Goal: Find contact information: Find contact information

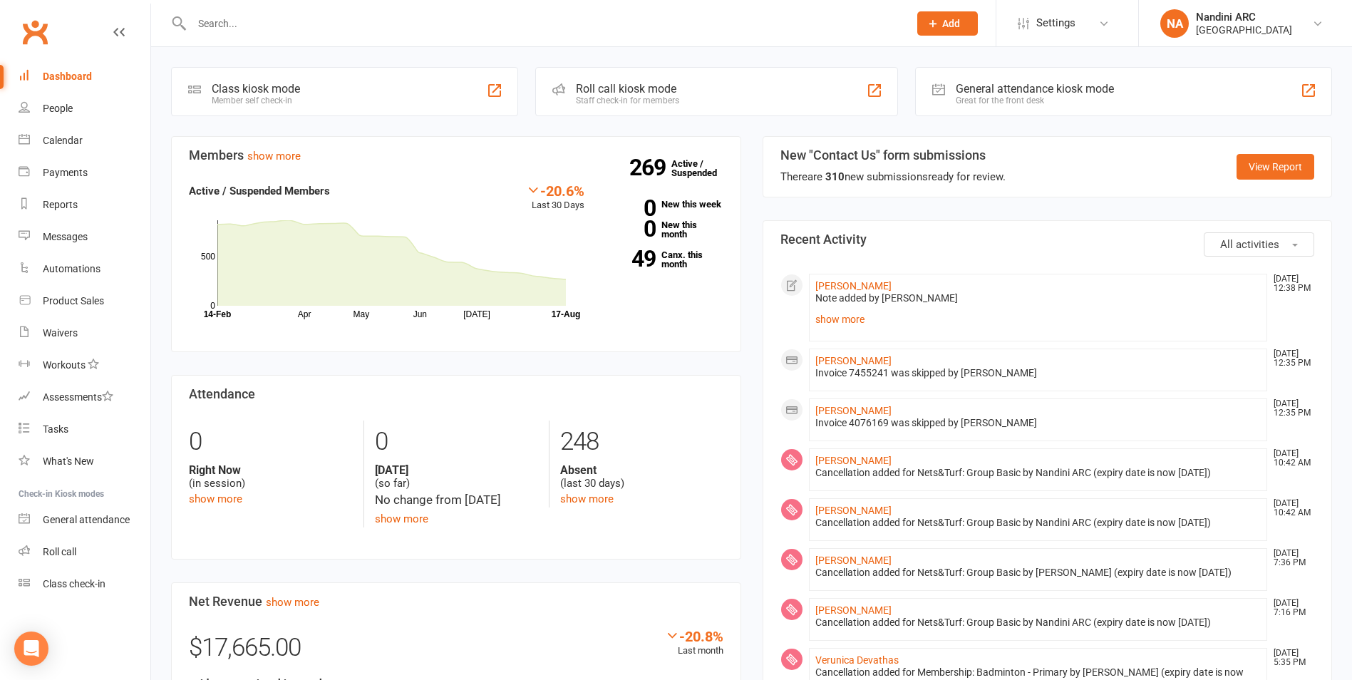
click at [217, 18] on input "text" at bounding box center [542, 24] width 711 height 20
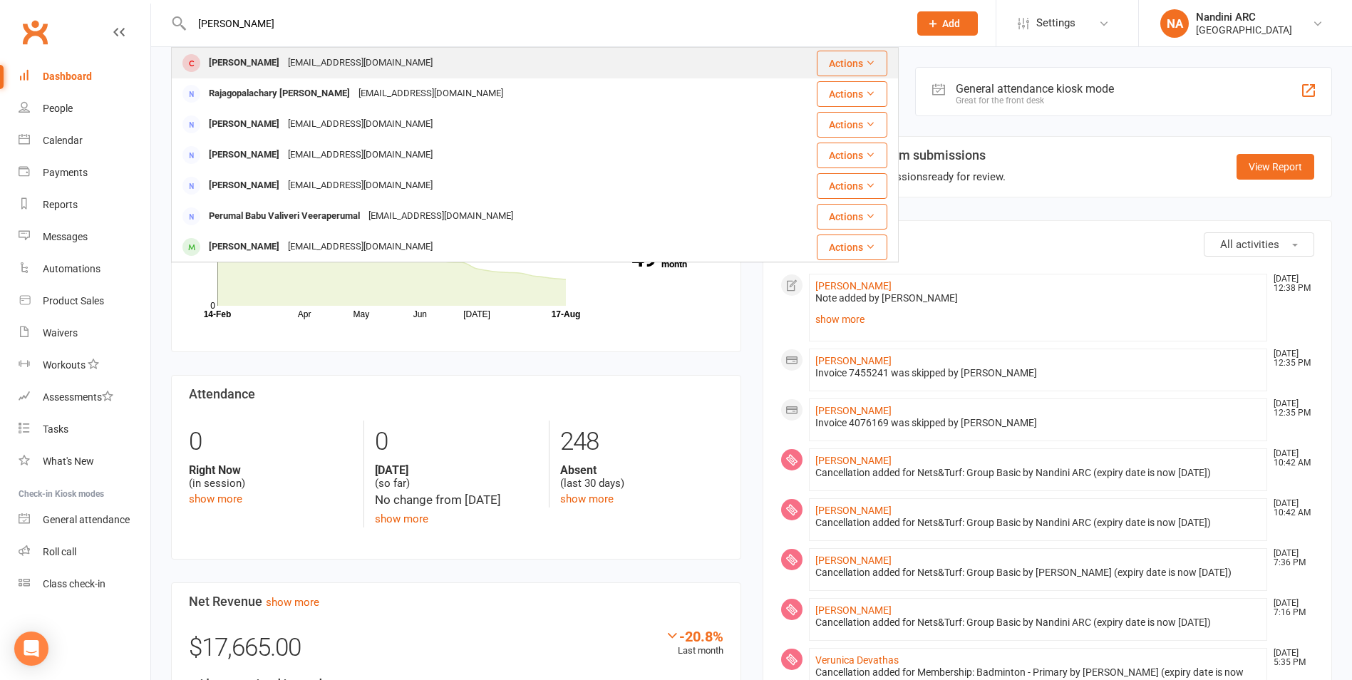
type input "[PERSON_NAME]"
click at [299, 65] on div "[EMAIL_ADDRESS][DOMAIN_NAME]" at bounding box center [360, 63] width 153 height 21
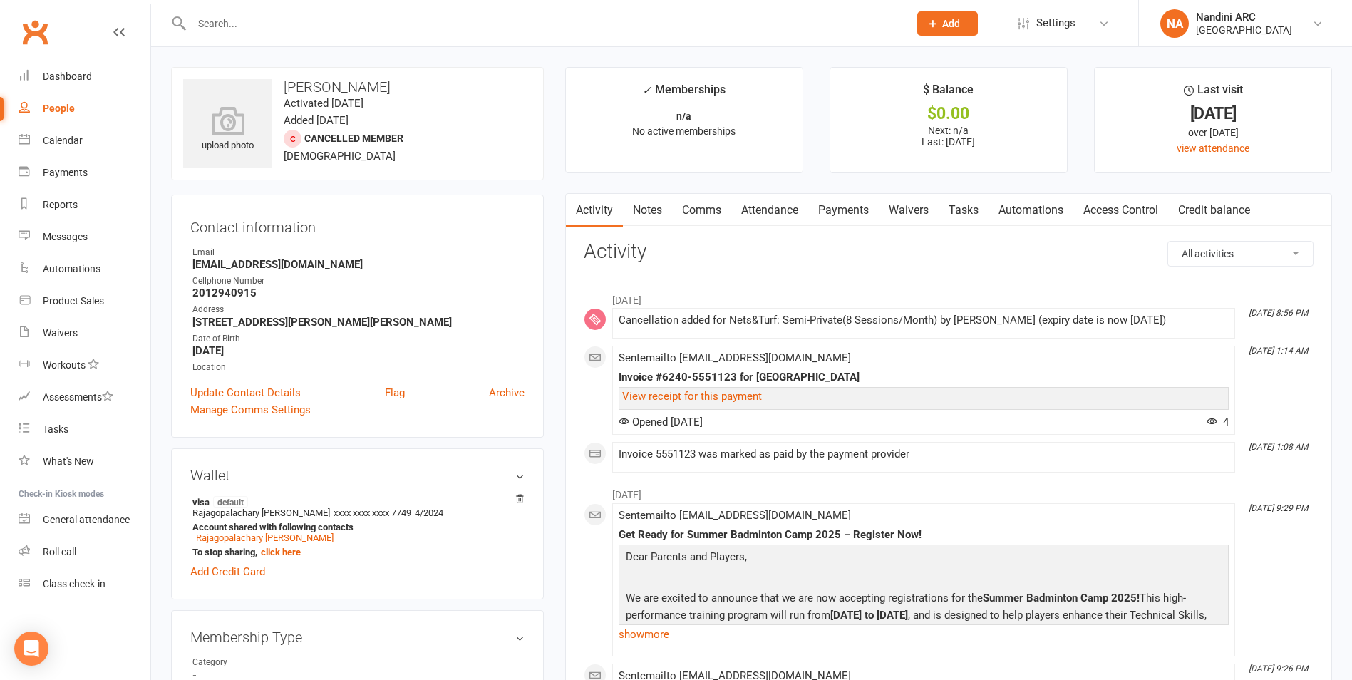
click at [825, 200] on link "Payments" at bounding box center [843, 210] width 71 height 33
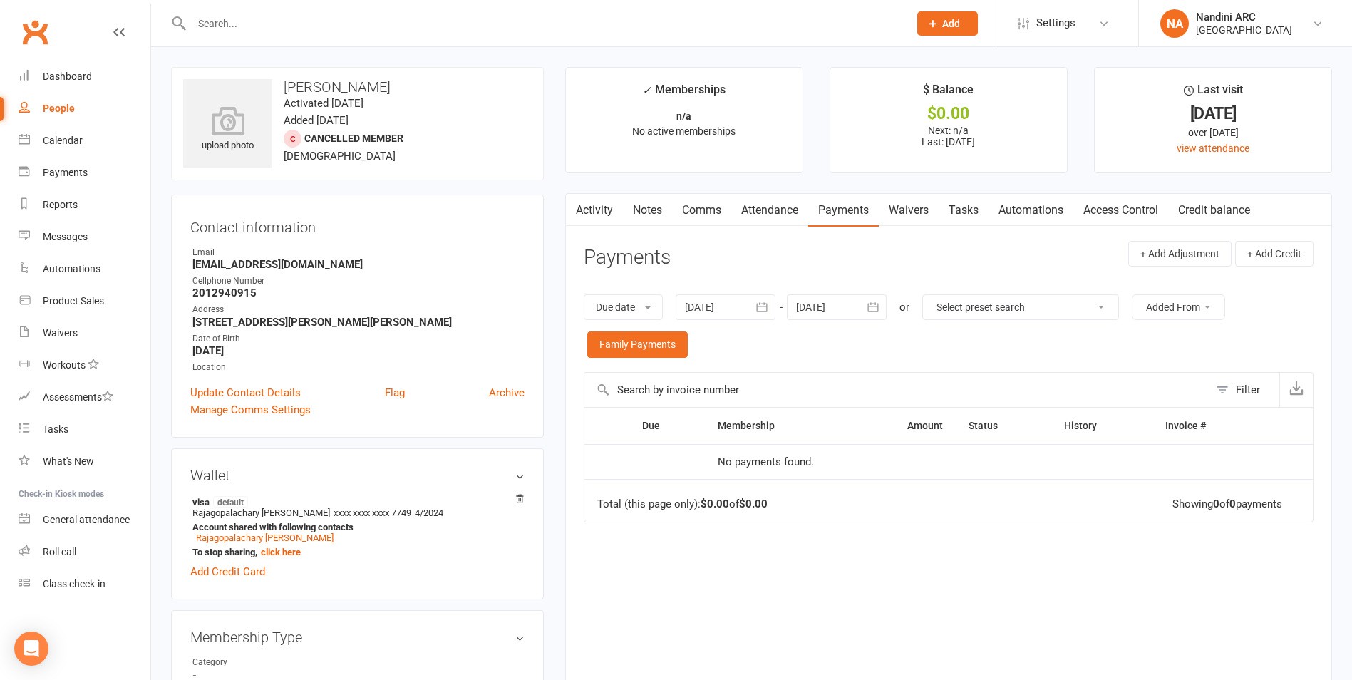
click at [769, 304] on icon "button" at bounding box center [762, 307] width 14 height 14
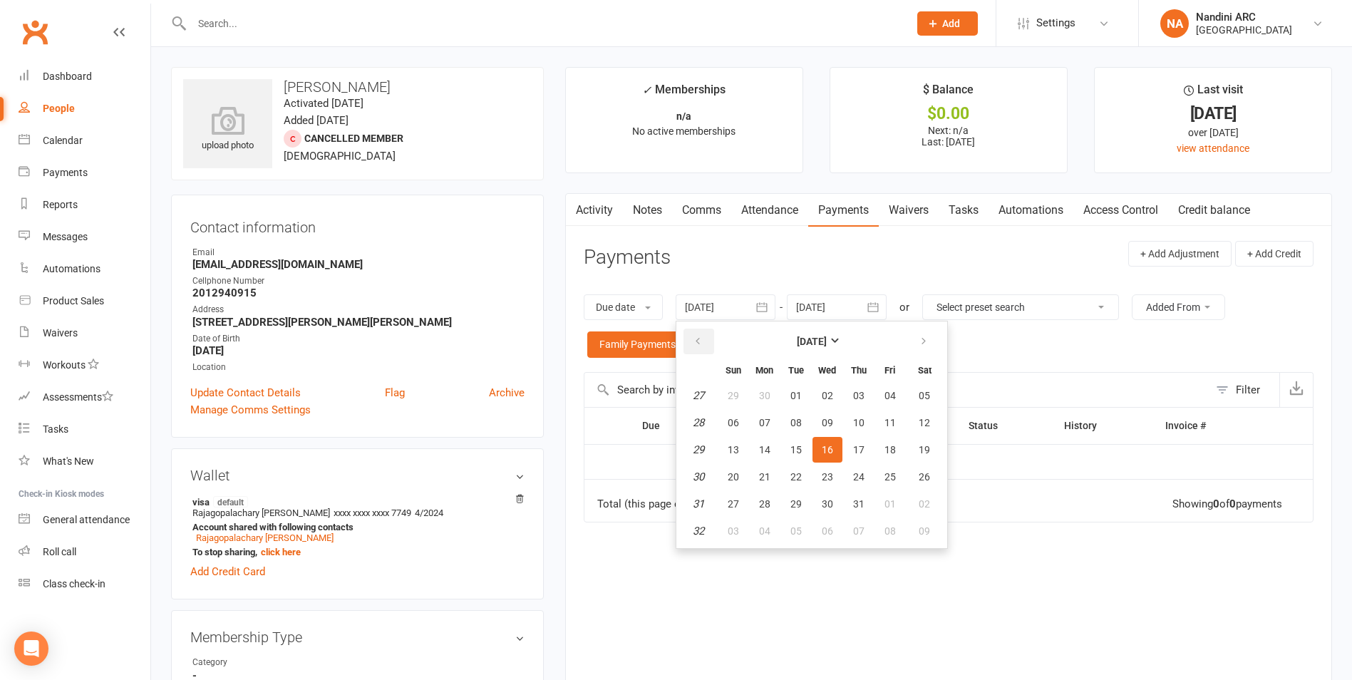
click at [694, 341] on button "button" at bounding box center [698, 342] width 31 height 26
click at [775, 402] on button "24" at bounding box center [765, 396] width 30 height 26
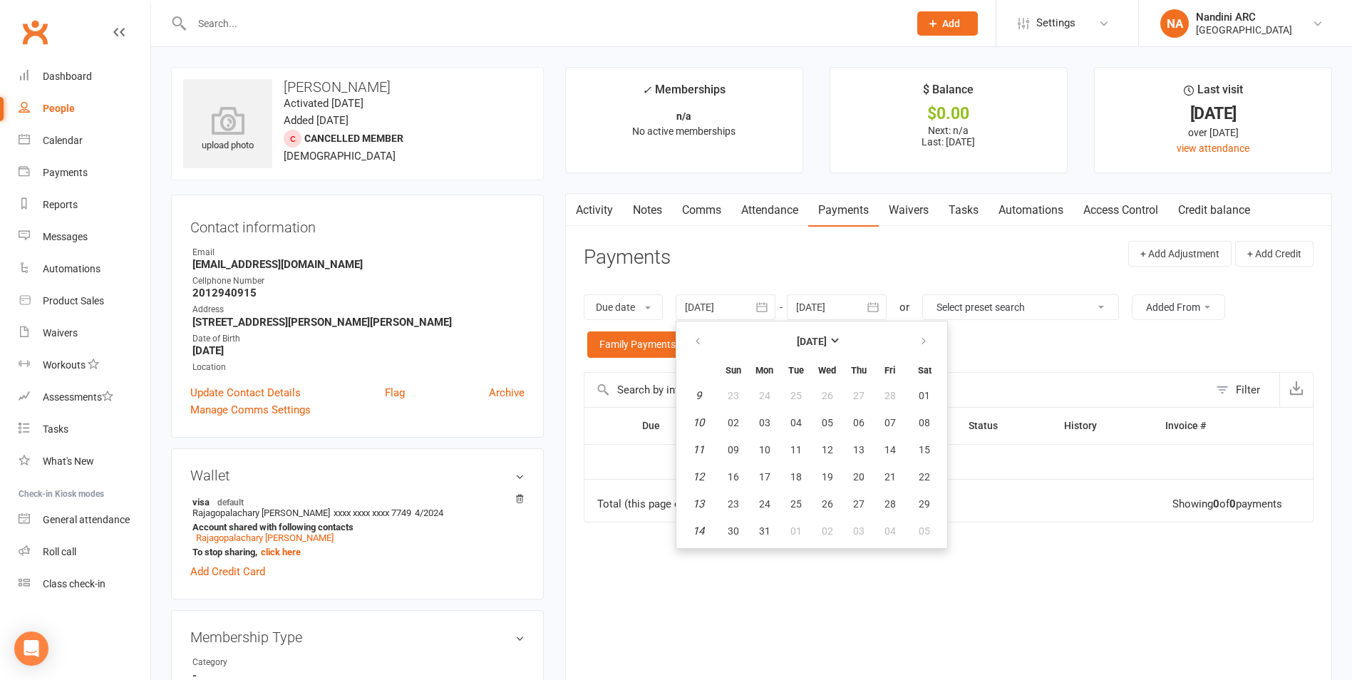
type input "[DATE]"
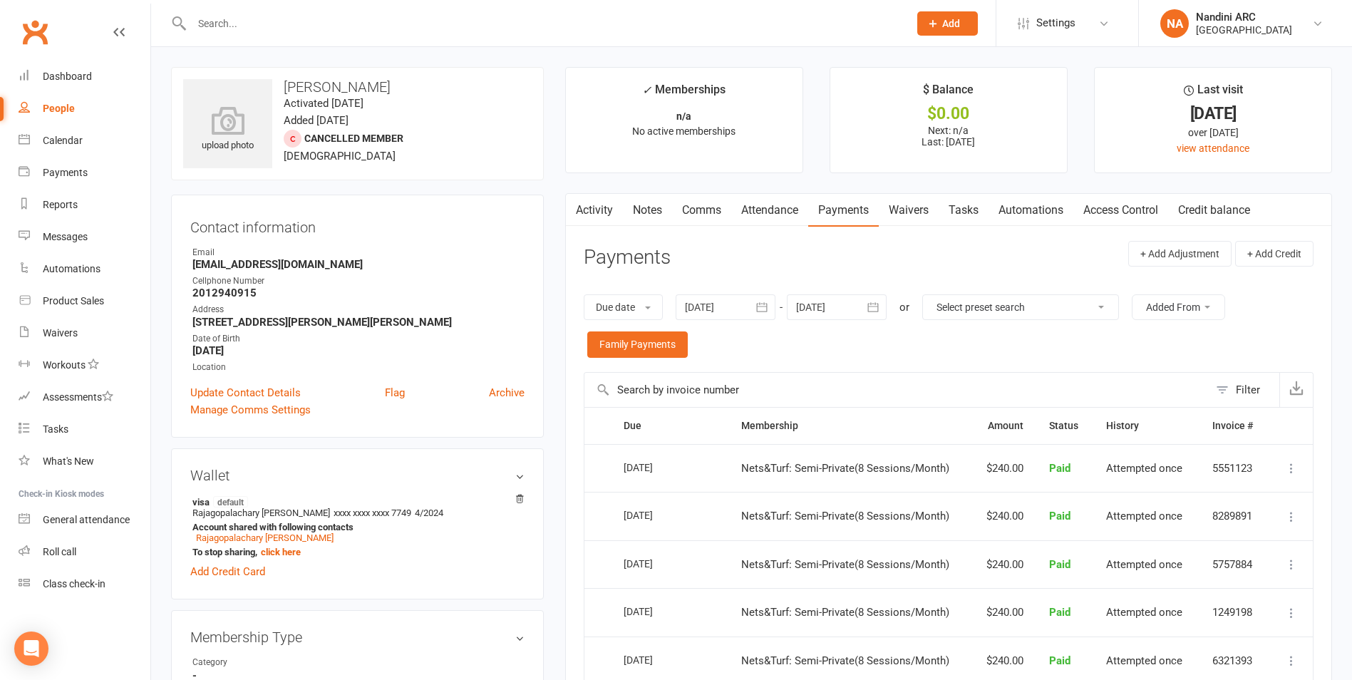
click at [870, 304] on icon "button" at bounding box center [873, 307] width 14 height 14
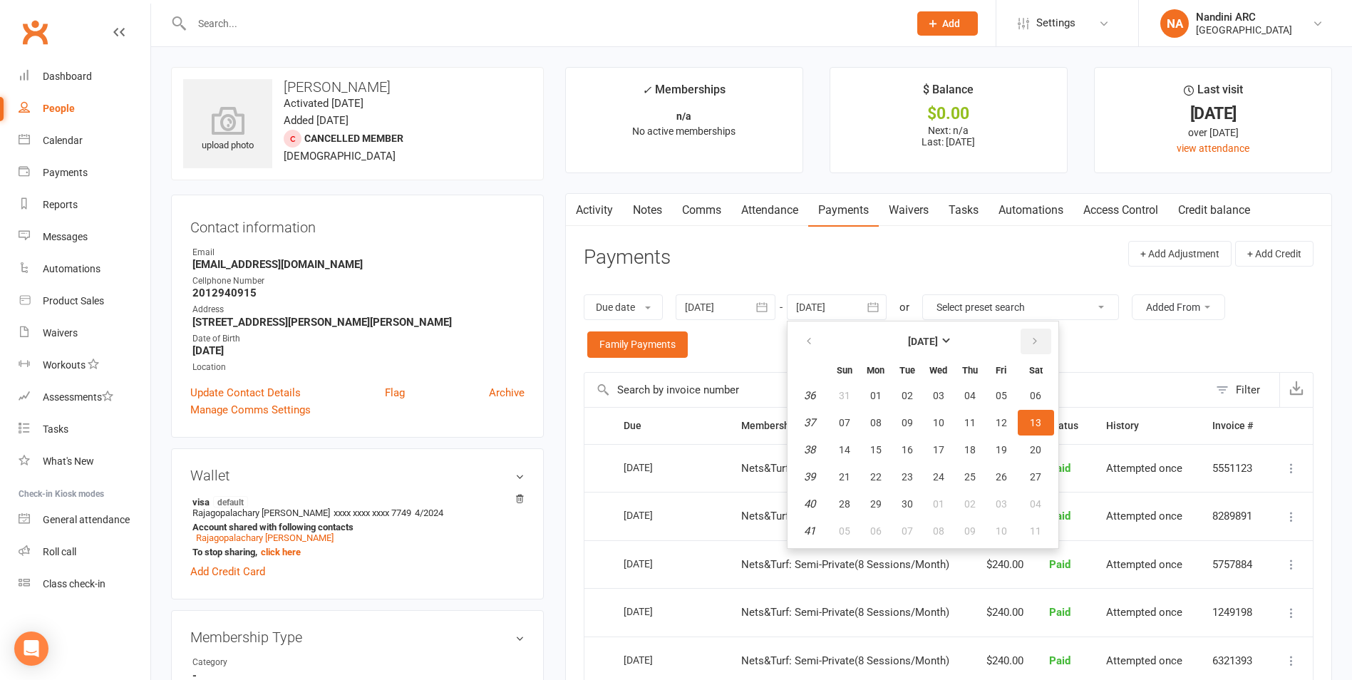
click at [1028, 338] on button "button" at bounding box center [1036, 342] width 31 height 26
click at [1040, 396] on span "04" at bounding box center [1035, 395] width 11 height 11
type input "[DATE]"
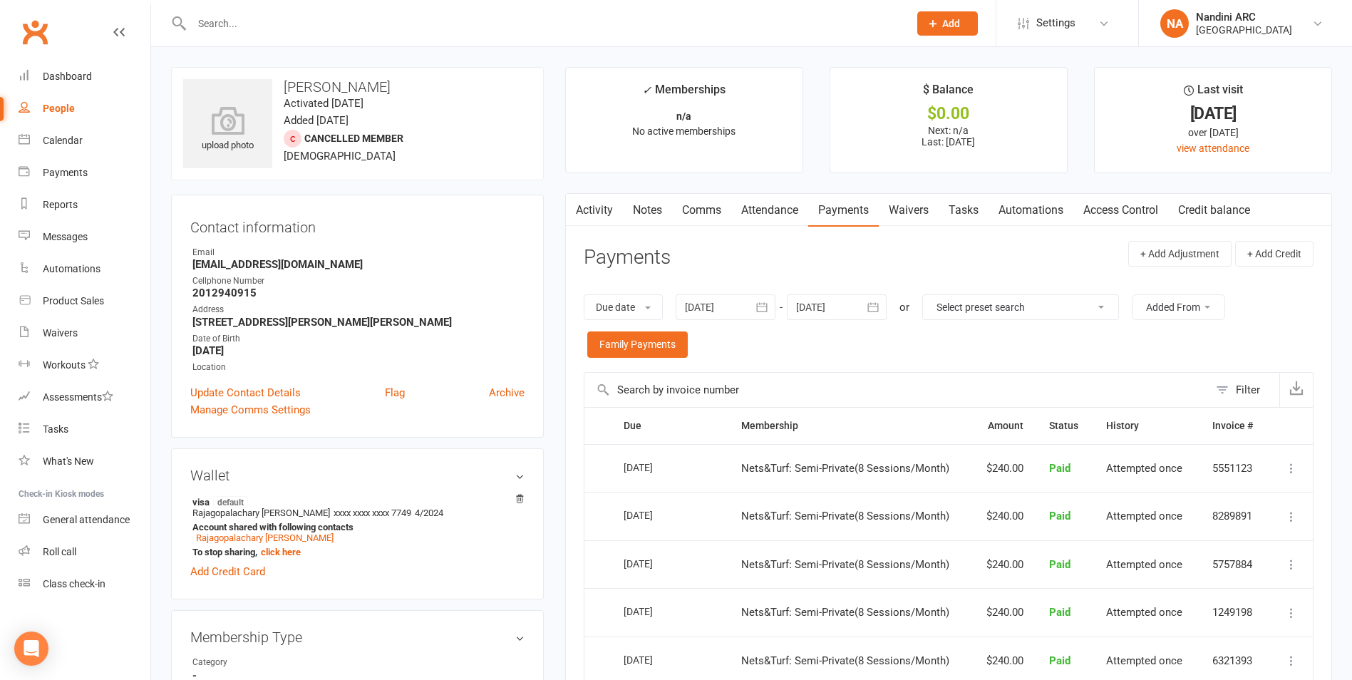
drag, startPoint x: 283, startPoint y: 82, endPoint x: 403, endPoint y: 86, distance: 119.8
click at [403, 86] on h3 "[PERSON_NAME]" at bounding box center [357, 87] width 348 height 16
copy h3 "[PERSON_NAME]"
click at [403, 86] on h3 "[PERSON_NAME]" at bounding box center [357, 87] width 348 height 16
click at [652, 214] on link "Notes" at bounding box center [647, 210] width 49 height 33
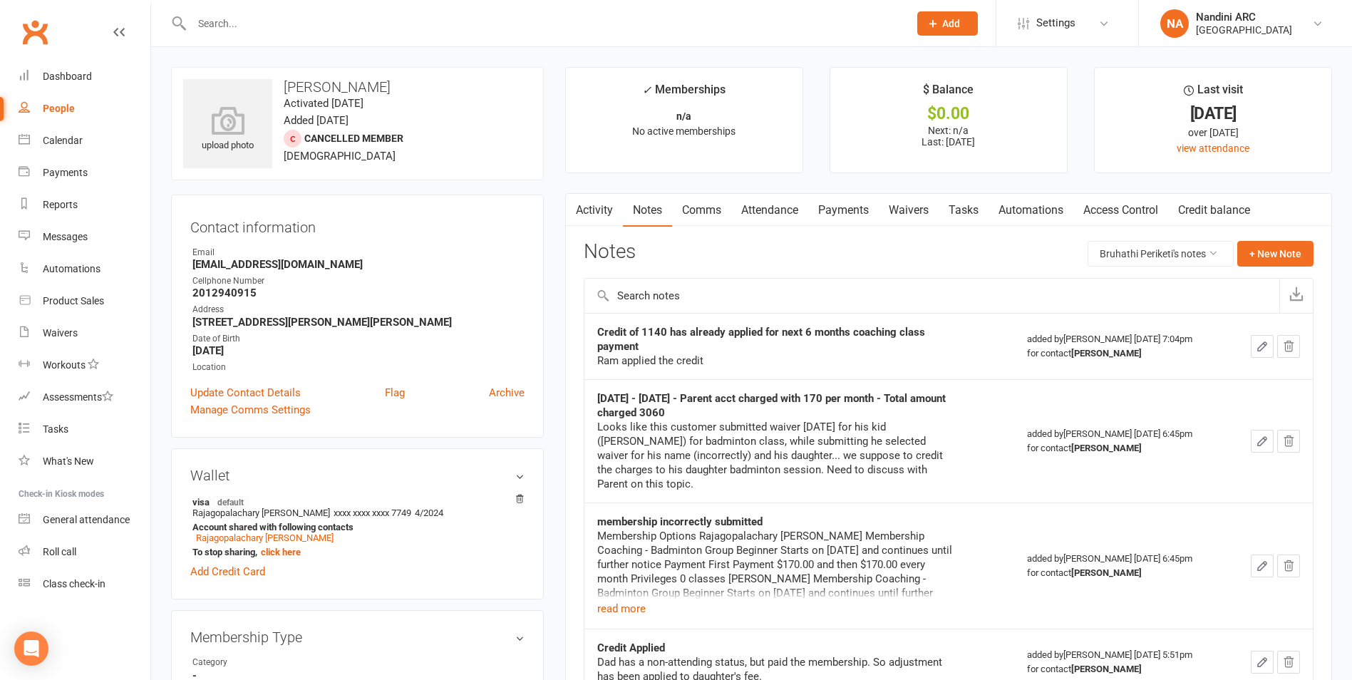
click at [830, 199] on link "Payments" at bounding box center [843, 210] width 71 height 33
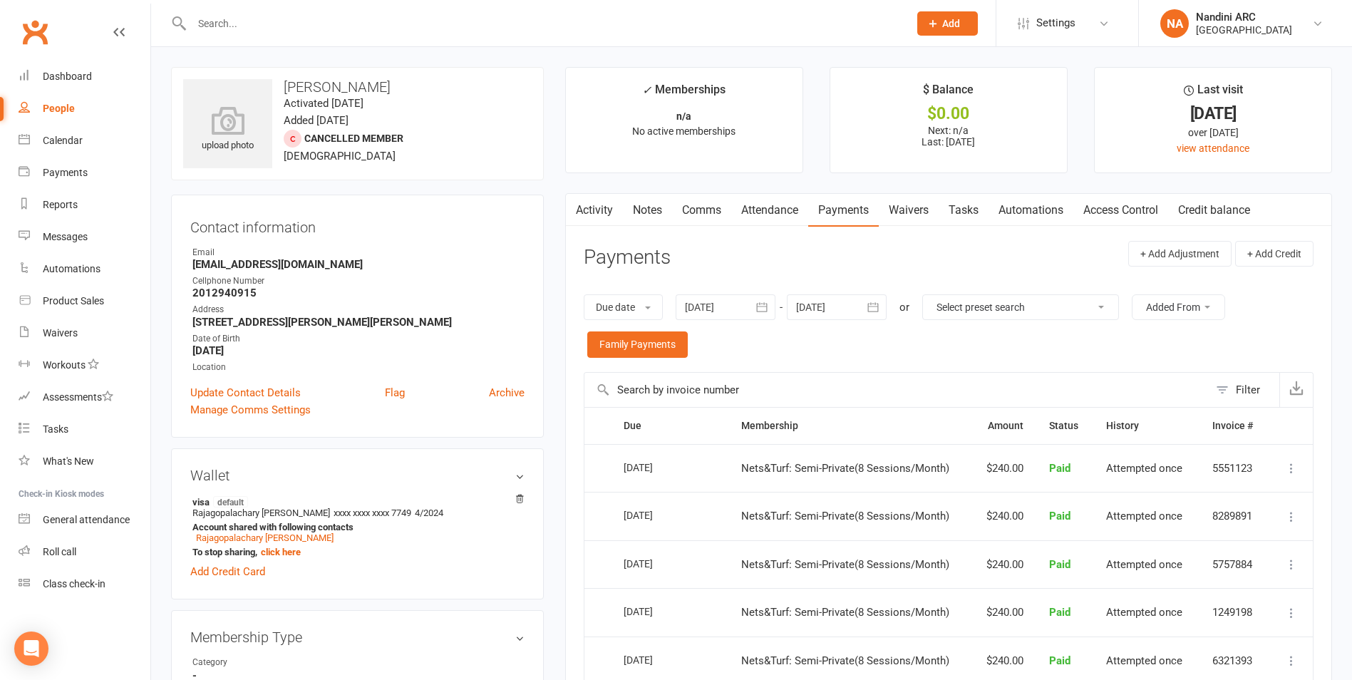
click at [757, 313] on button "button" at bounding box center [763, 307] width 26 height 26
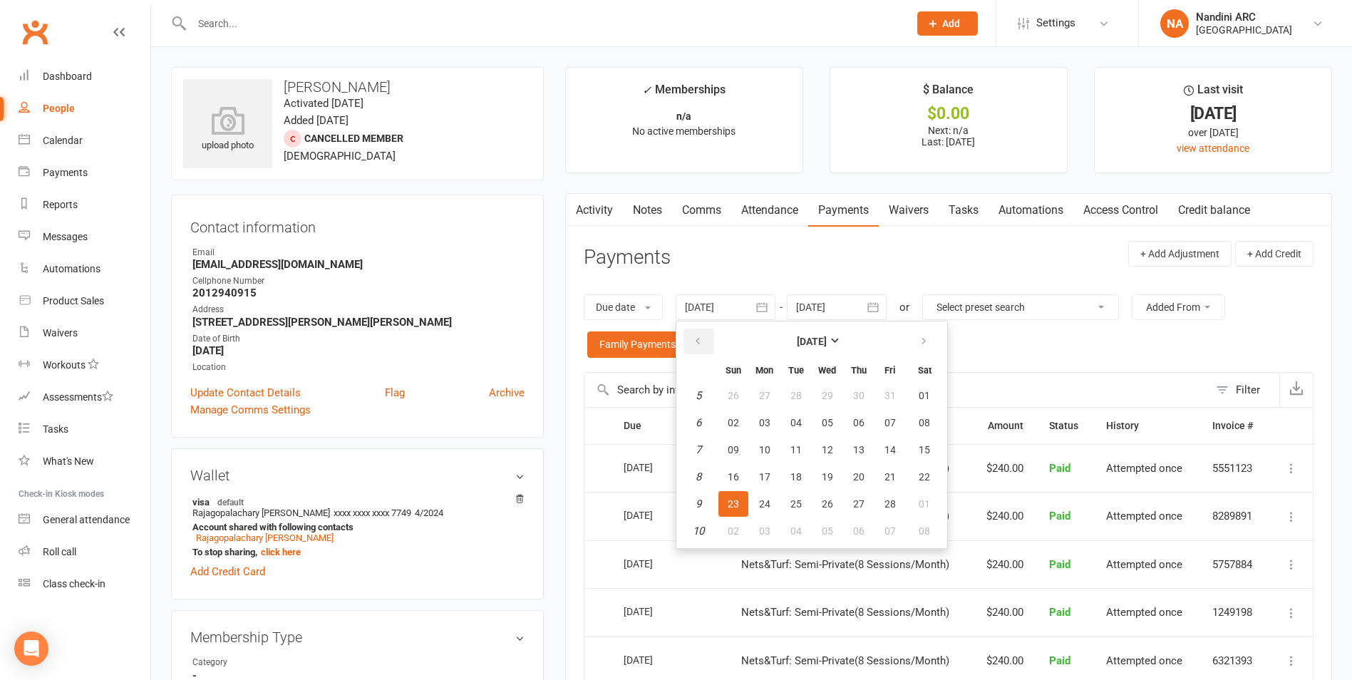
click at [698, 342] on icon "button" at bounding box center [698, 341] width 10 height 11
click at [780, 395] on button "02" at bounding box center [765, 396] width 30 height 26
type input "[DATE]"
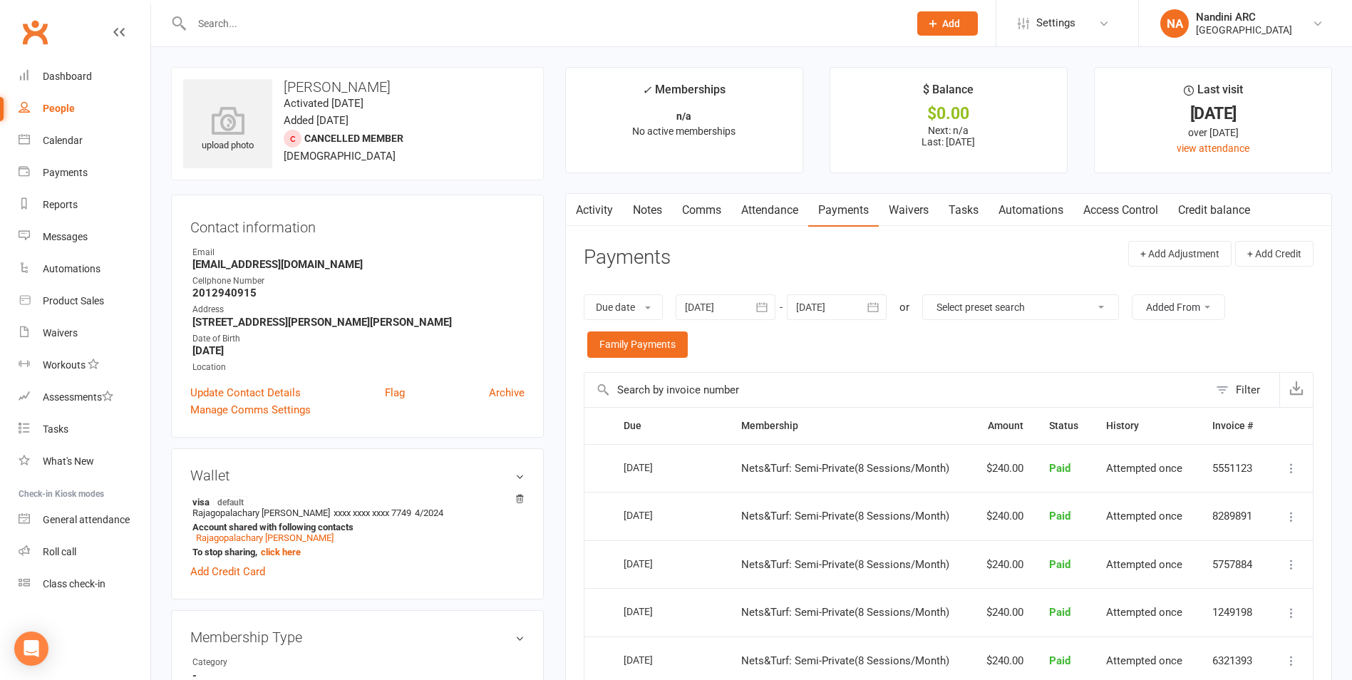
click at [881, 299] on button "button" at bounding box center [874, 307] width 26 height 26
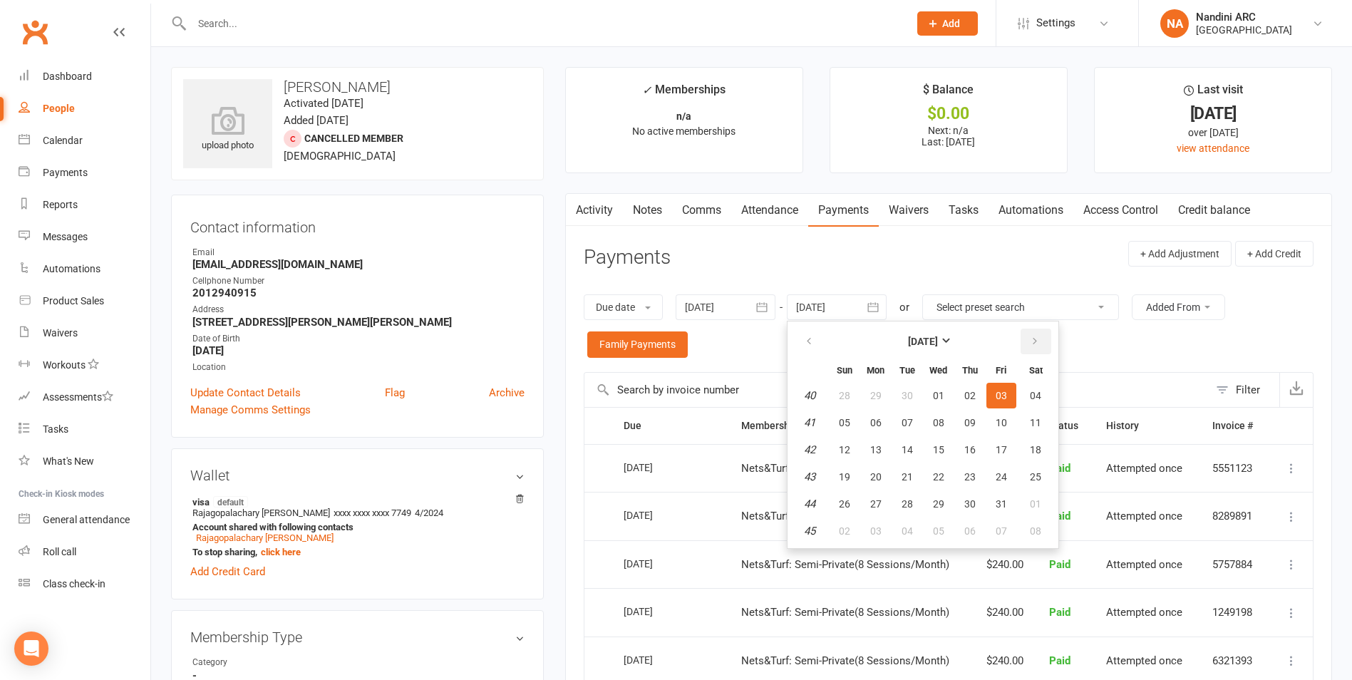
click at [1023, 342] on button "button" at bounding box center [1036, 342] width 31 height 26
drag, startPoint x: 1028, startPoint y: 348, endPoint x: 1030, endPoint y: 369, distance: 21.5
click at [1028, 349] on button "button" at bounding box center [1036, 342] width 31 height 26
click at [1035, 392] on span "06" at bounding box center [1035, 395] width 11 height 11
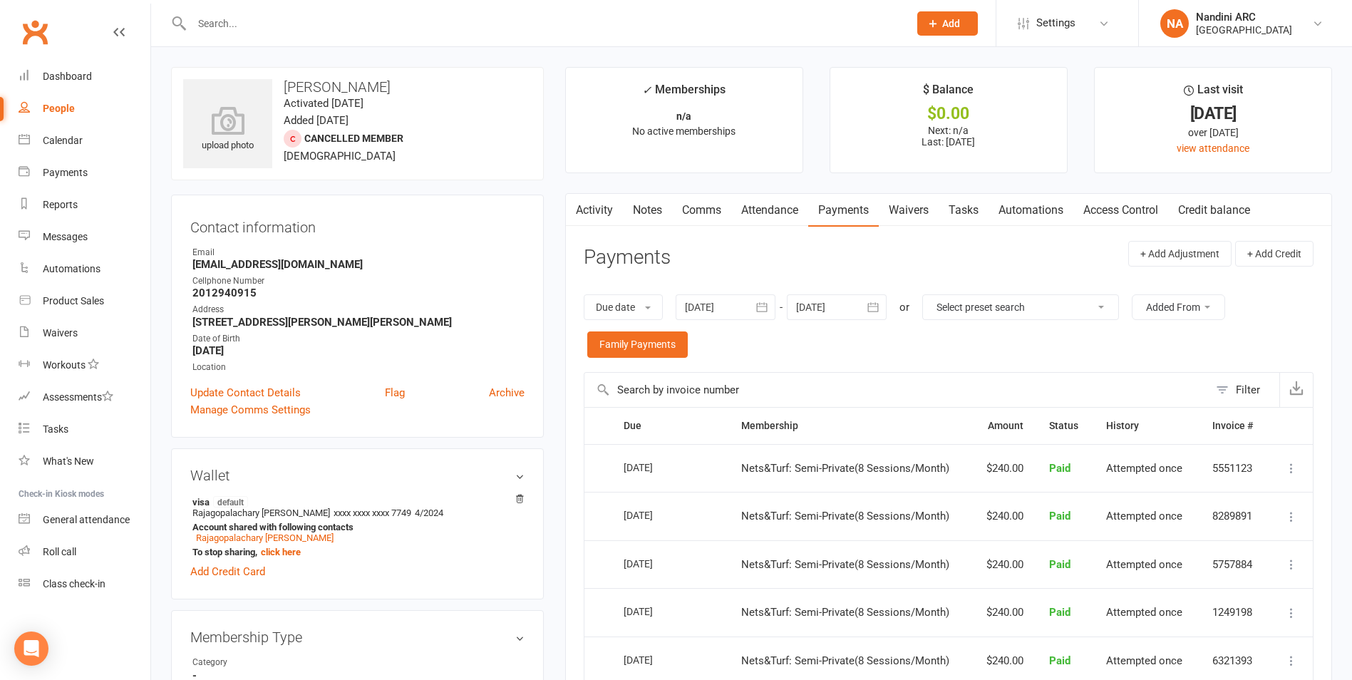
click at [880, 302] on icon "button" at bounding box center [873, 307] width 14 height 14
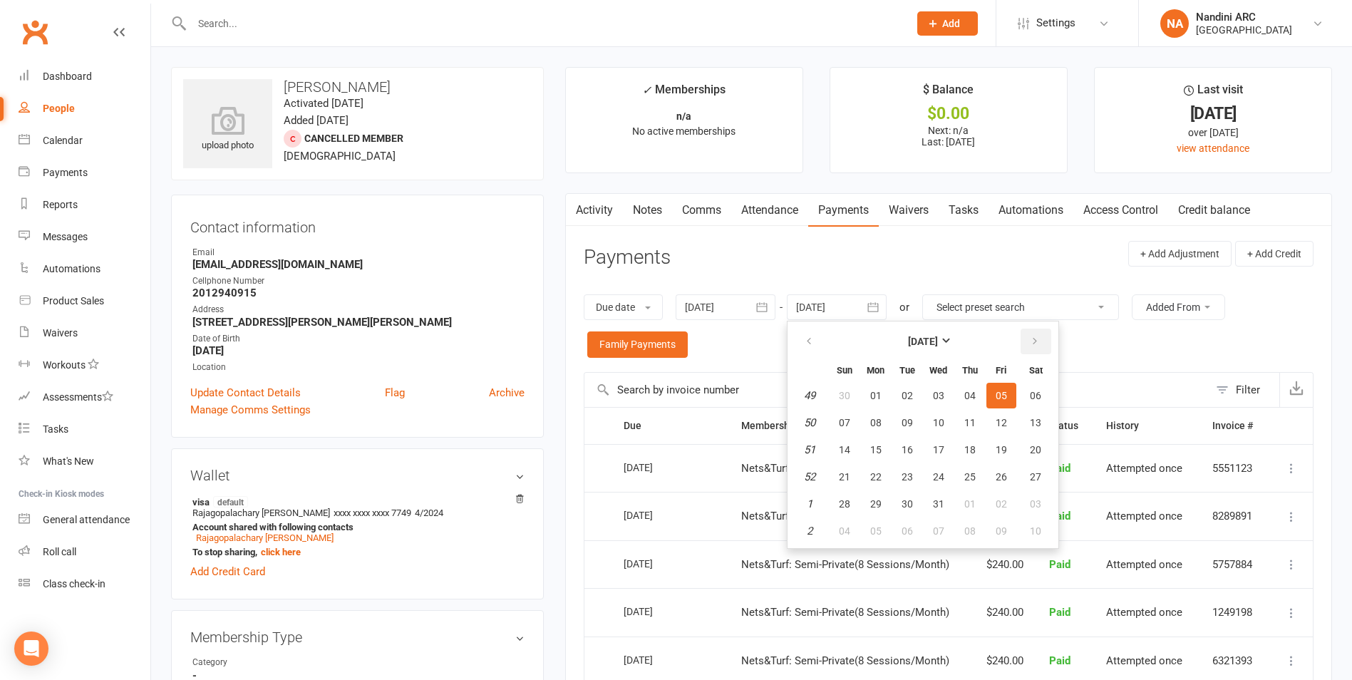
click at [1039, 341] on icon "button" at bounding box center [1035, 341] width 10 height 11
click at [1040, 400] on span "03" at bounding box center [1035, 395] width 11 height 11
type input "[DATE]"
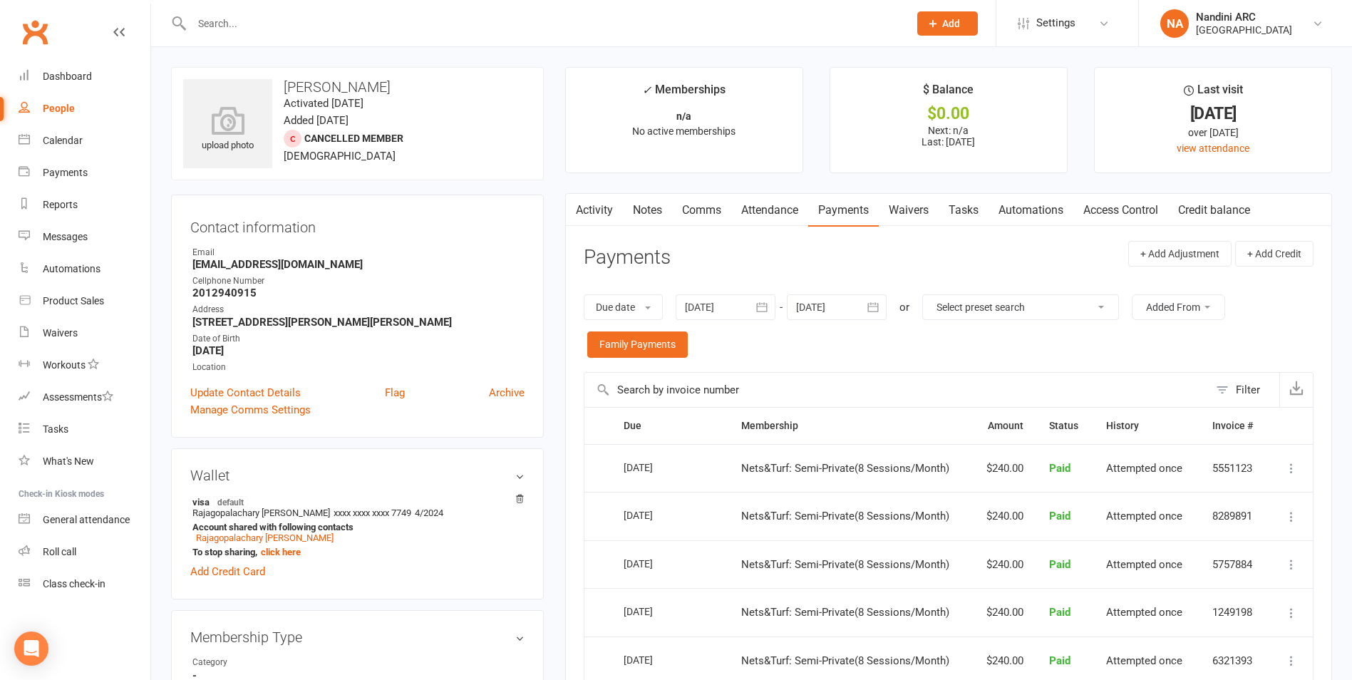
click at [768, 309] on icon "button" at bounding box center [762, 307] width 14 height 14
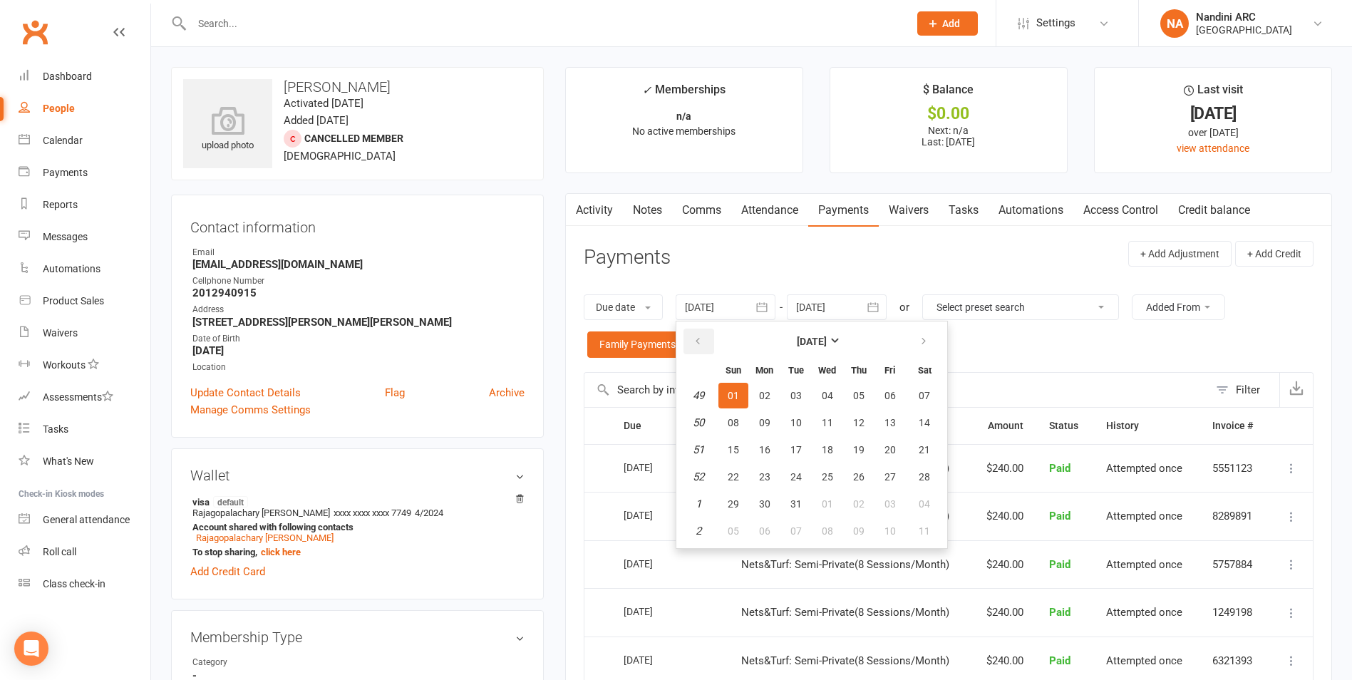
click at [700, 343] on icon "button" at bounding box center [698, 341] width 10 height 11
click at [780, 385] on td "28" at bounding box center [765, 396] width 30 height 26
click at [766, 394] on span "28" at bounding box center [764, 395] width 11 height 11
type input "[DATE]"
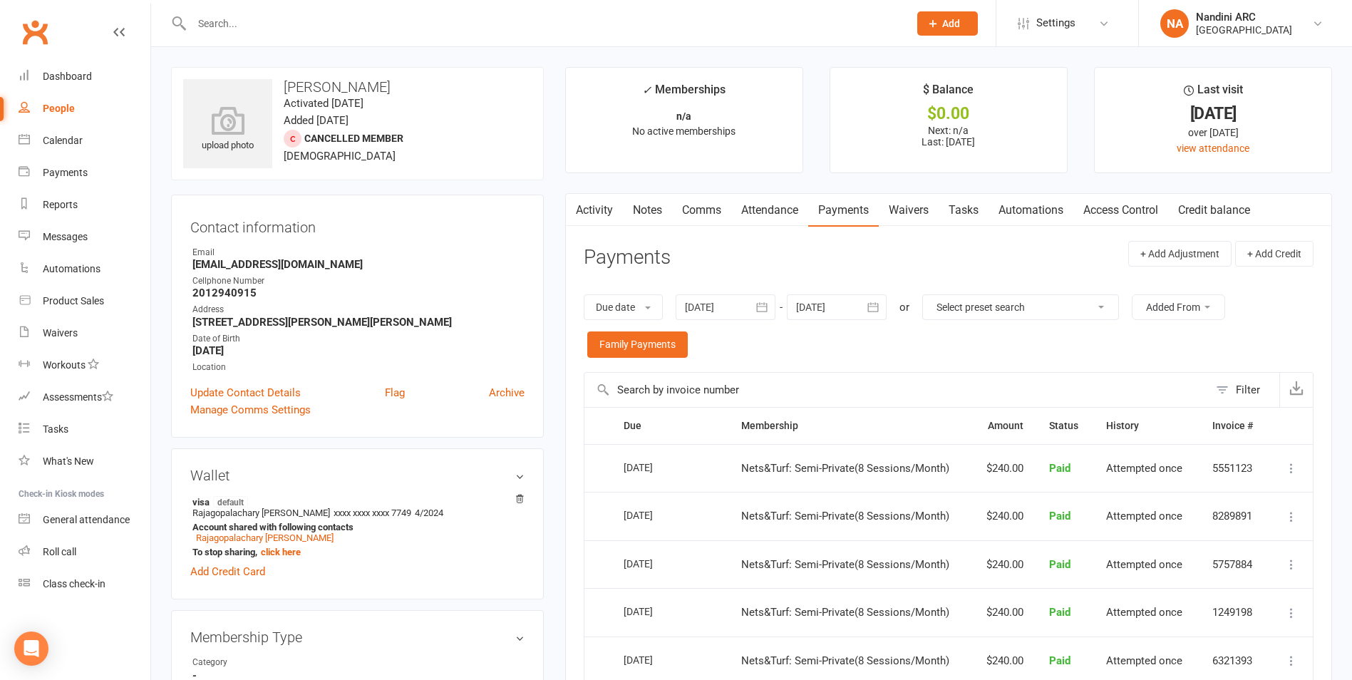
click at [872, 306] on icon "button" at bounding box center [873, 307] width 14 height 14
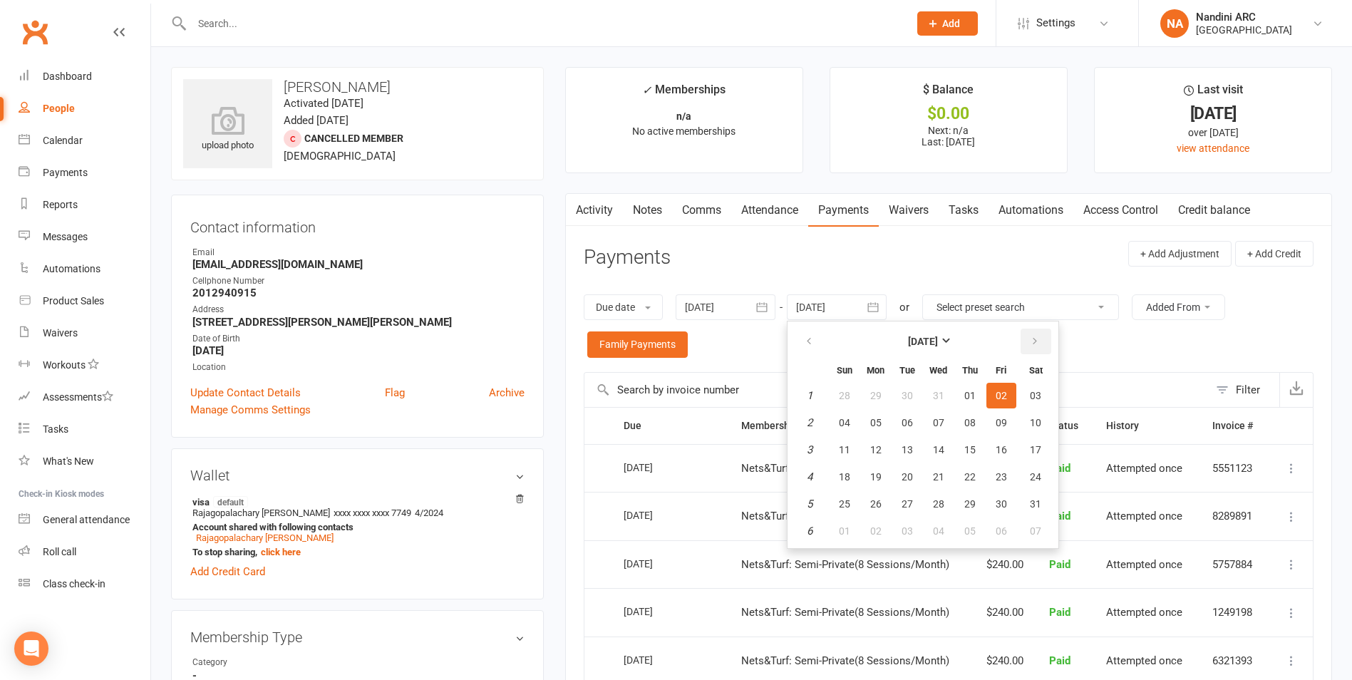
click at [1033, 343] on icon "button" at bounding box center [1035, 341] width 10 height 11
click at [1033, 398] on span "07" at bounding box center [1035, 395] width 11 height 11
type input "[DATE]"
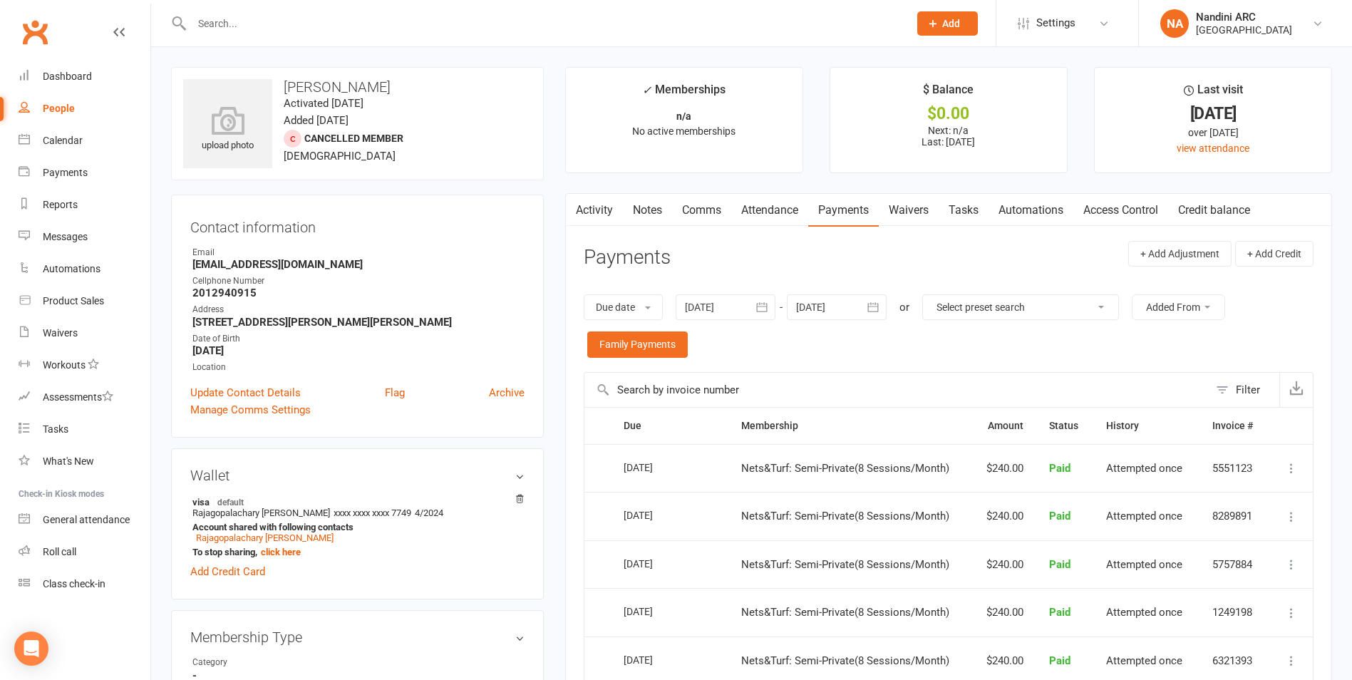
drag, startPoint x: 280, startPoint y: 84, endPoint x: 402, endPoint y: 89, distance: 122.0
click at [402, 89] on h3 "[PERSON_NAME]" at bounding box center [357, 87] width 348 height 16
copy h3 "[PERSON_NAME]"
click at [402, 89] on h3 "[PERSON_NAME]" at bounding box center [357, 87] width 348 height 16
drag, startPoint x: 190, startPoint y: 267, endPoint x: 321, endPoint y: 264, distance: 131.2
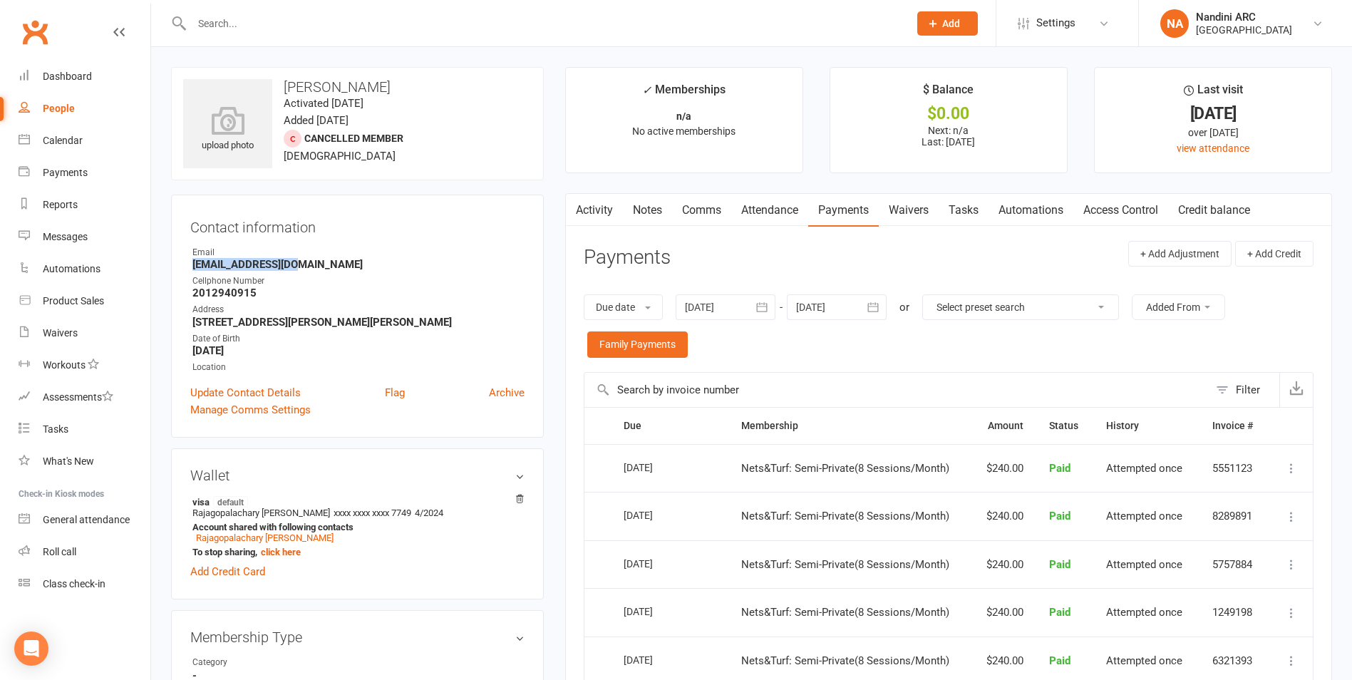
click at [321, 264] on div "Contact information Owner Email [EMAIL_ADDRESS][DOMAIN_NAME] Cellphone Number […" at bounding box center [357, 316] width 373 height 243
copy strong "[EMAIL_ADDRESS][DOMAIN_NAME]"
click at [321, 264] on strong "[EMAIL_ADDRESS][DOMAIN_NAME]" at bounding box center [358, 264] width 332 height 13
click at [755, 315] on button "button" at bounding box center [763, 307] width 26 height 26
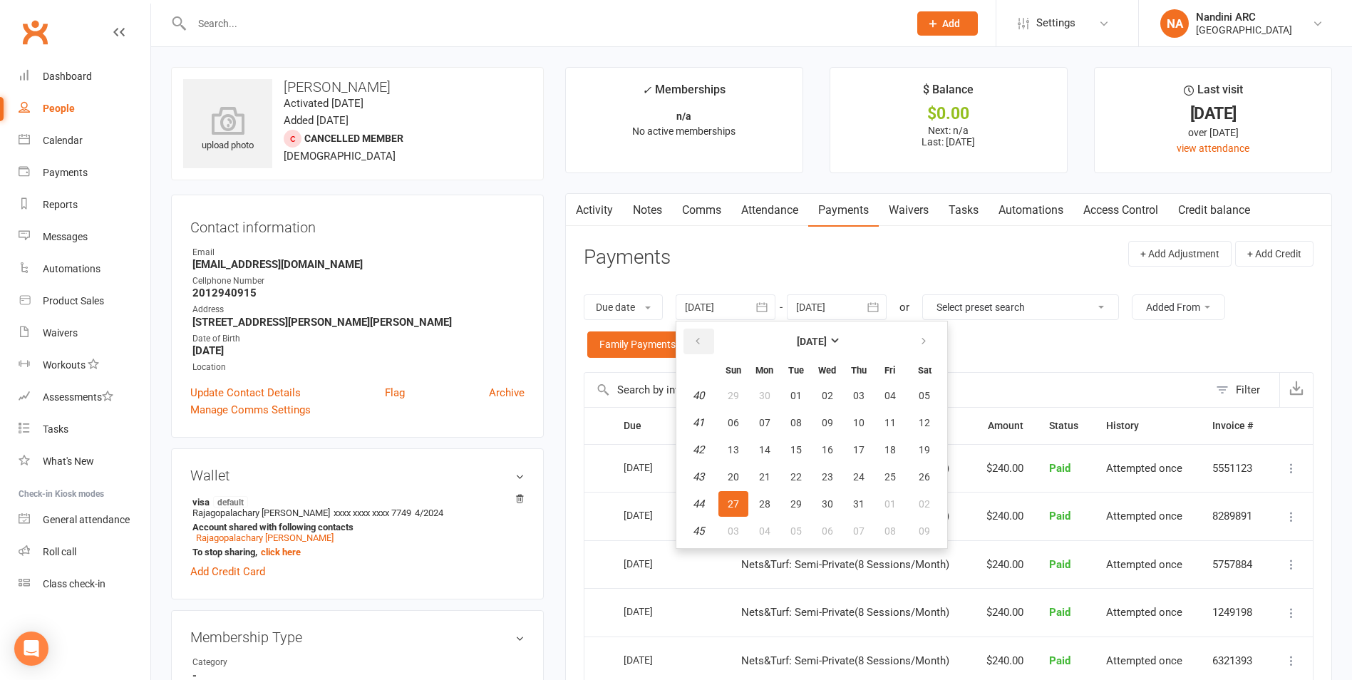
click at [703, 341] on icon "button" at bounding box center [698, 341] width 10 height 11
click at [770, 391] on span "02" at bounding box center [764, 395] width 11 height 11
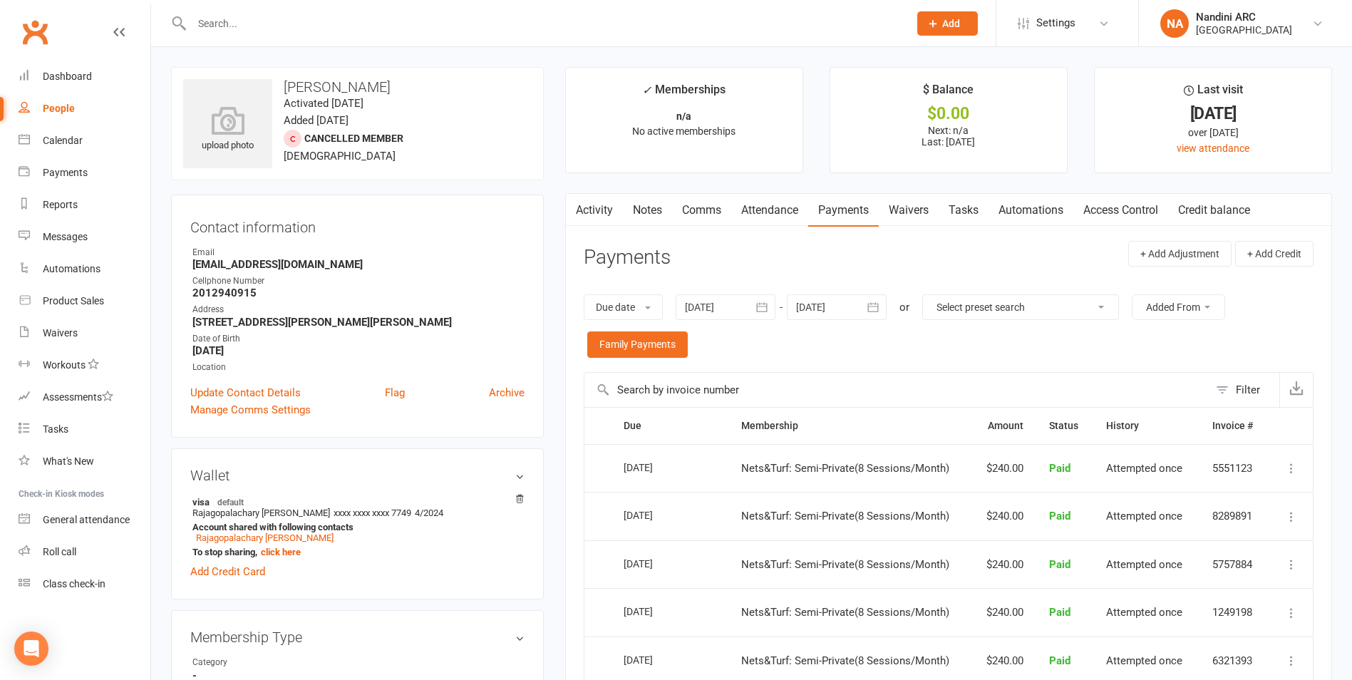
drag, startPoint x: 765, startPoint y: 302, endPoint x: 760, endPoint y: 307, distance: 7.6
click at [765, 302] on icon "button" at bounding box center [762, 307] width 14 height 14
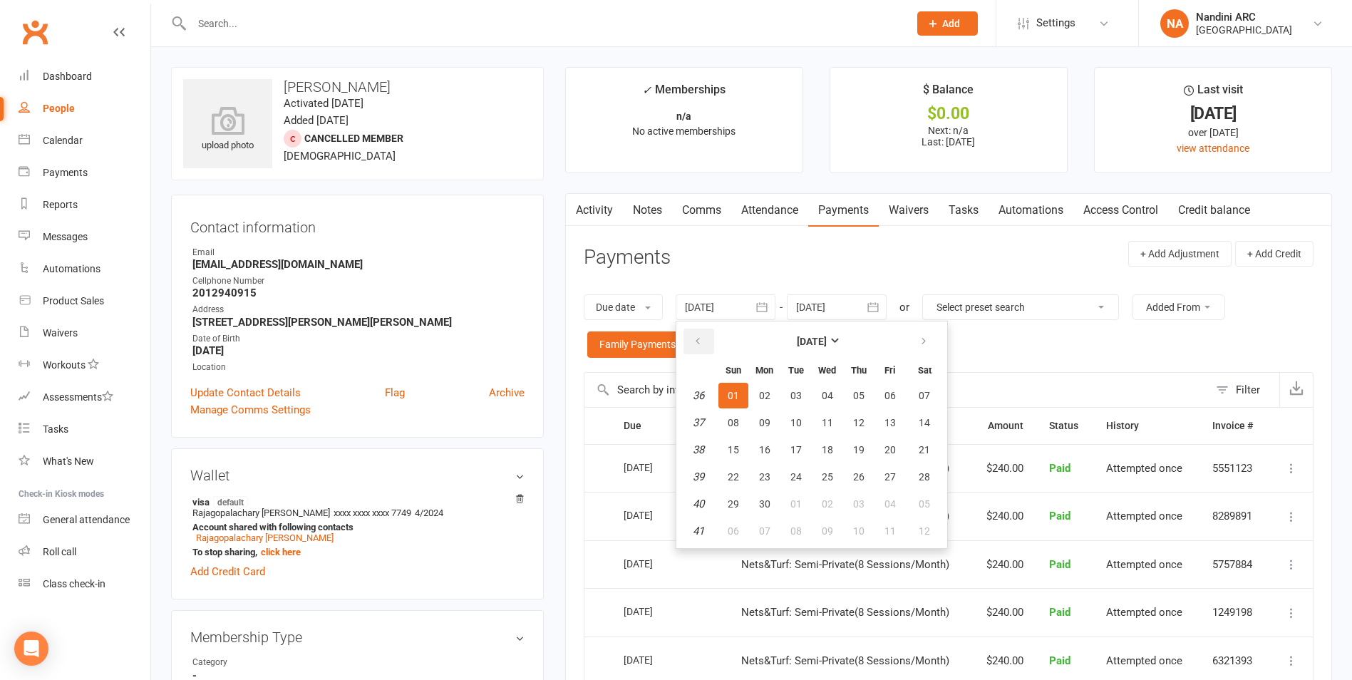
click at [701, 348] on button "button" at bounding box center [698, 342] width 31 height 26
click at [791, 395] on button "02" at bounding box center [796, 396] width 30 height 26
type input "[DATE]"
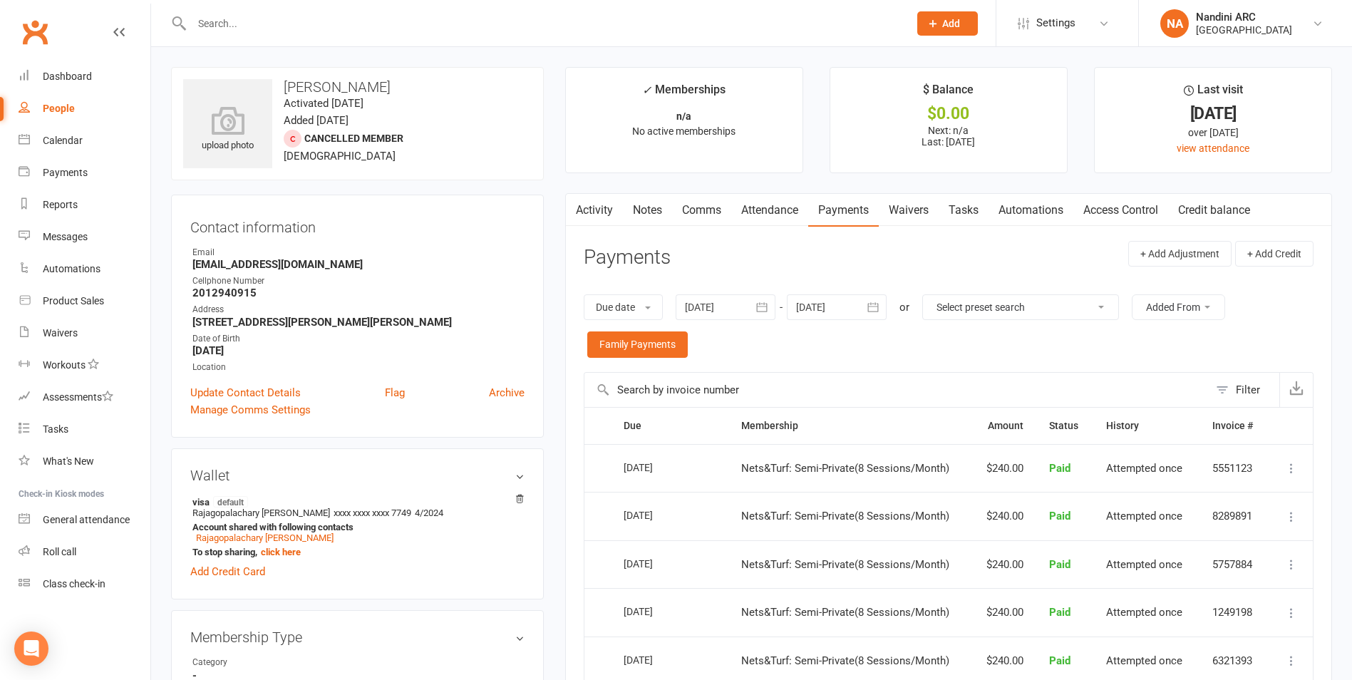
click at [876, 307] on icon "button" at bounding box center [873, 307] width 14 height 14
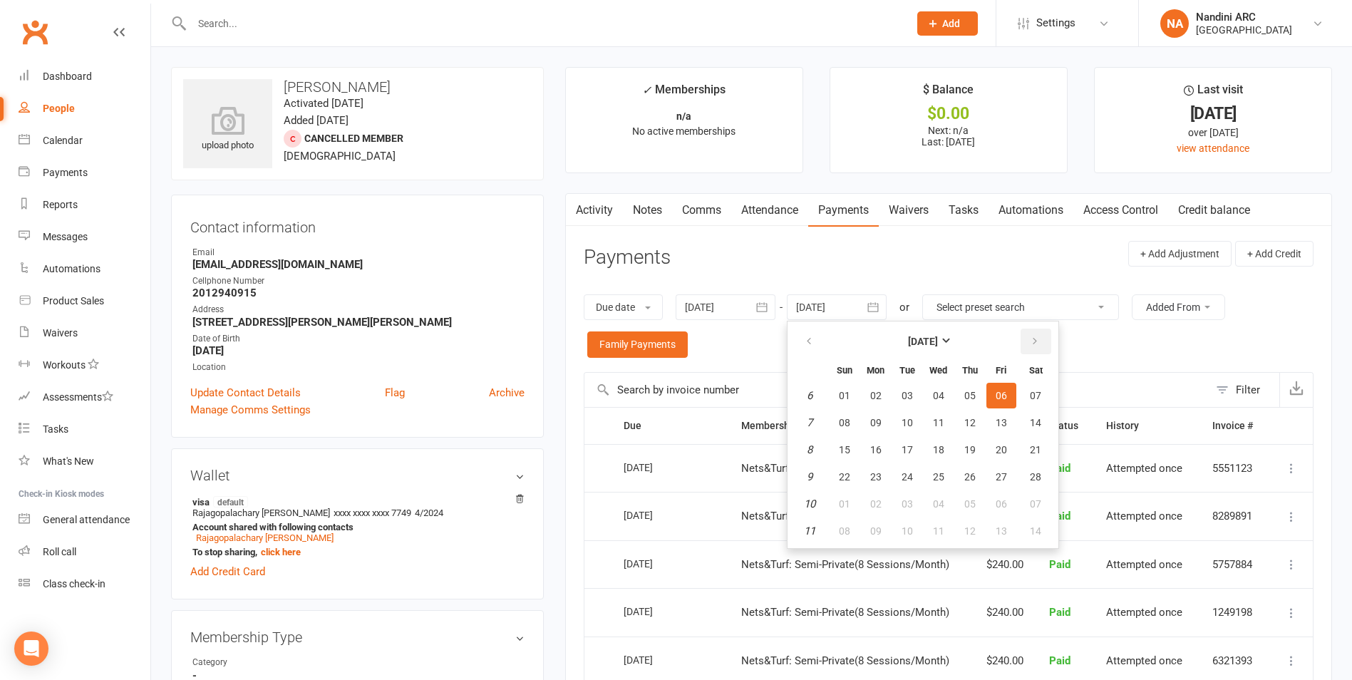
click at [1030, 343] on button "button" at bounding box center [1036, 342] width 31 height 26
click at [1040, 393] on span "04" at bounding box center [1035, 395] width 11 height 11
type input "[DATE]"
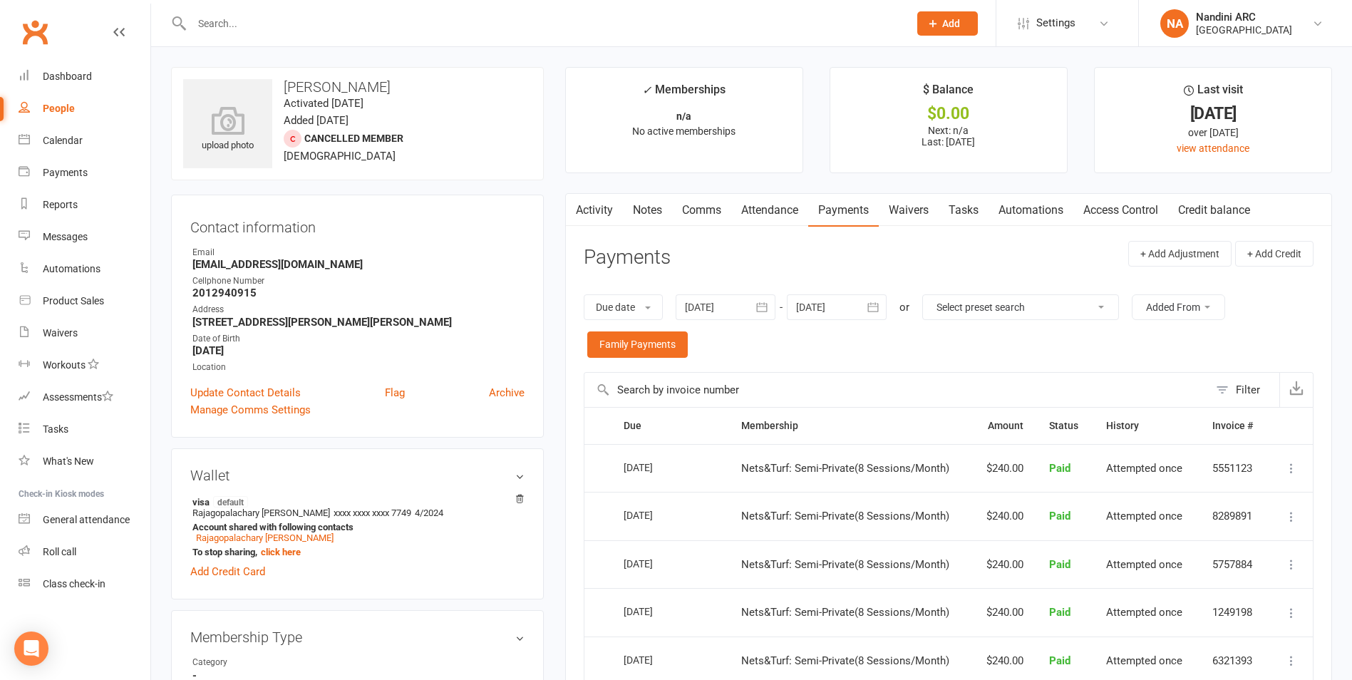
click at [289, 26] on input "text" at bounding box center [542, 24] width 711 height 20
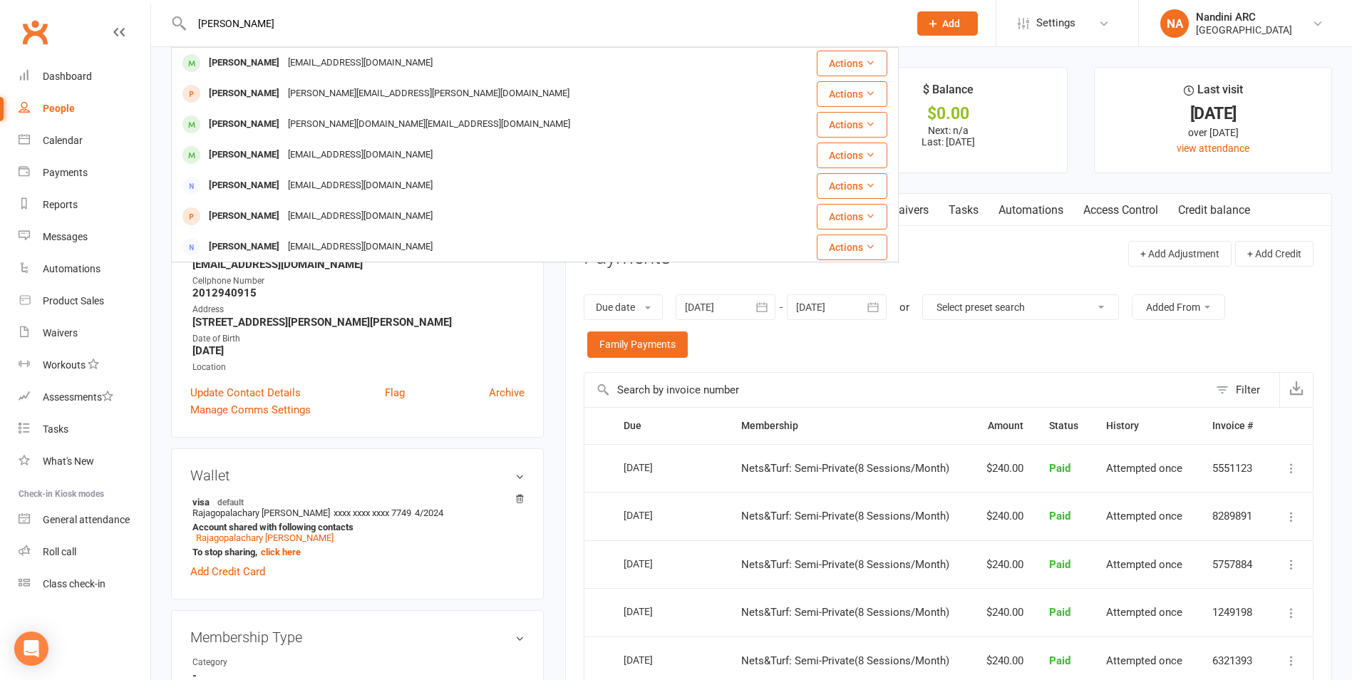
type input "[PERSON_NAME]"
drag, startPoint x: 259, startPoint y: 19, endPoint x: 173, endPoint y: 19, distance: 85.5
click at [173, 19] on div "[PERSON_NAME] [PERSON_NAME] [PERSON_NAME][EMAIL_ADDRESS][DOMAIN_NAME] Actions […" at bounding box center [535, 23] width 728 height 46
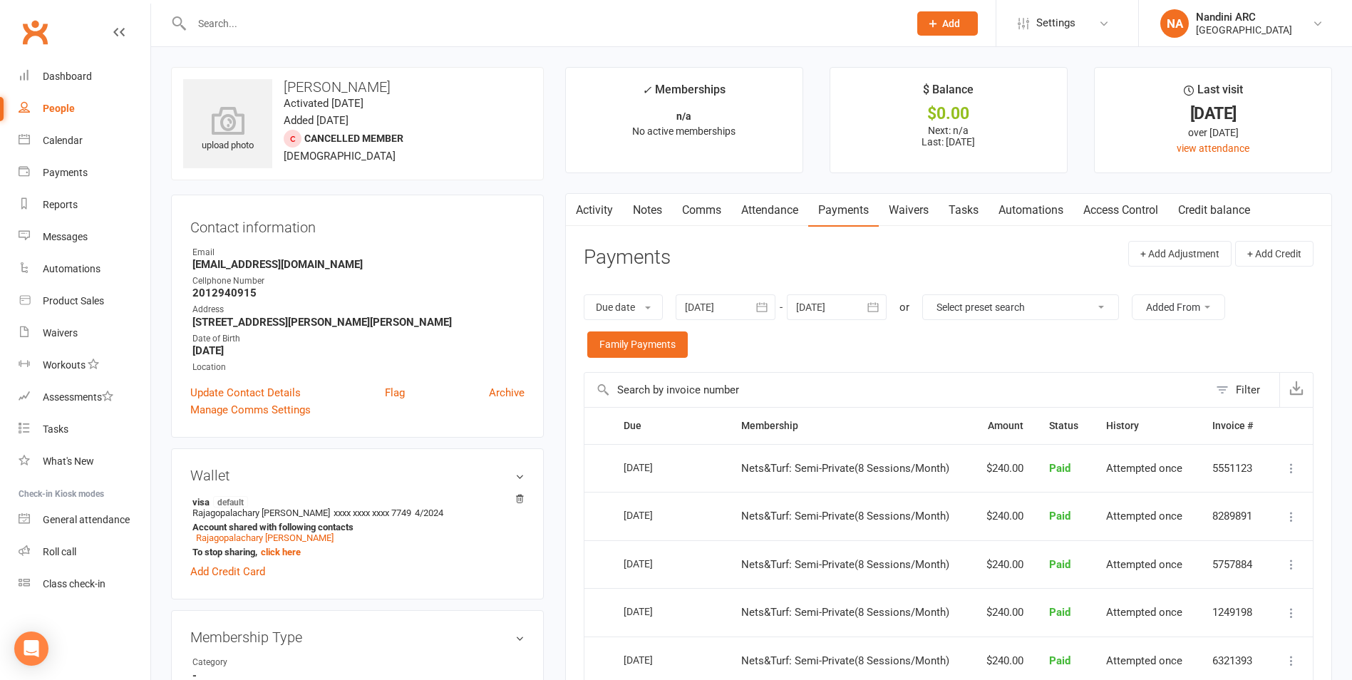
click at [324, 31] on input "text" at bounding box center [542, 24] width 711 height 20
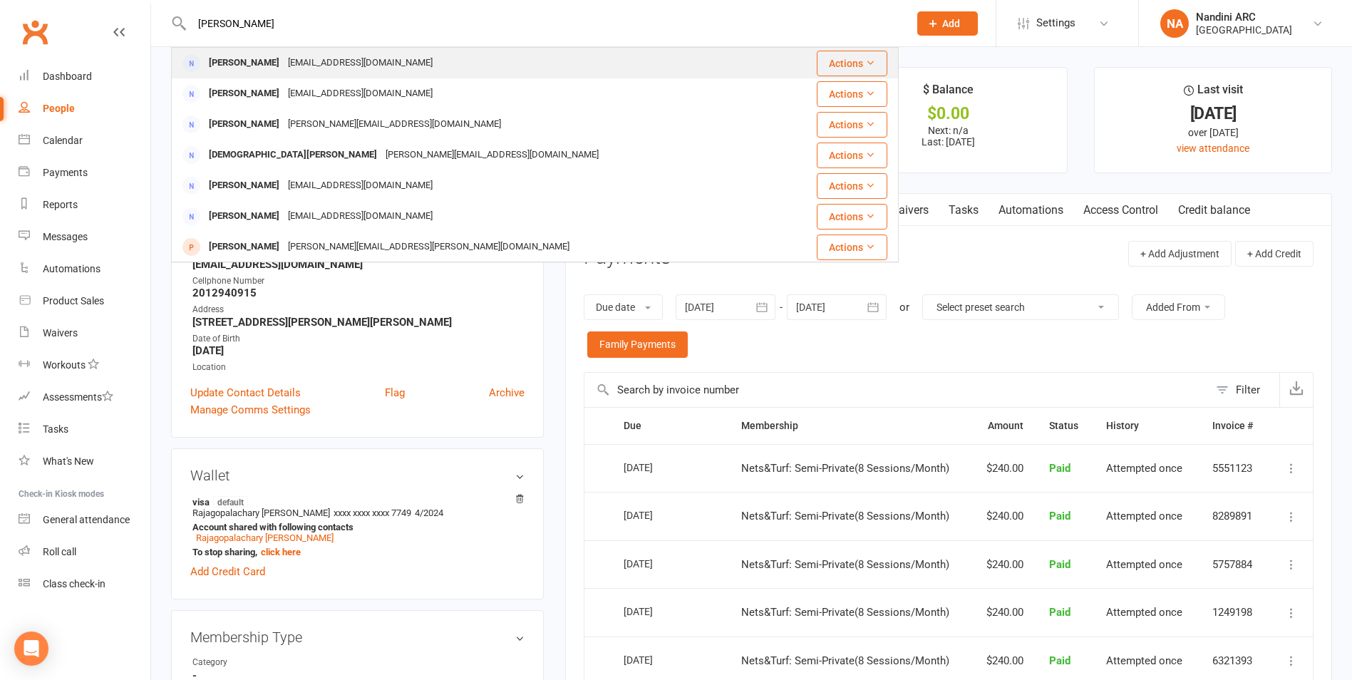
type input "[PERSON_NAME]"
click at [322, 61] on div "[EMAIL_ADDRESS][DOMAIN_NAME]" at bounding box center [360, 63] width 153 height 21
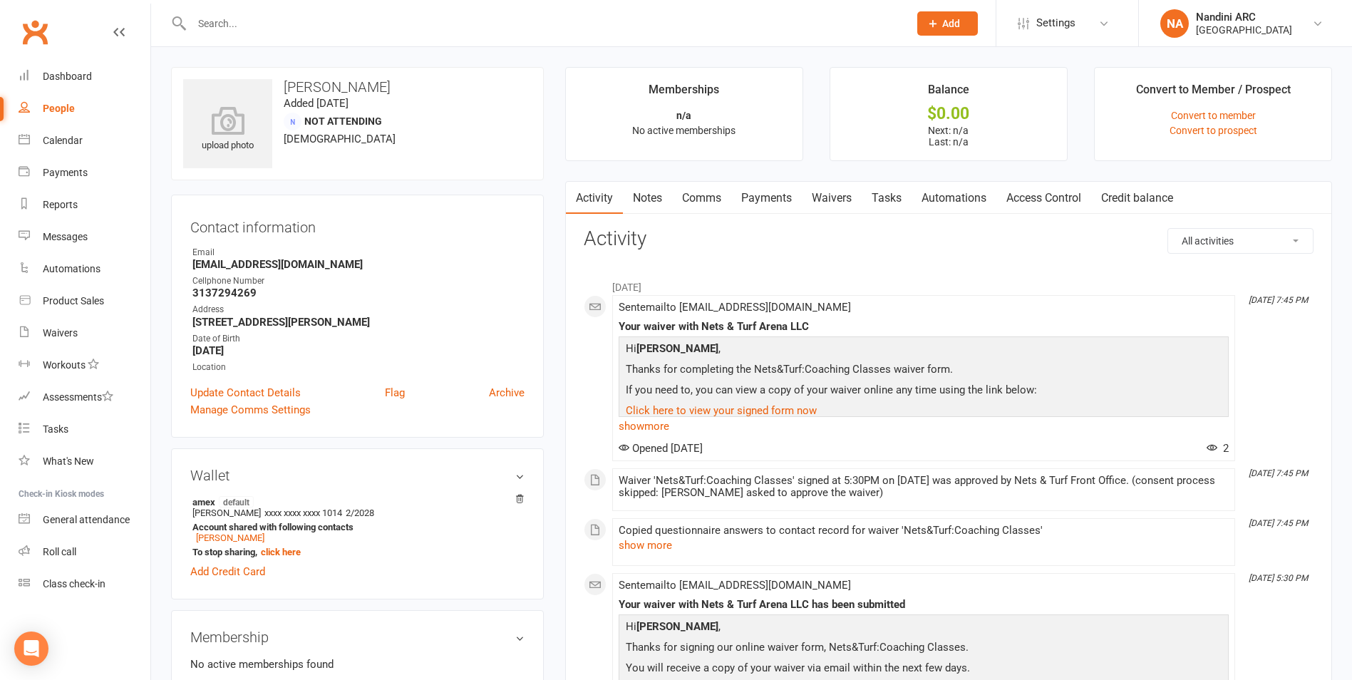
click at [770, 196] on link "Payments" at bounding box center [766, 198] width 71 height 33
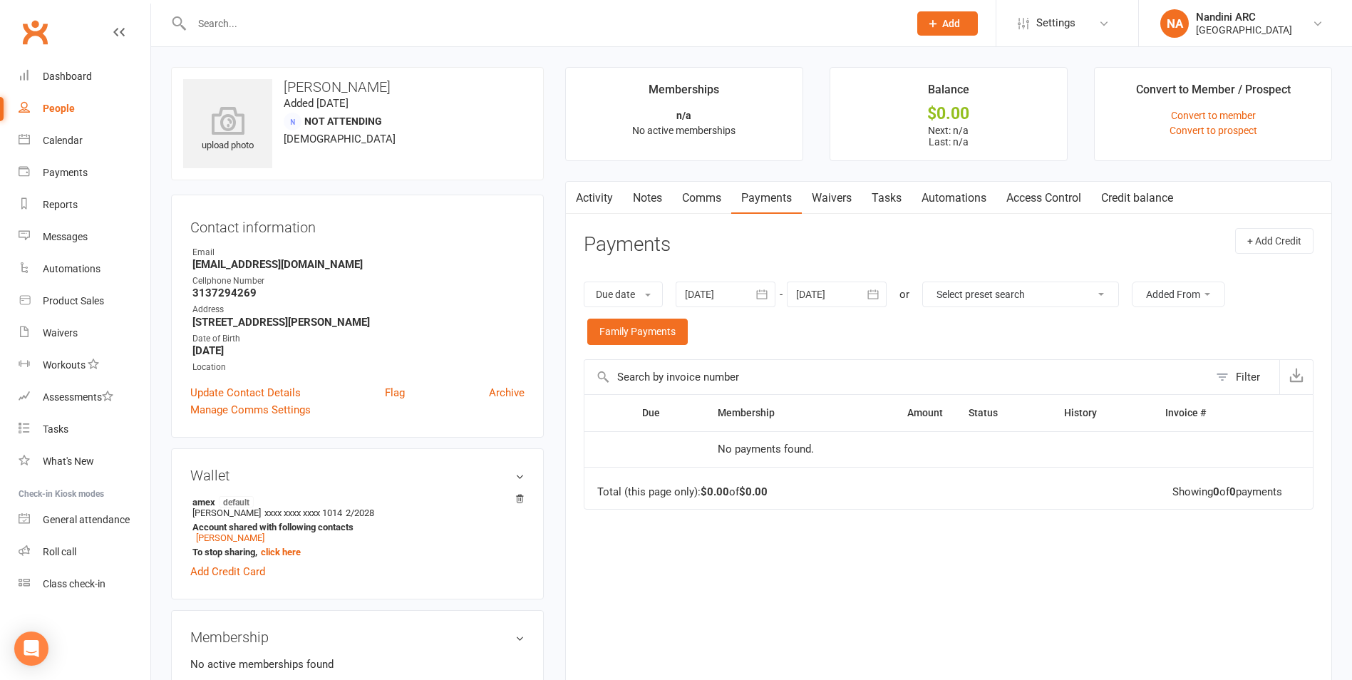
click at [765, 291] on icon "button" at bounding box center [762, 294] width 11 height 9
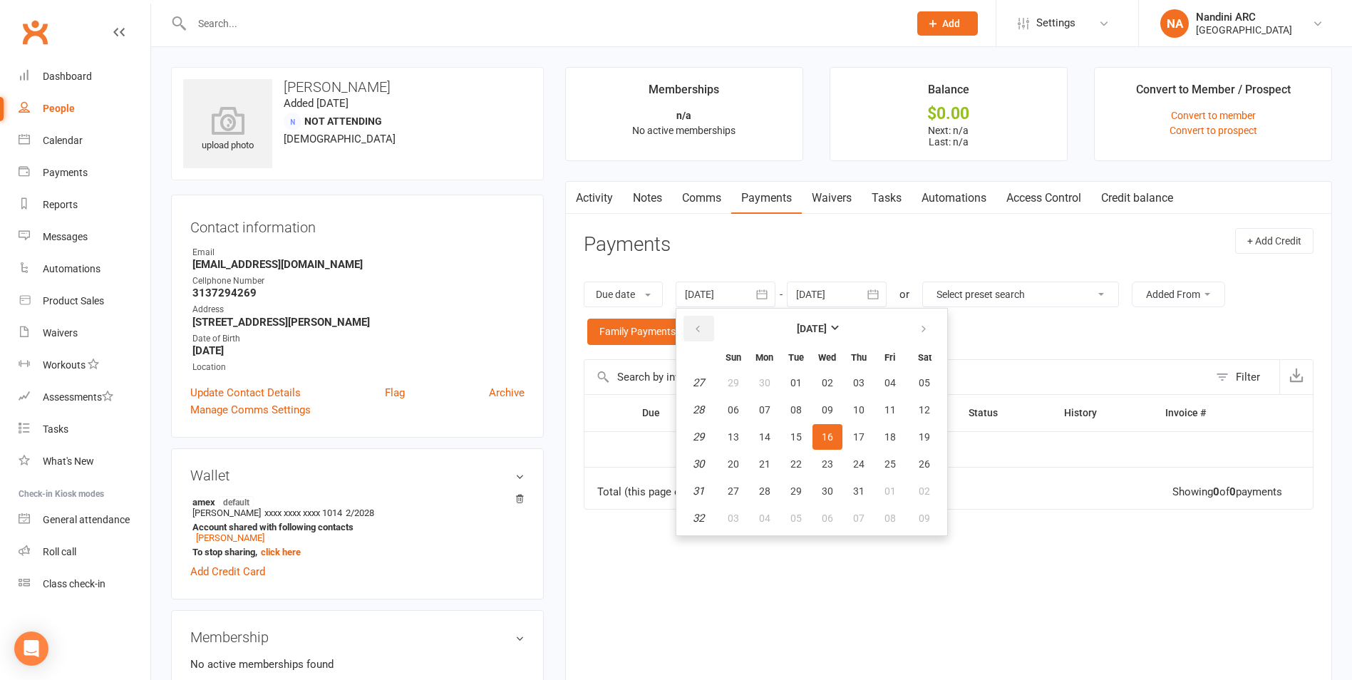
click at [702, 329] on icon "button" at bounding box center [698, 329] width 10 height 11
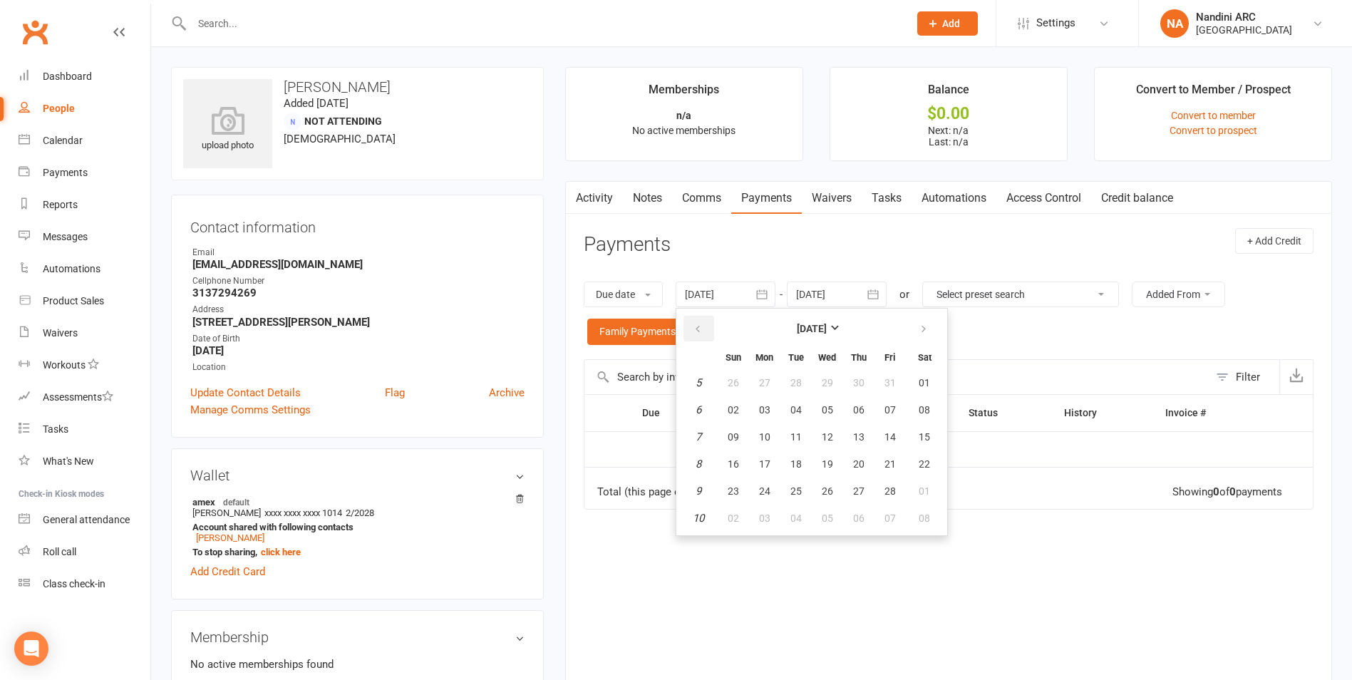
click at [702, 329] on icon "button" at bounding box center [698, 329] width 10 height 11
click at [780, 390] on button "02" at bounding box center [765, 383] width 30 height 26
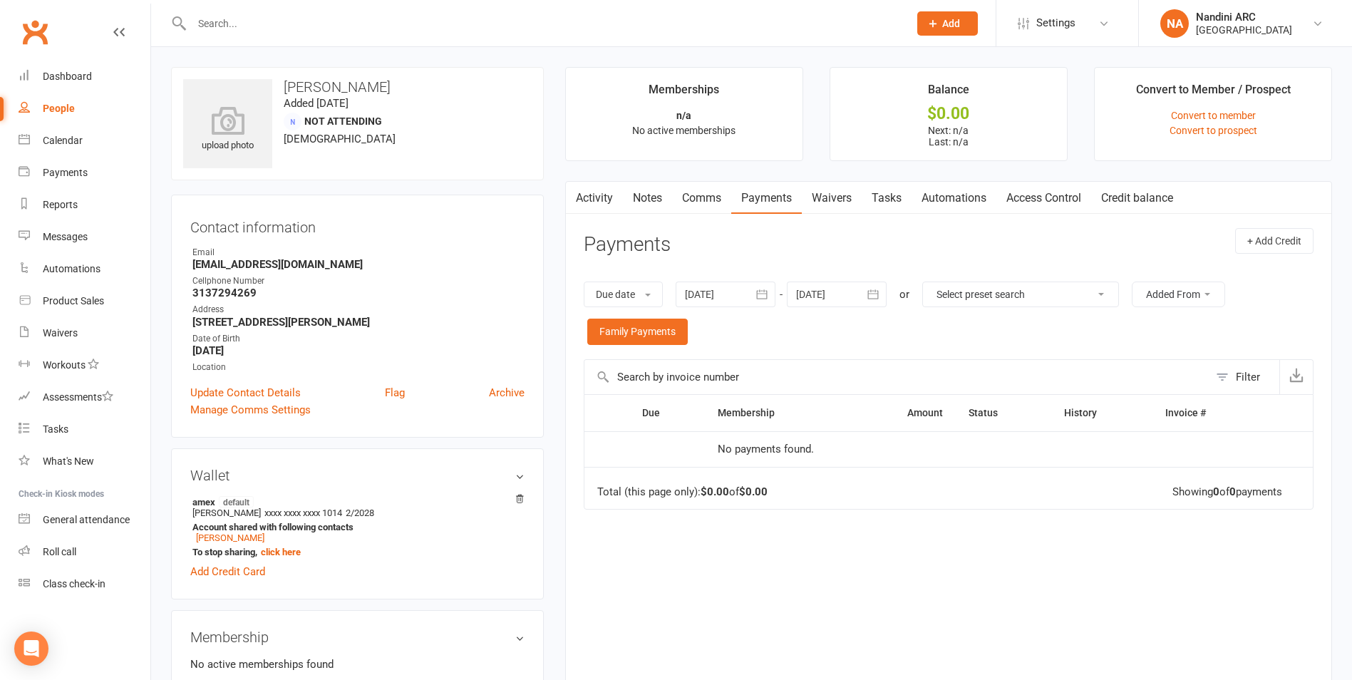
click at [763, 295] on icon "button" at bounding box center [762, 294] width 14 height 14
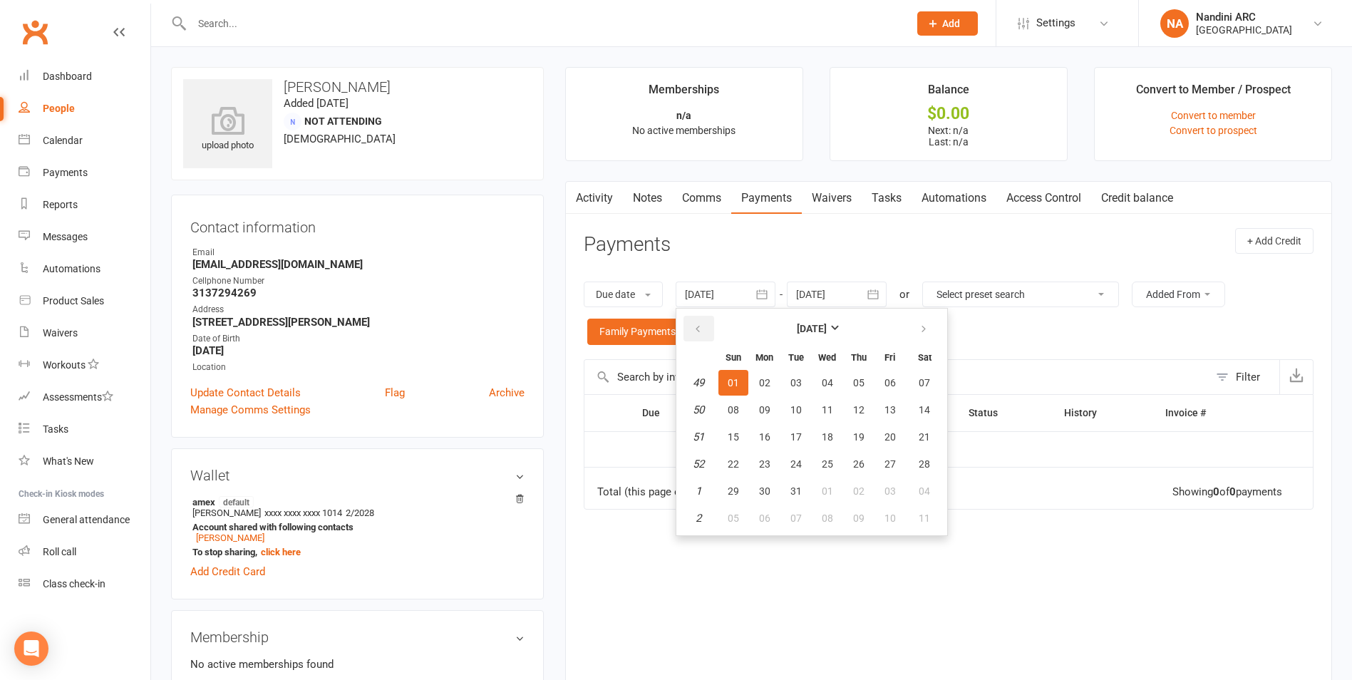
click at [711, 327] on button "button" at bounding box center [698, 329] width 31 height 26
click at [775, 402] on button "07" at bounding box center [765, 410] width 30 height 26
type input "[DATE]"
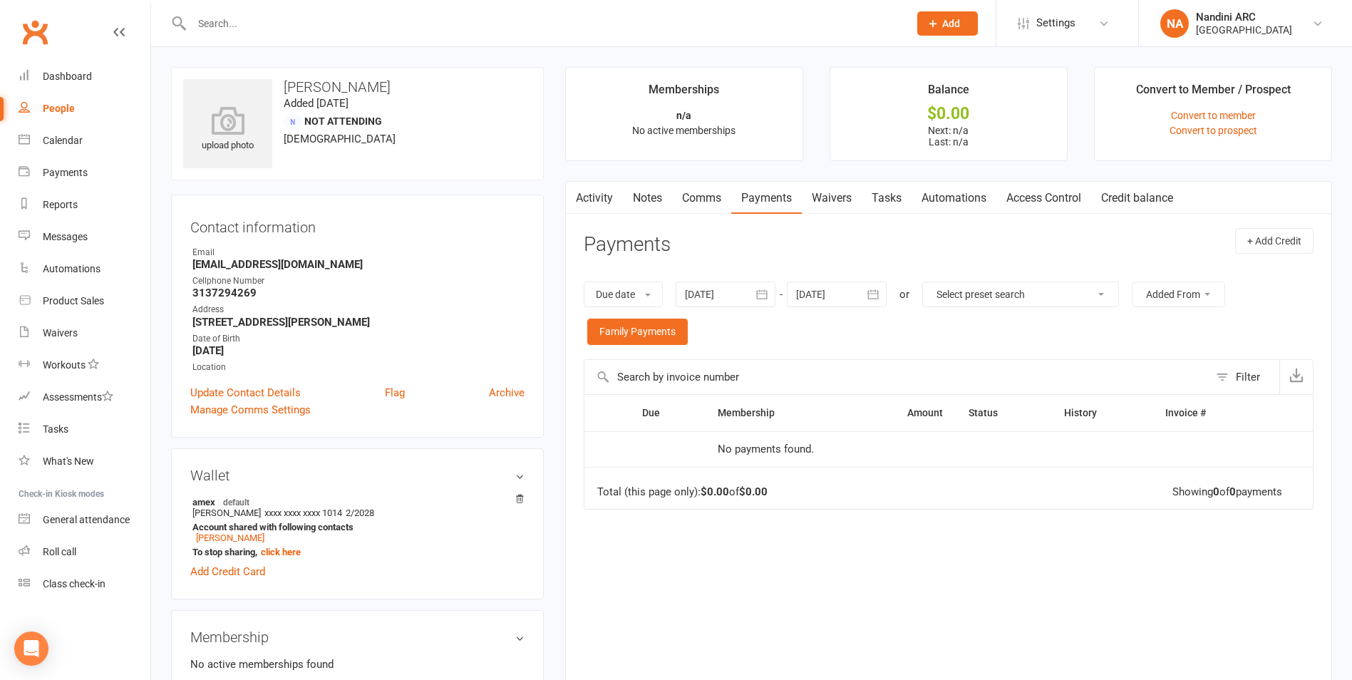
click at [304, 16] on input "text" at bounding box center [542, 24] width 711 height 20
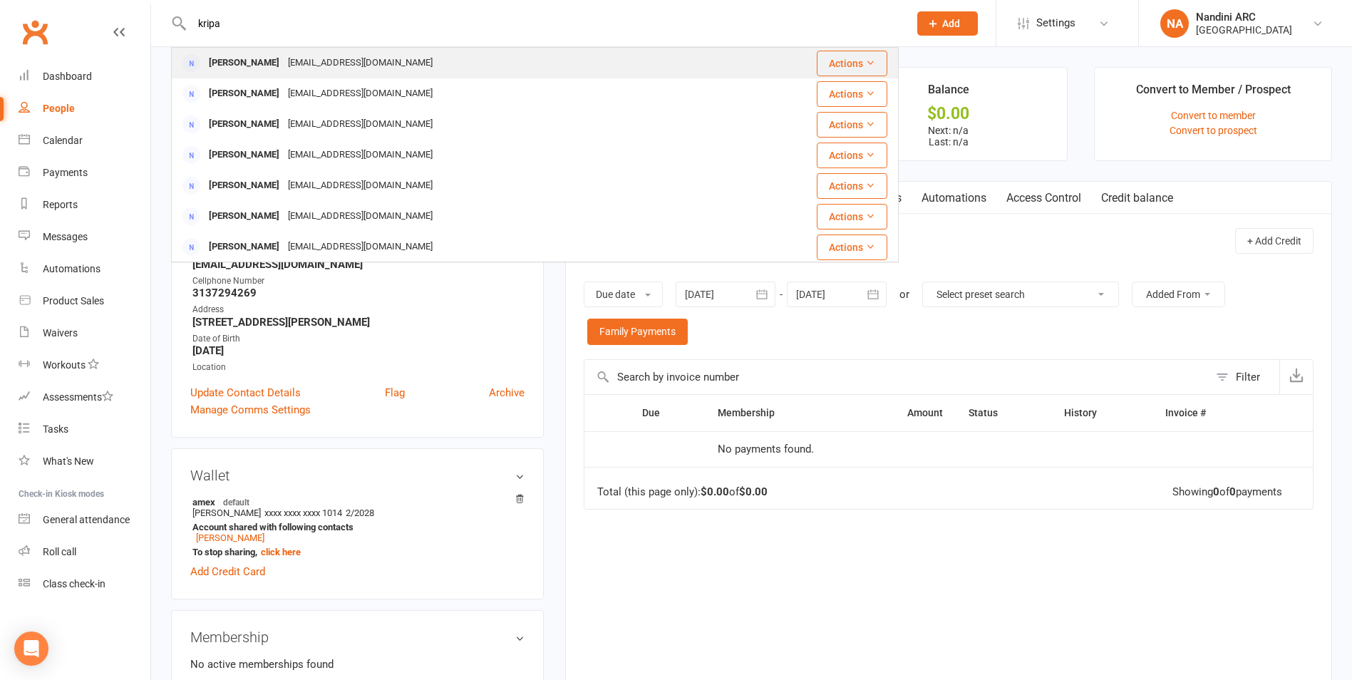
type input "kripa"
click at [312, 57] on div "[EMAIL_ADDRESS][DOMAIN_NAME]" at bounding box center [360, 63] width 153 height 21
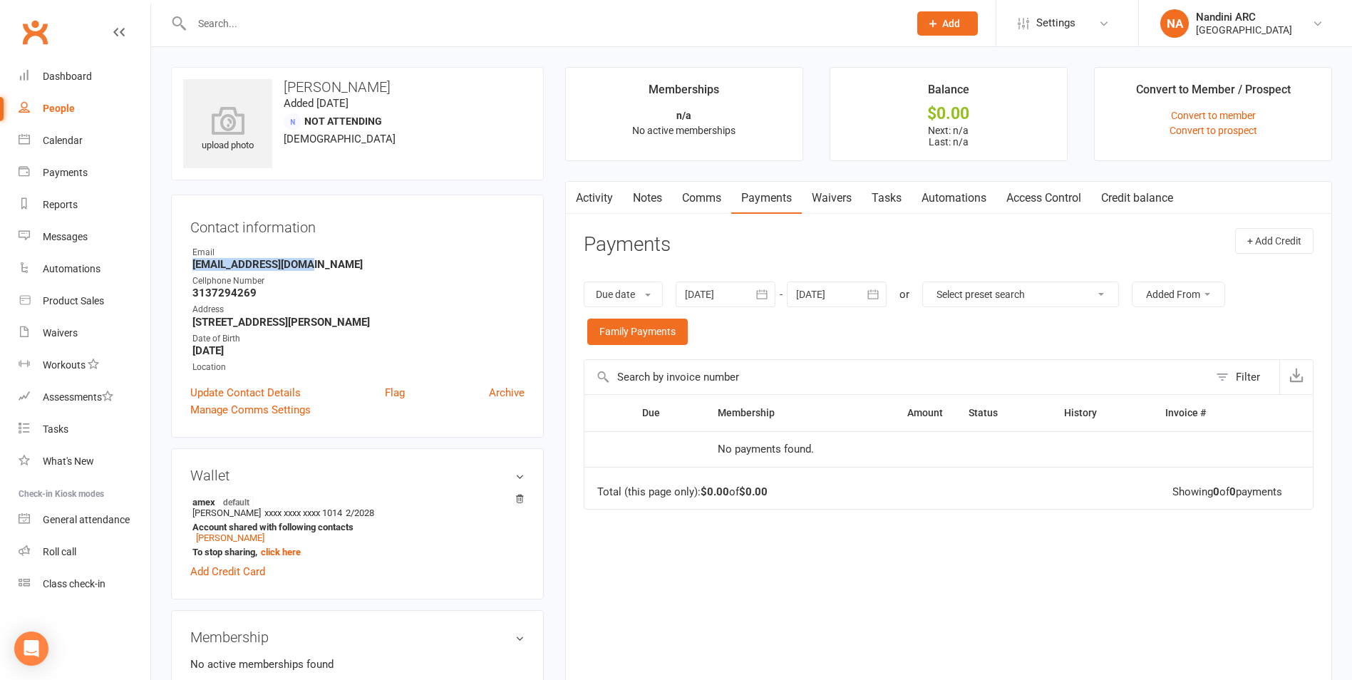
drag, startPoint x: 185, startPoint y: 262, endPoint x: 371, endPoint y: 260, distance: 186.0
click at [371, 260] on div "Contact information Owner Email [EMAIL_ADDRESS][DOMAIN_NAME] Cellphone Number […" at bounding box center [357, 316] width 373 height 243
copy strong "[EMAIL_ADDRESS][DOMAIN_NAME]"
click at [371, 260] on strong "[EMAIL_ADDRESS][DOMAIN_NAME]" at bounding box center [358, 264] width 332 height 13
click at [368, 41] on div at bounding box center [535, 23] width 728 height 46
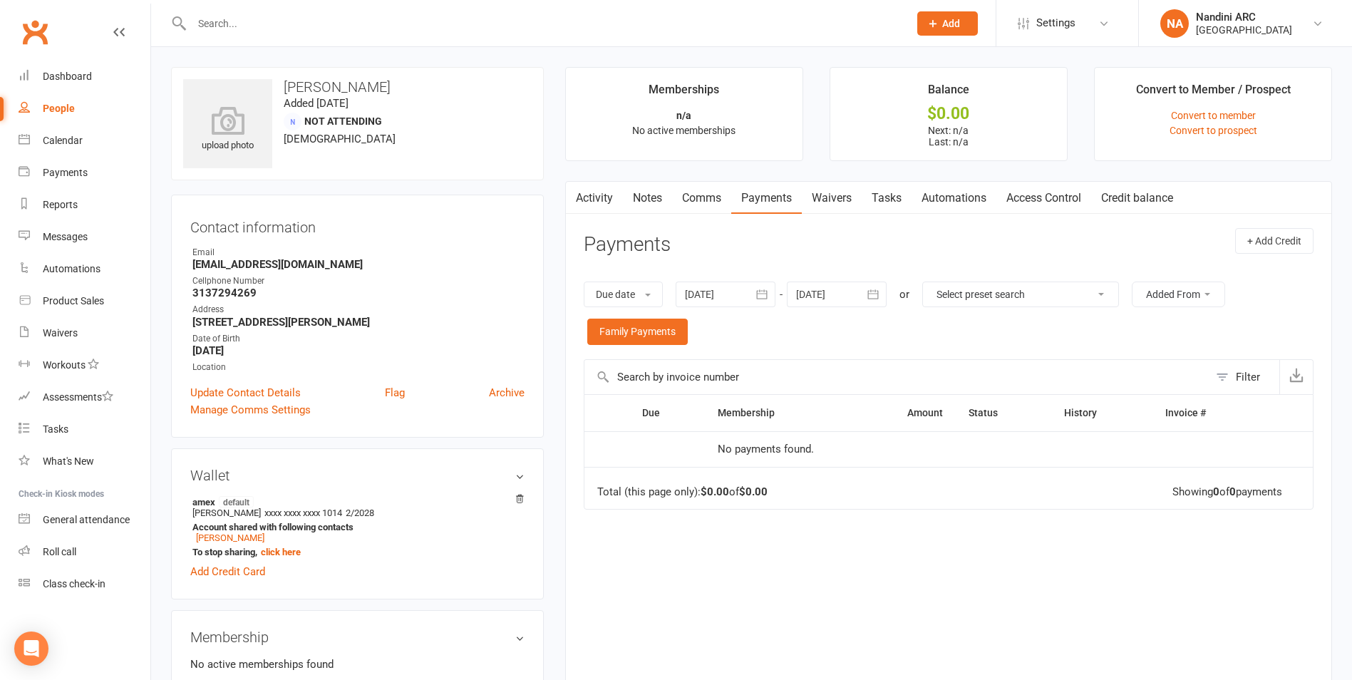
click at [359, 26] on input "text" at bounding box center [542, 24] width 711 height 20
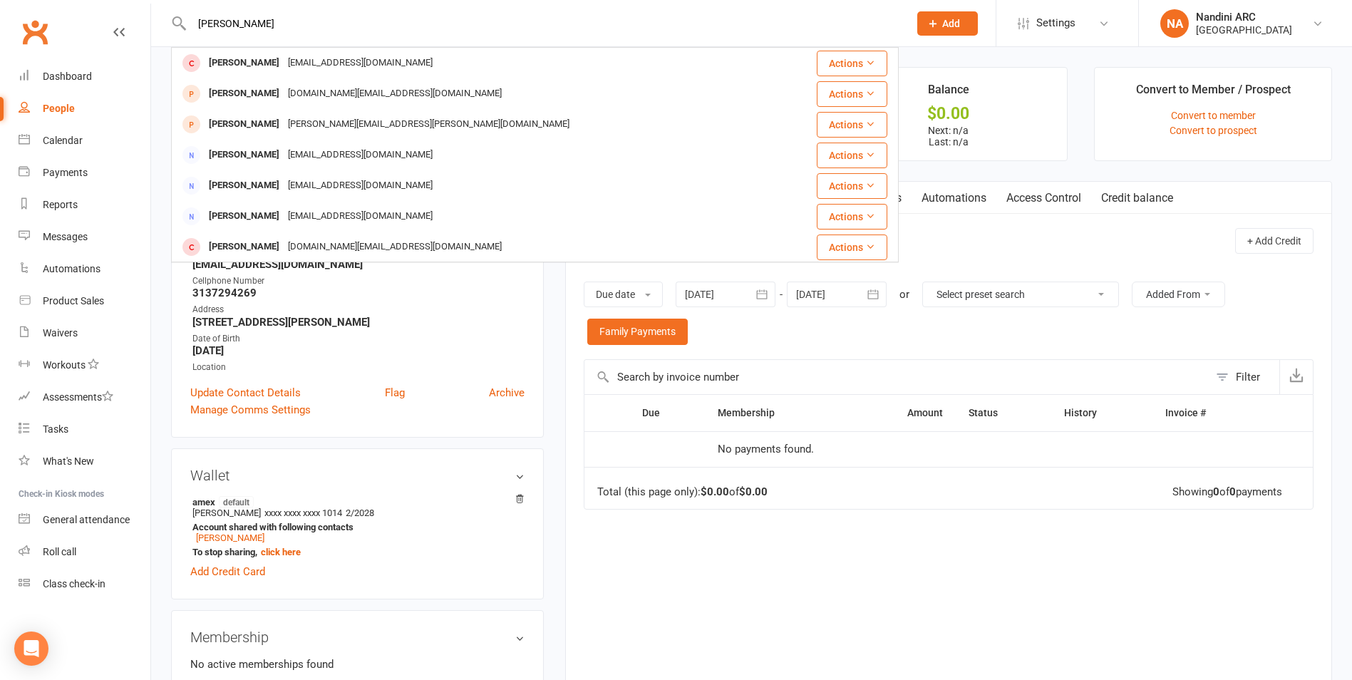
type input "[PERSON_NAME]"
drag, startPoint x: 292, startPoint y: 31, endPoint x: 181, endPoint y: 46, distance: 112.2
click at [181, 46] on div "shanthem pandem [PERSON_NAME] [EMAIL_ADDRESS][DOMAIN_NAME] Actions [PERSON_NAME…" at bounding box center [676, 23] width 1352 height 47
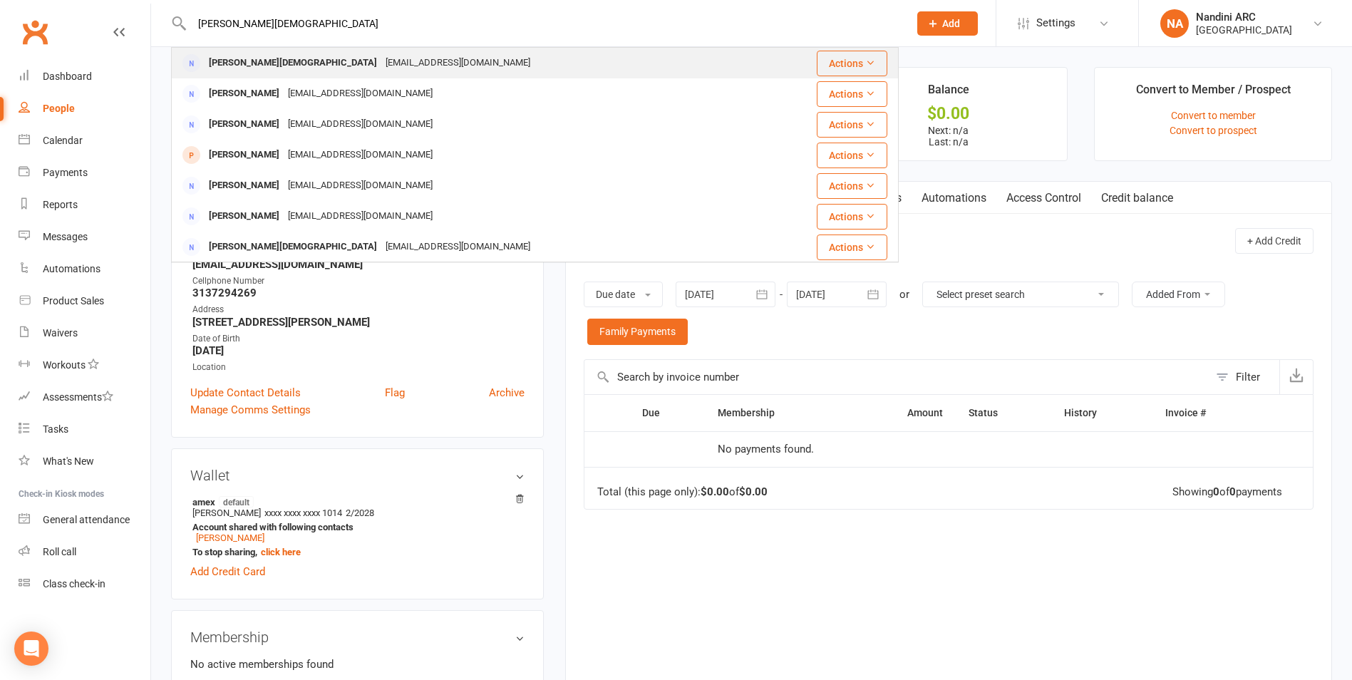
type input "[PERSON_NAME][DEMOGRAPHIC_DATA]"
click at [381, 70] on div "[EMAIL_ADDRESS][DOMAIN_NAME]" at bounding box center [457, 63] width 153 height 21
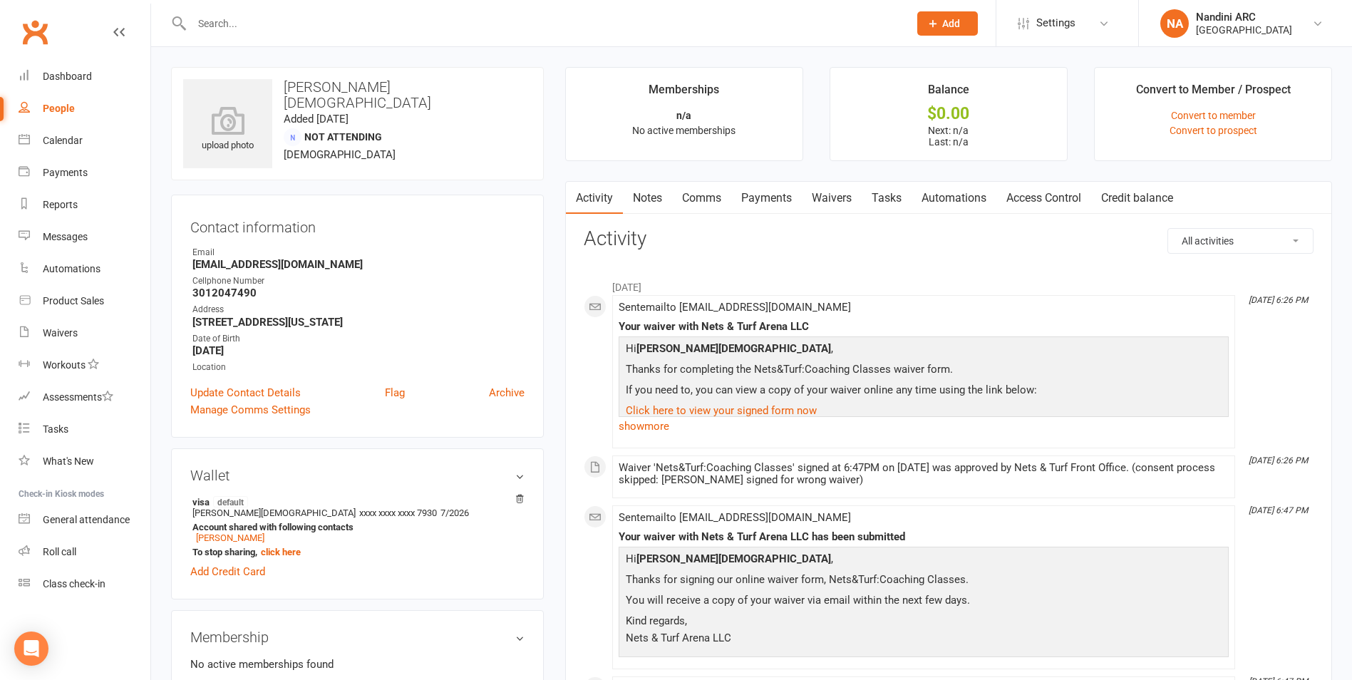
click at [779, 193] on link "Payments" at bounding box center [766, 198] width 71 height 33
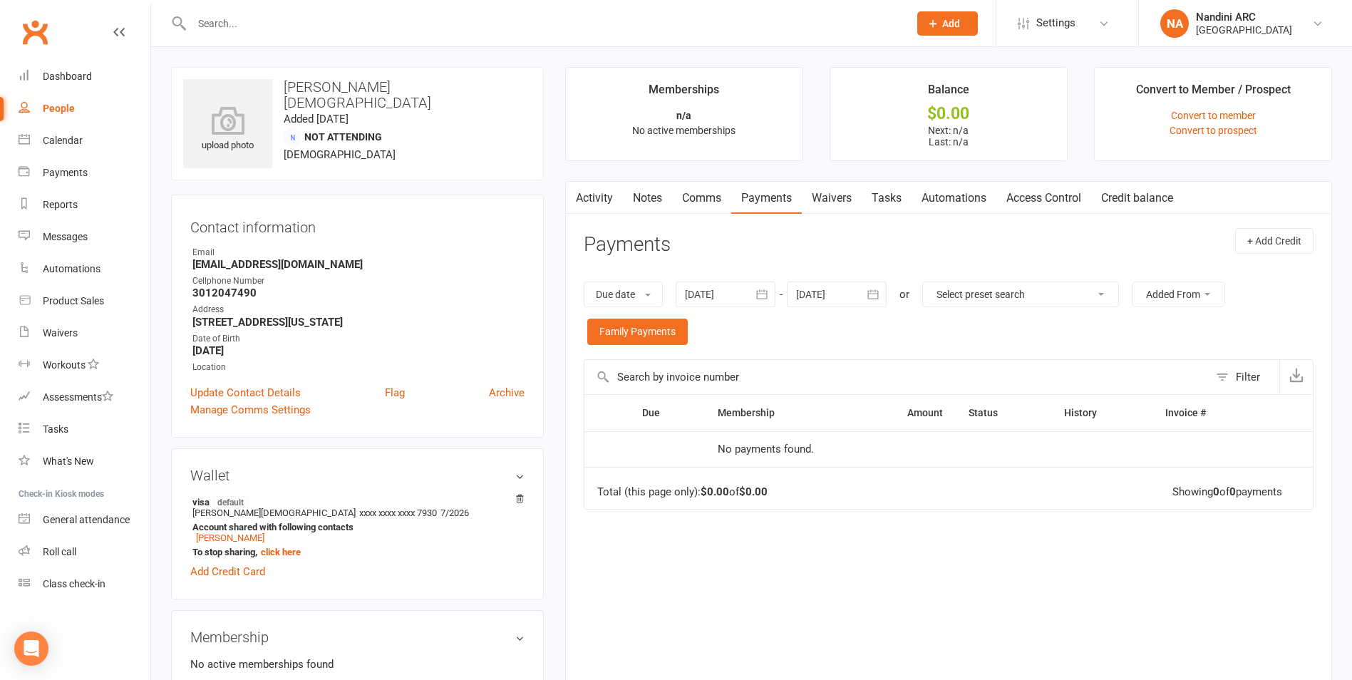
click at [769, 299] on icon "button" at bounding box center [762, 294] width 14 height 14
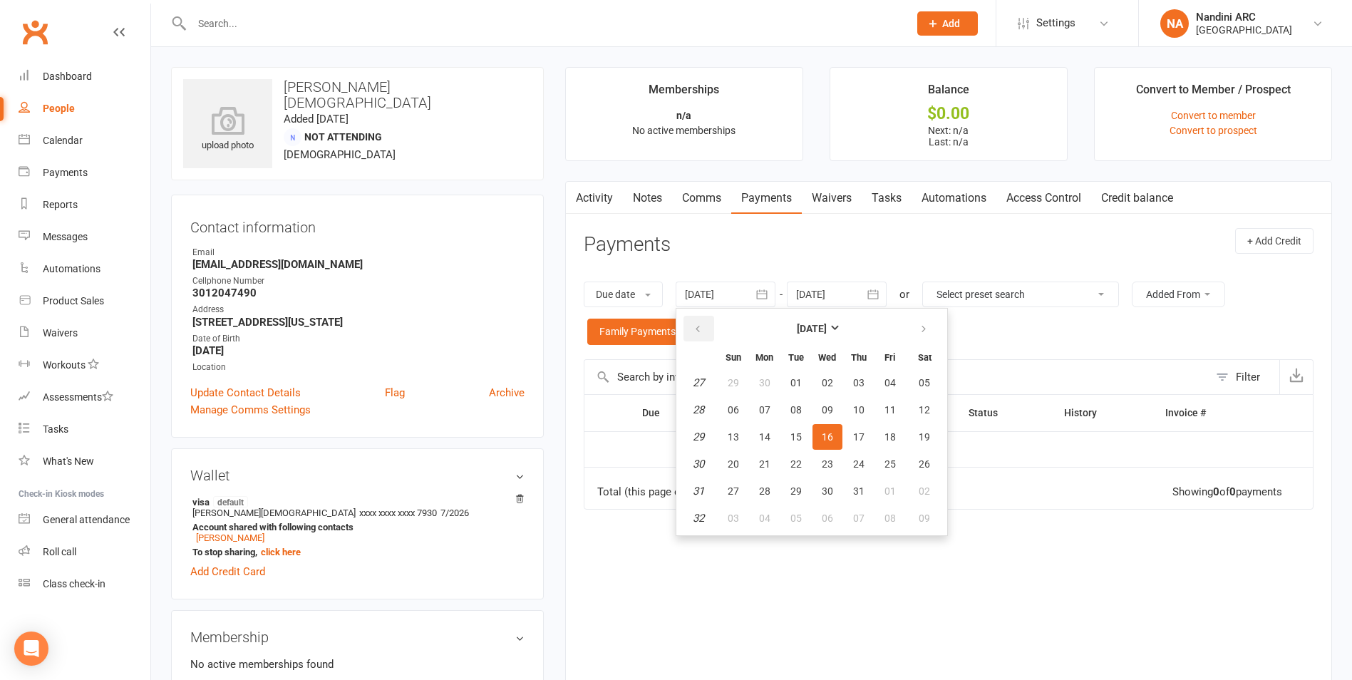
click at [714, 329] on button "button" at bounding box center [698, 329] width 31 height 26
click at [765, 385] on span "24" at bounding box center [764, 382] width 11 height 11
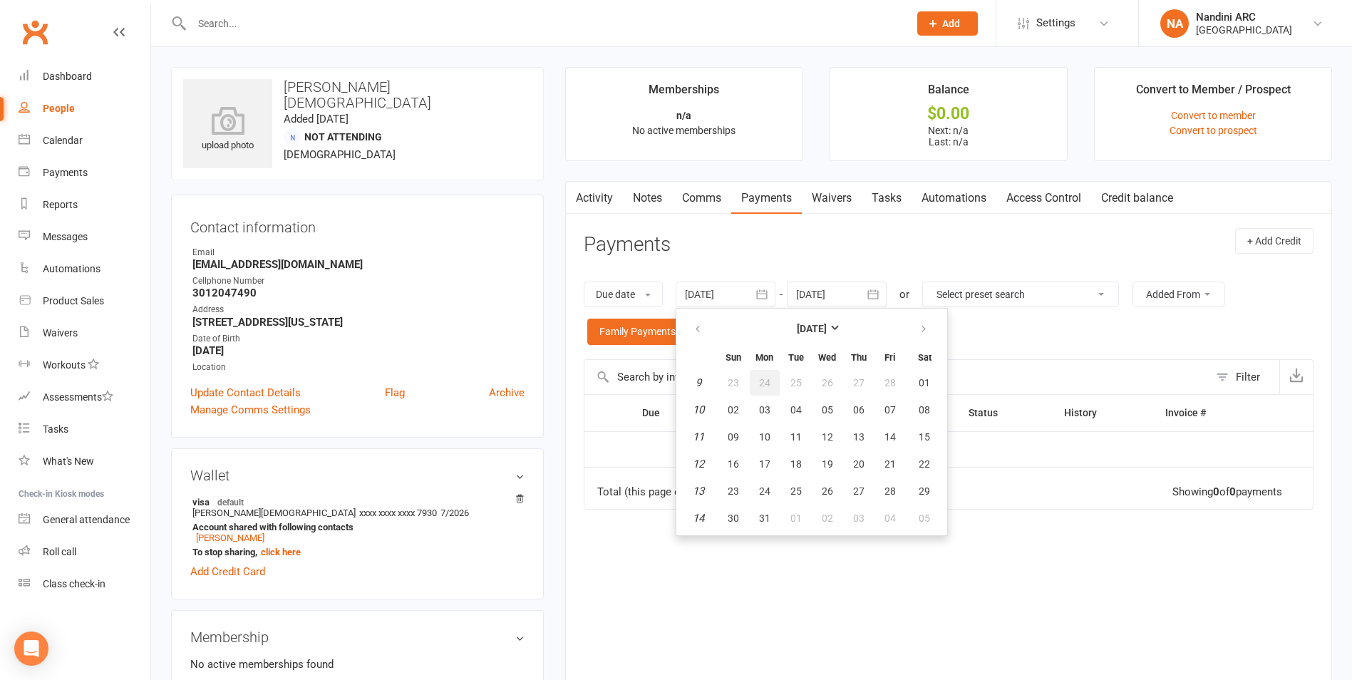
type input "[DATE]"
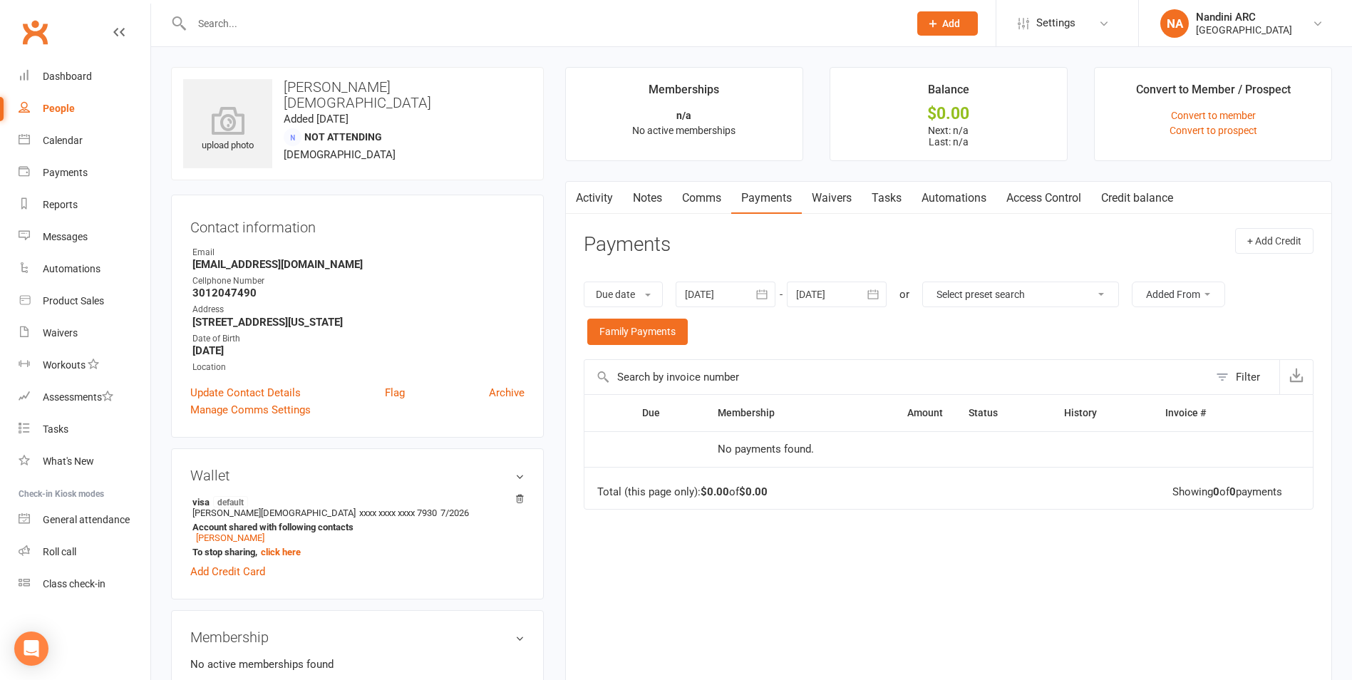
click at [204, 25] on input "text" at bounding box center [542, 24] width 711 height 20
type input "n"
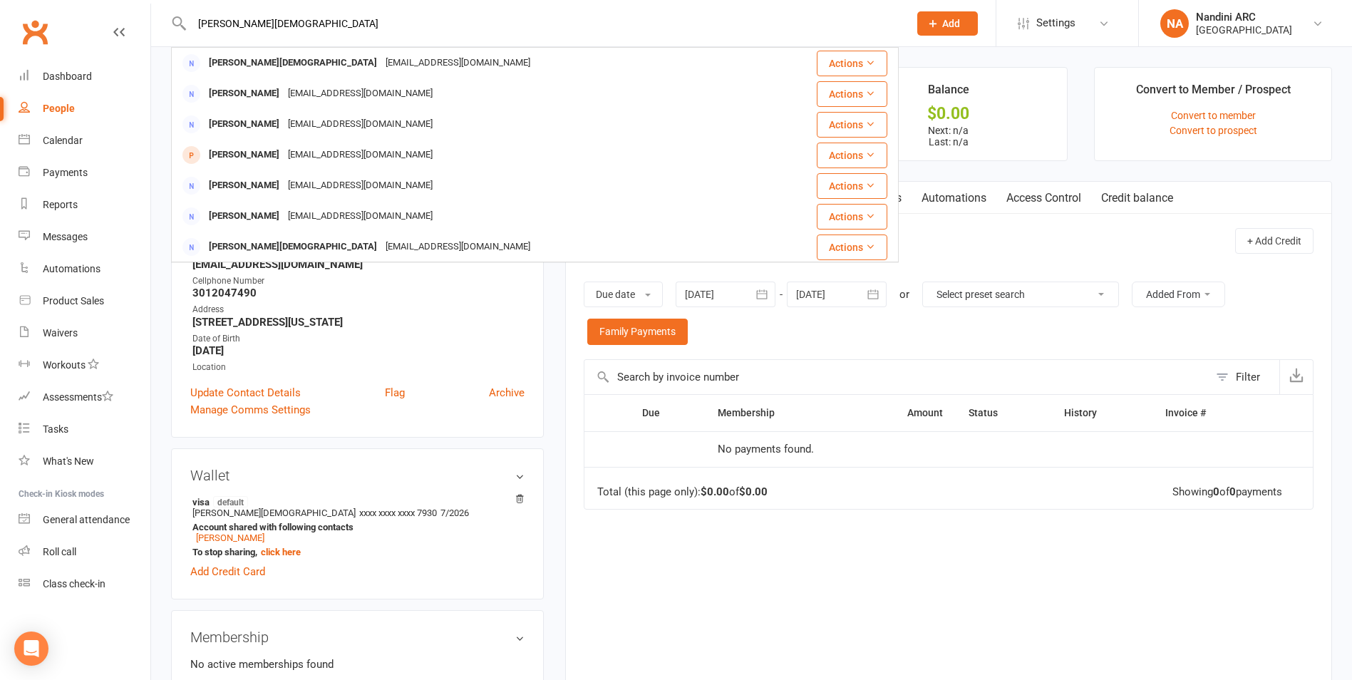
type input "[PERSON_NAME][DEMOGRAPHIC_DATA]"
click at [815, 515] on div "Due Contact Membership Amount Status History Invoice # No payments found. Total…" at bounding box center [949, 543] width 730 height 299
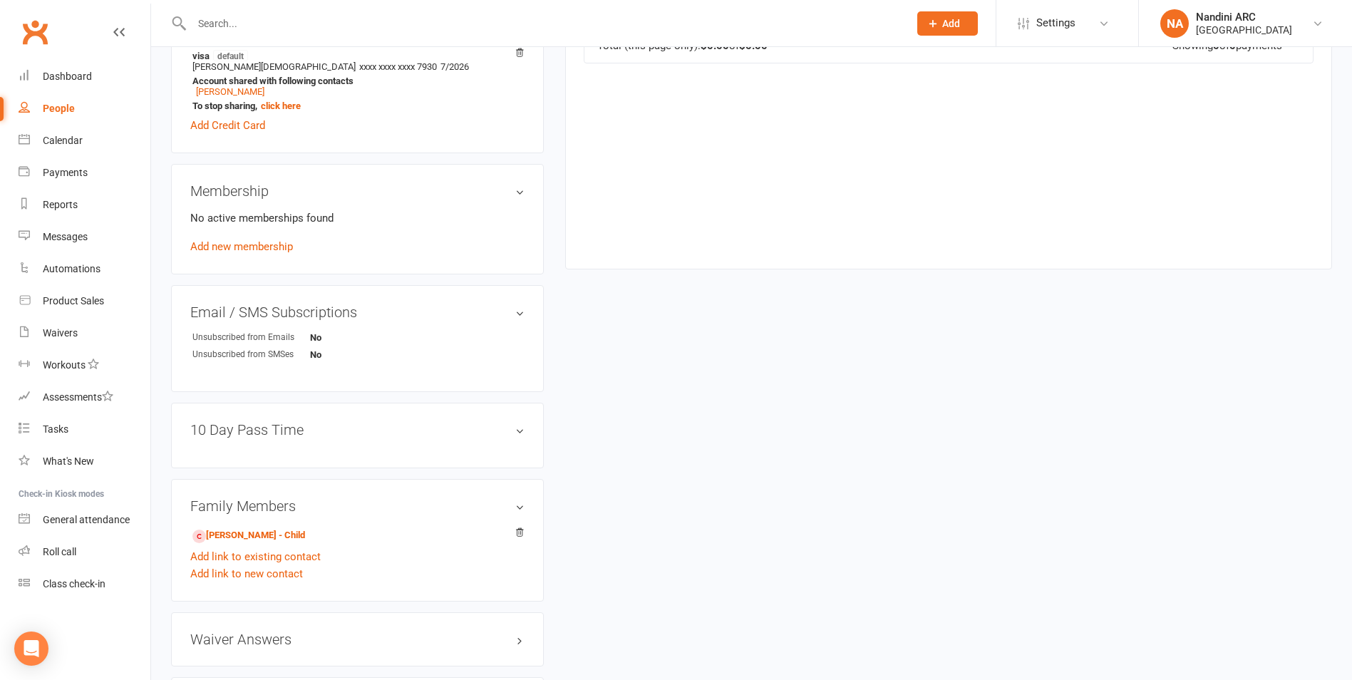
scroll to position [499, 0]
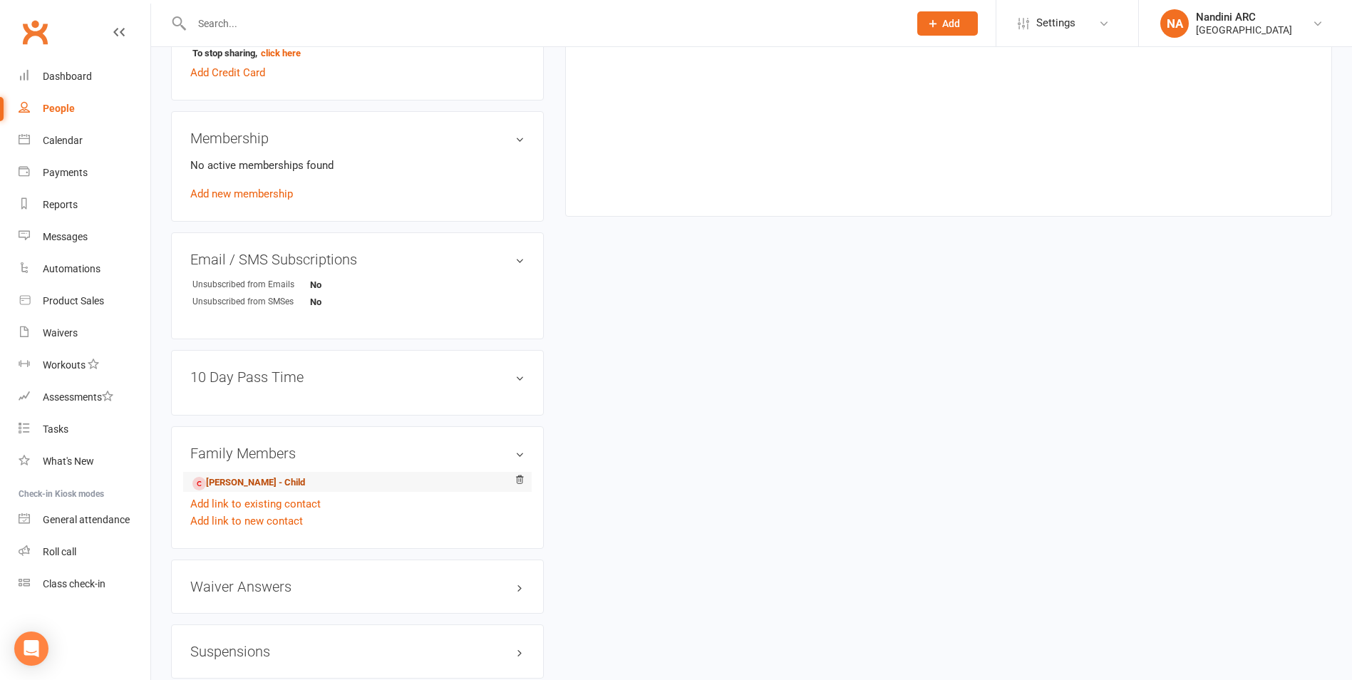
click at [274, 483] on link "[PERSON_NAME] - Child" at bounding box center [248, 482] width 113 height 15
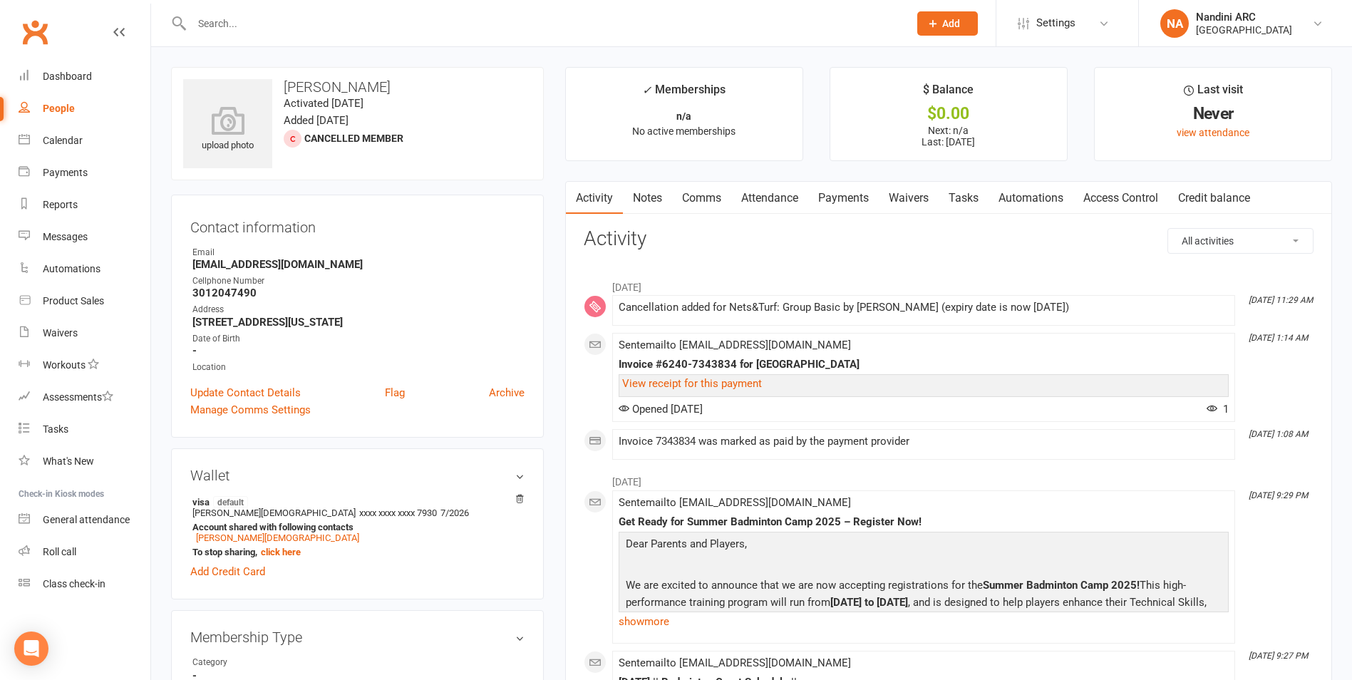
click at [863, 197] on link "Payments" at bounding box center [843, 198] width 71 height 33
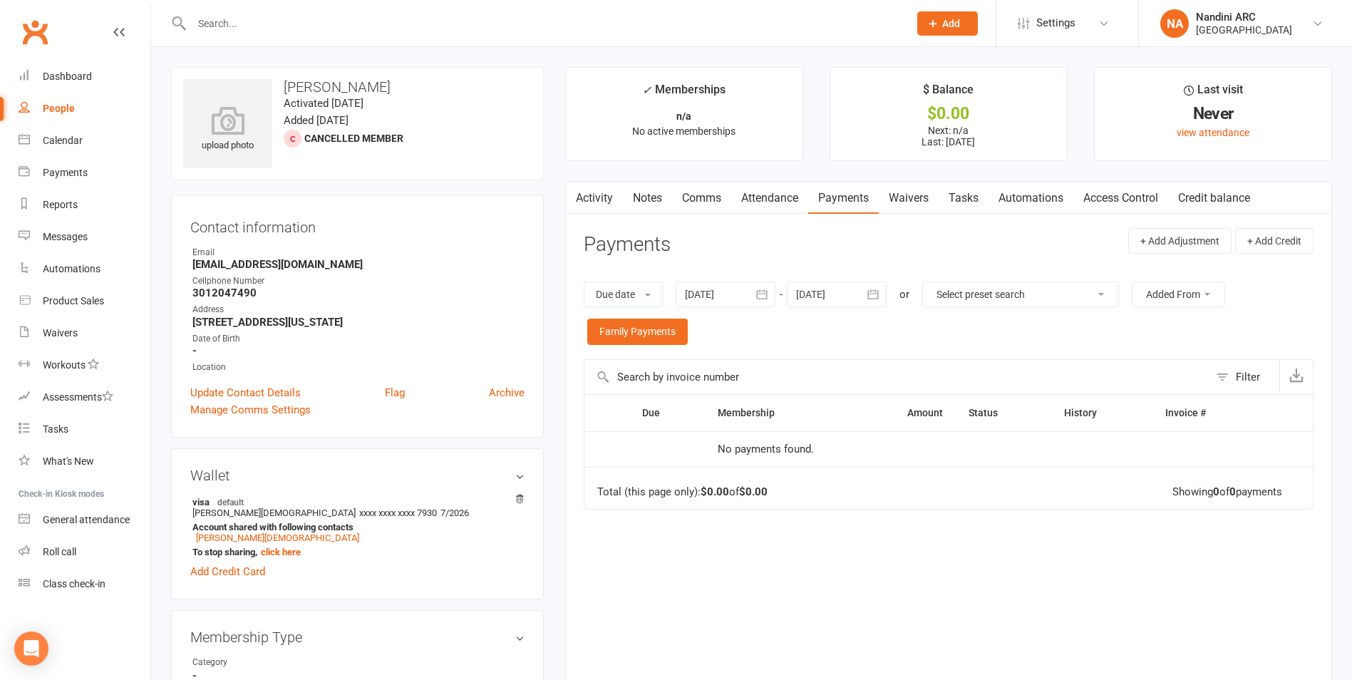
click at [778, 294] on div "[DATE] [DATE] Sun Mon Tue Wed Thu Fri Sat 27 29 30 01 02 03 04 05 28 06 07 08 0…" at bounding box center [781, 294] width 211 height 26
drag, startPoint x: 778, startPoint y: 294, endPoint x: 767, endPoint y: 290, distance: 11.3
click at [767, 290] on icon "button" at bounding box center [762, 294] width 11 height 9
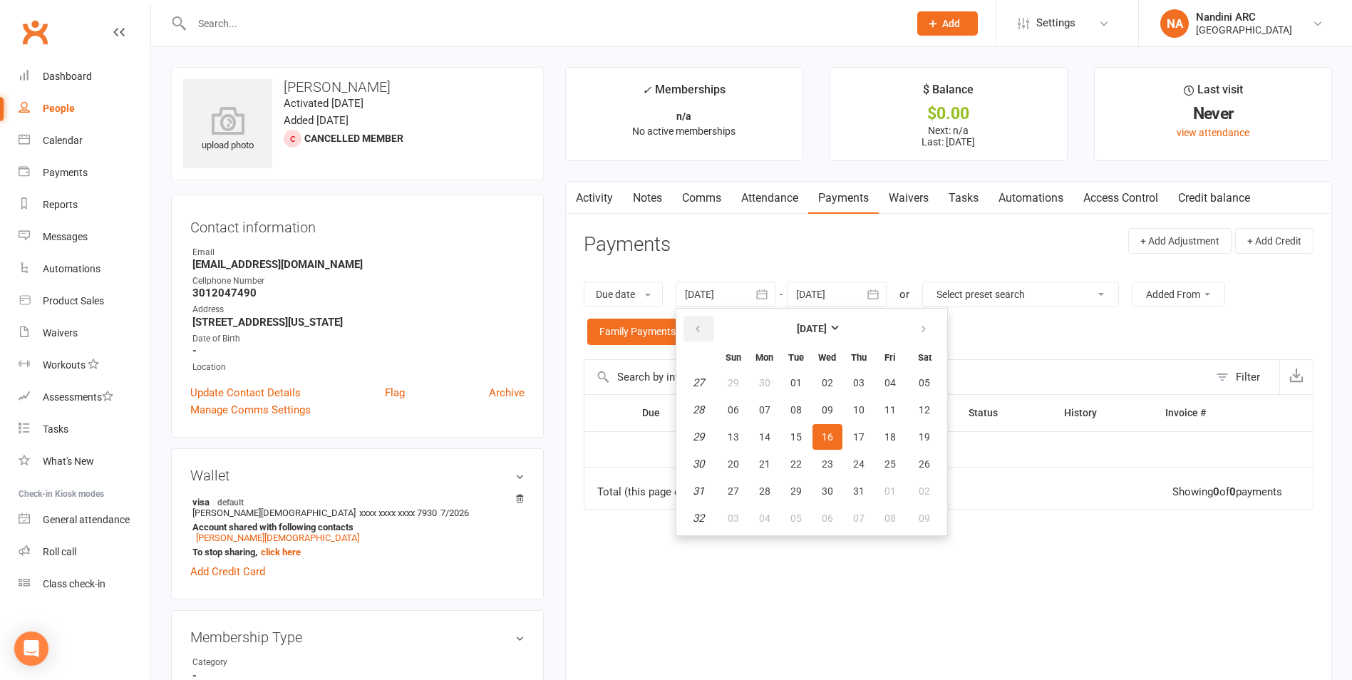
click at [709, 324] on button "button" at bounding box center [698, 329] width 31 height 26
click at [709, 334] on button "button" at bounding box center [698, 329] width 31 height 26
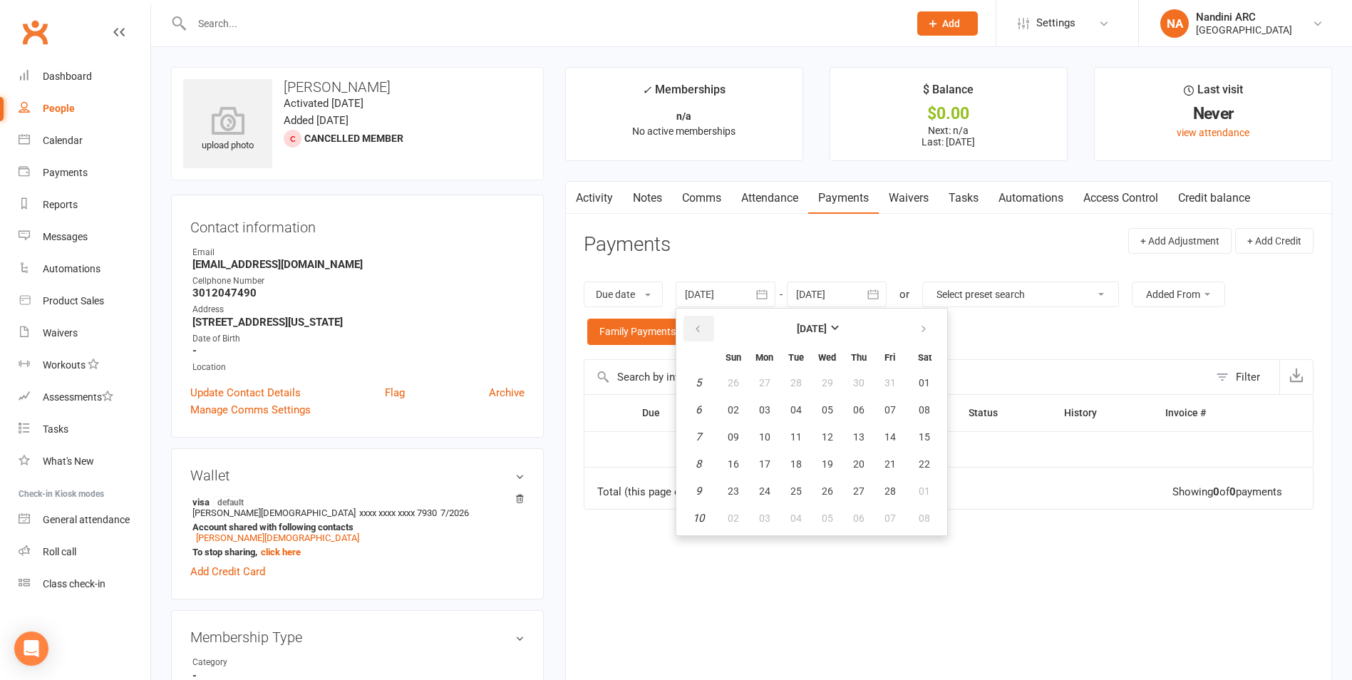
click at [709, 334] on button "button" at bounding box center [698, 329] width 31 height 26
click at [744, 380] on button "01" at bounding box center [733, 383] width 30 height 26
type input "[DATE]"
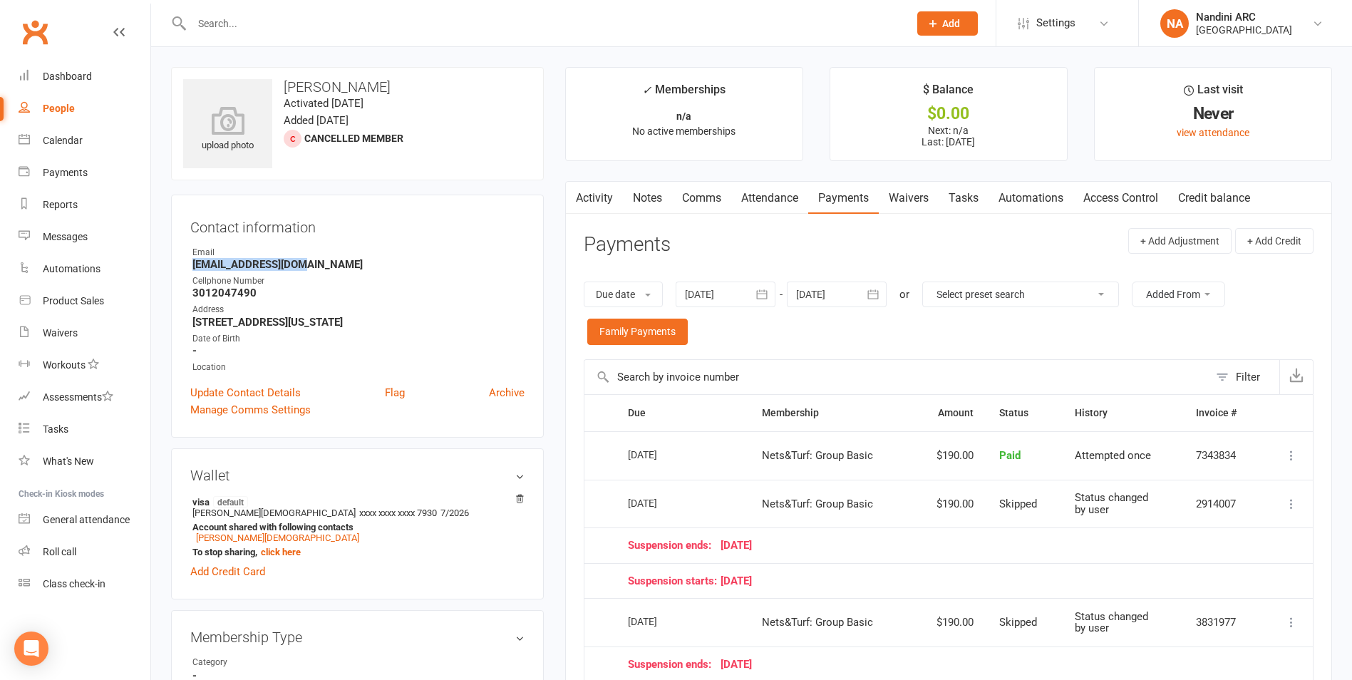
drag, startPoint x: 184, startPoint y: 267, endPoint x: 310, endPoint y: 270, distance: 126.2
click at [310, 270] on div "Contact information Owner Email [EMAIL_ADDRESS][DOMAIN_NAME] Cellphone Number […" at bounding box center [357, 316] width 373 height 243
copy strong "[EMAIL_ADDRESS][DOMAIN_NAME]"
click at [345, 264] on strong "[EMAIL_ADDRESS][DOMAIN_NAME]" at bounding box center [358, 264] width 332 height 13
click at [295, 24] on input "text" at bounding box center [542, 24] width 711 height 20
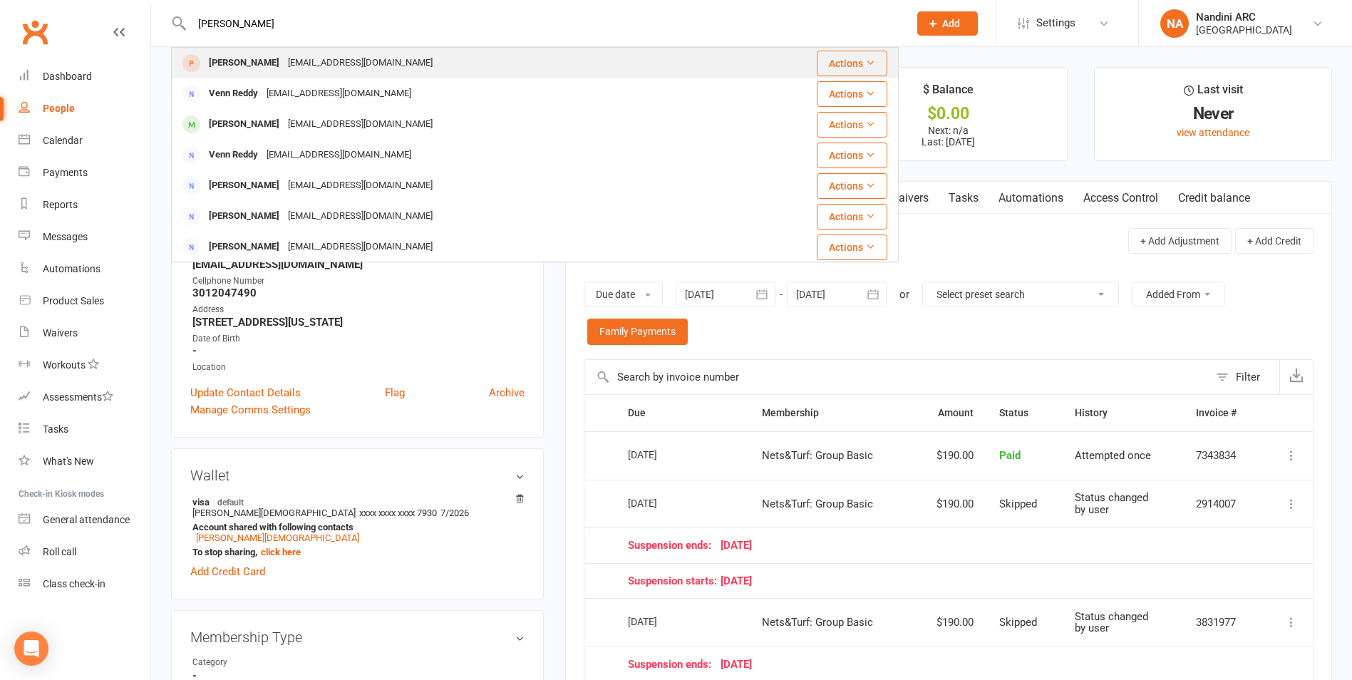
type input "[PERSON_NAME]"
click at [376, 66] on div "[PERSON_NAME] [EMAIL_ADDRESS][DOMAIN_NAME]" at bounding box center [470, 62] width 596 height 29
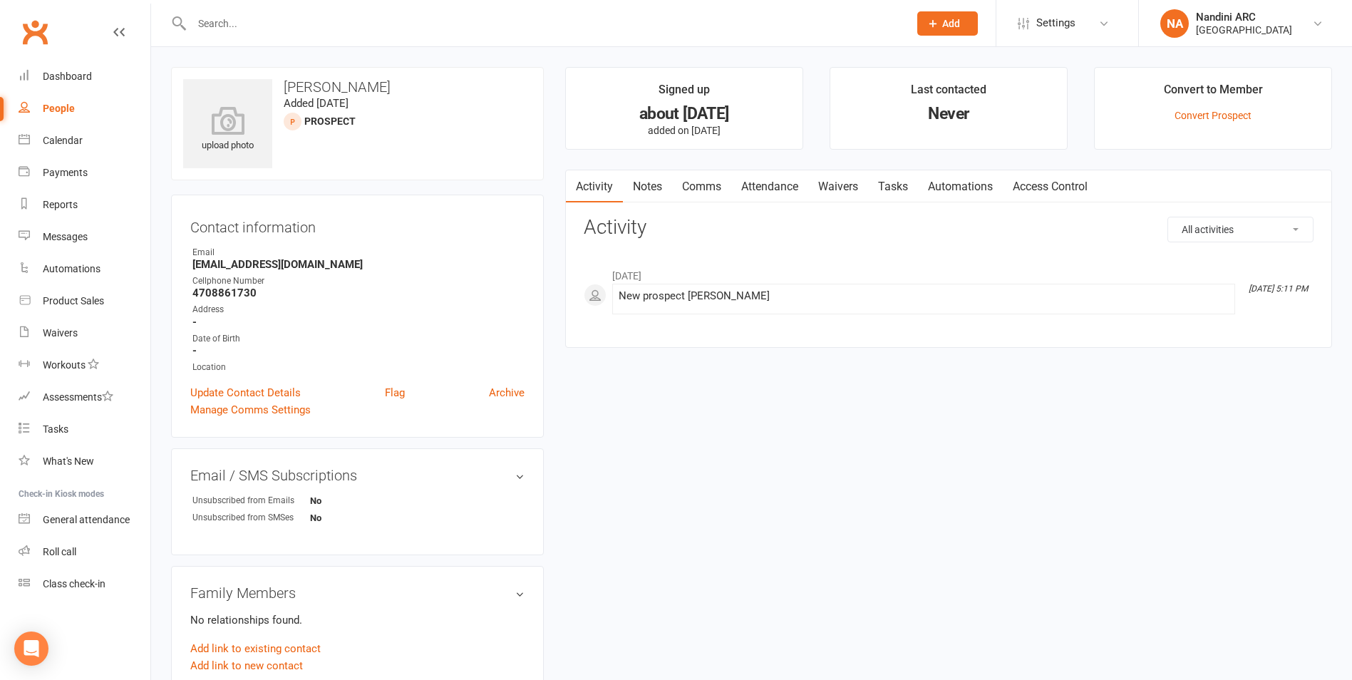
click at [817, 190] on link "Waivers" at bounding box center [838, 186] width 60 height 33
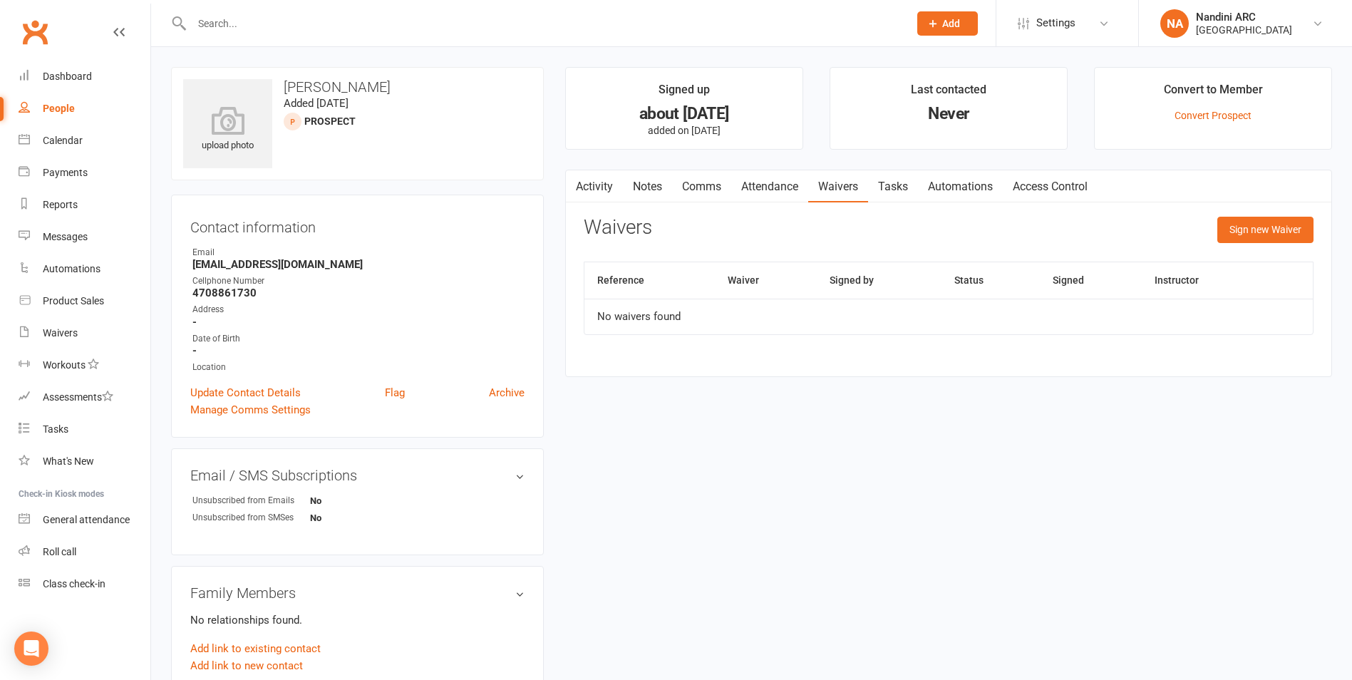
click at [794, 187] on link "Attendance" at bounding box center [769, 186] width 77 height 33
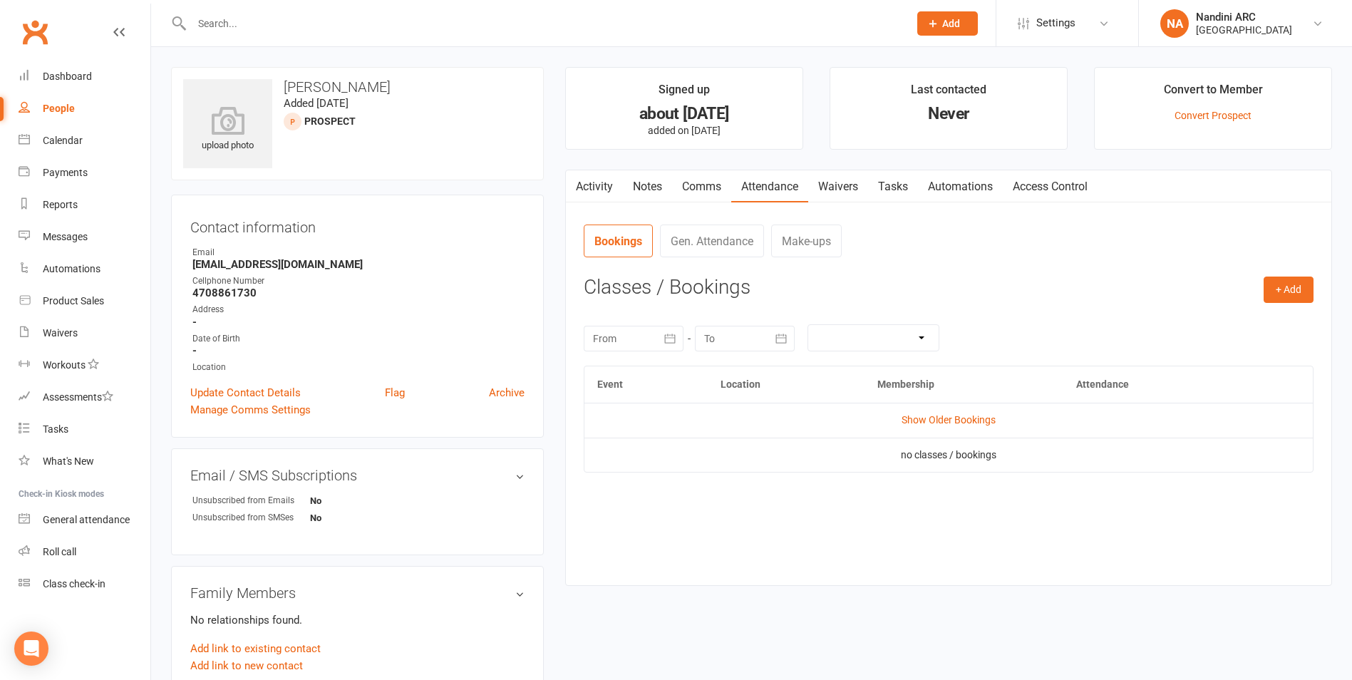
click at [271, 21] on input "text" at bounding box center [542, 24] width 711 height 20
paste input "[PERSON_NAME]"
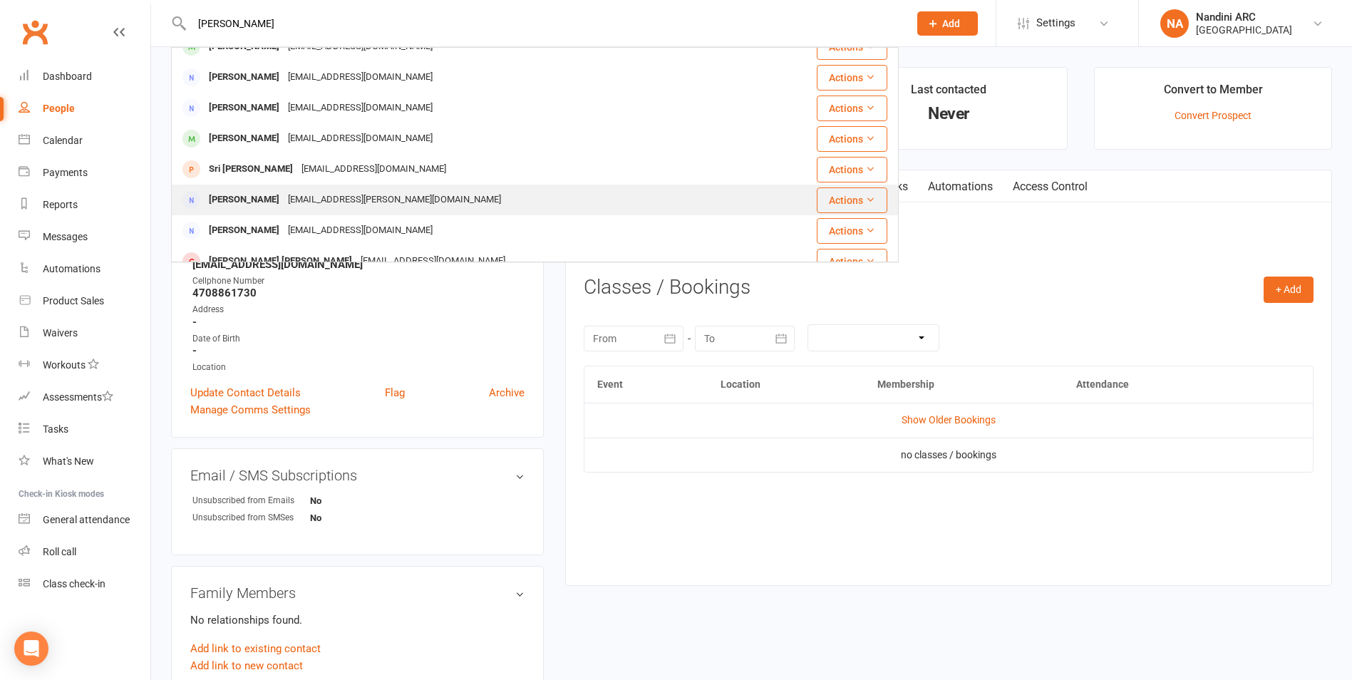
scroll to position [399, 0]
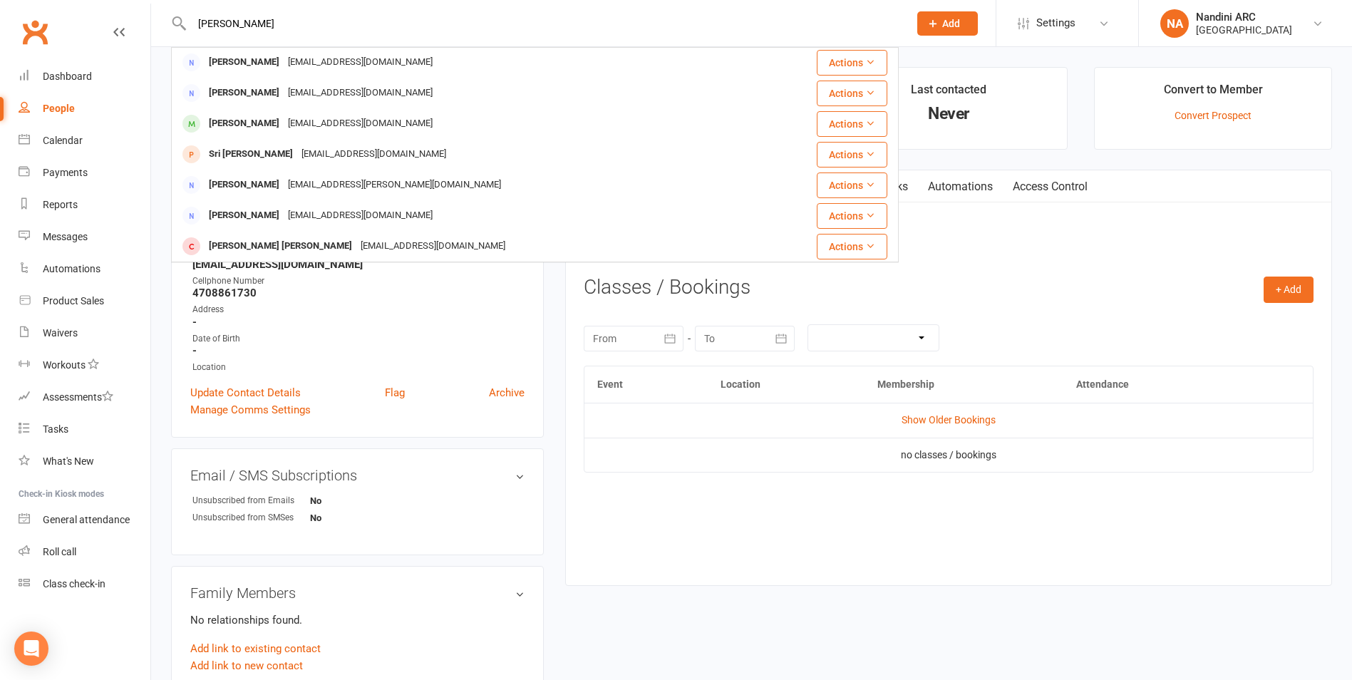
type input "[PERSON_NAME]"
click at [638, 514] on div "Event Location Membership Attendance Show Older Bookings no classes / bookings" at bounding box center [949, 465] width 730 height 198
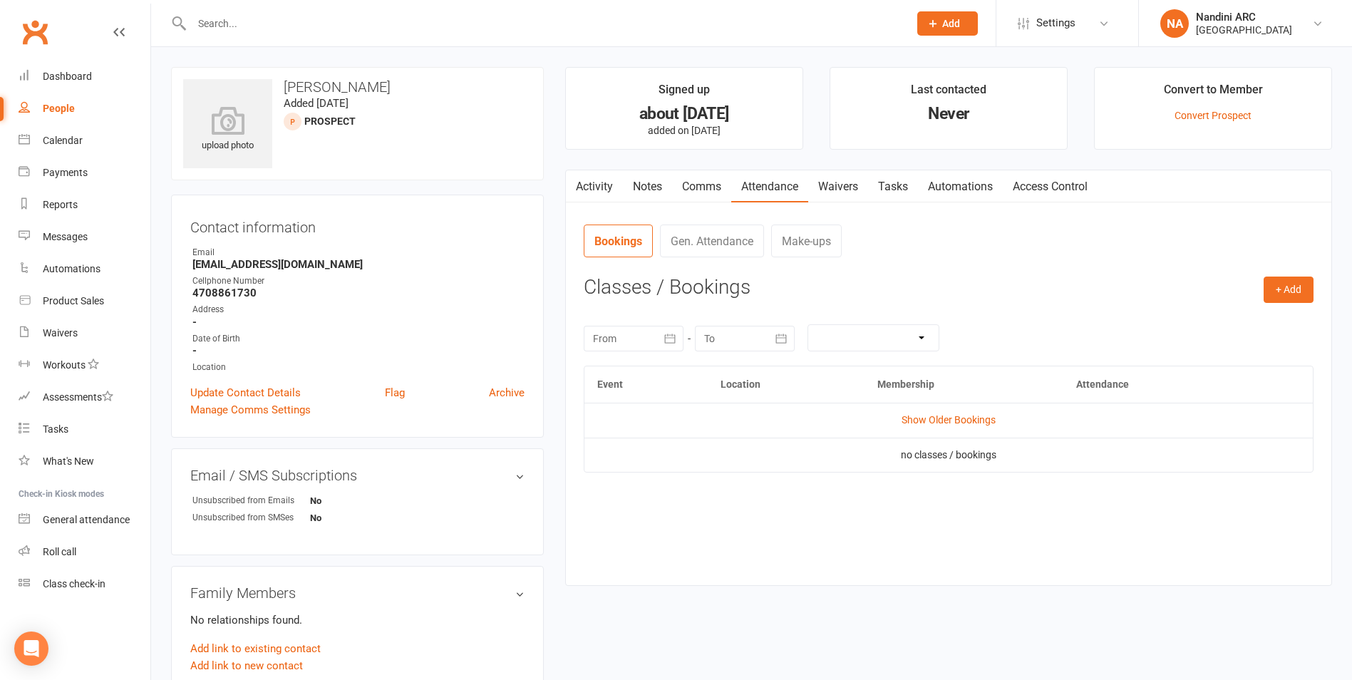
click at [383, 23] on input "text" at bounding box center [542, 24] width 711 height 20
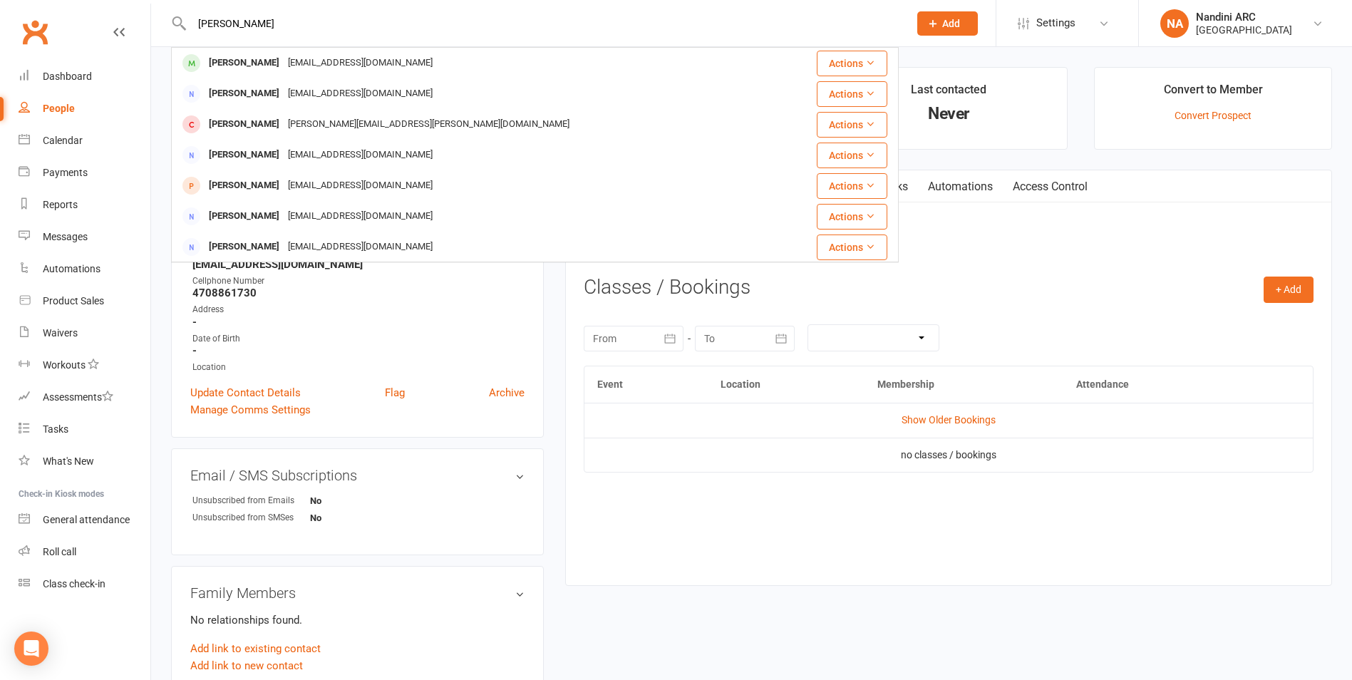
drag, startPoint x: 314, startPoint y: 20, endPoint x: 197, endPoint y: 13, distance: 117.1
click at [197, 14] on input "[PERSON_NAME]" at bounding box center [542, 24] width 711 height 20
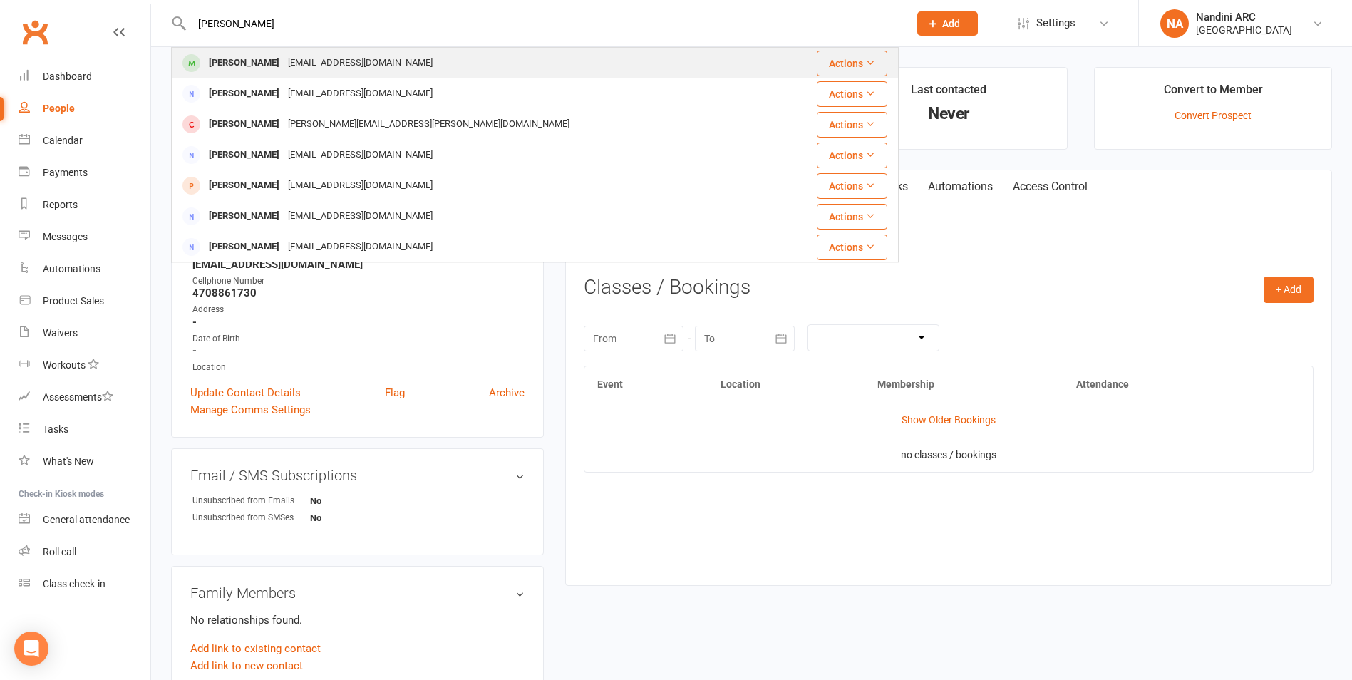
type input "[PERSON_NAME]"
click at [389, 66] on div "[EMAIL_ADDRESS][DOMAIN_NAME]" at bounding box center [360, 63] width 153 height 21
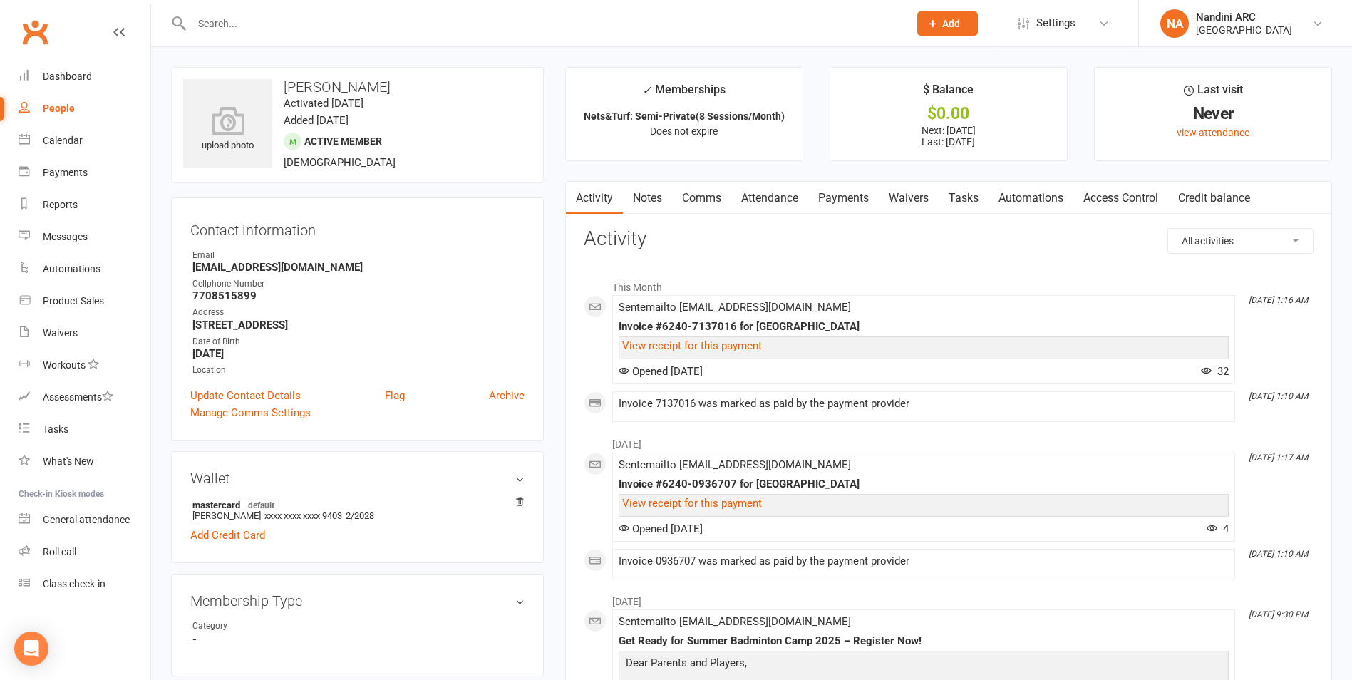
click at [246, 21] on input "text" at bounding box center [542, 24] width 711 height 20
type input "satish"
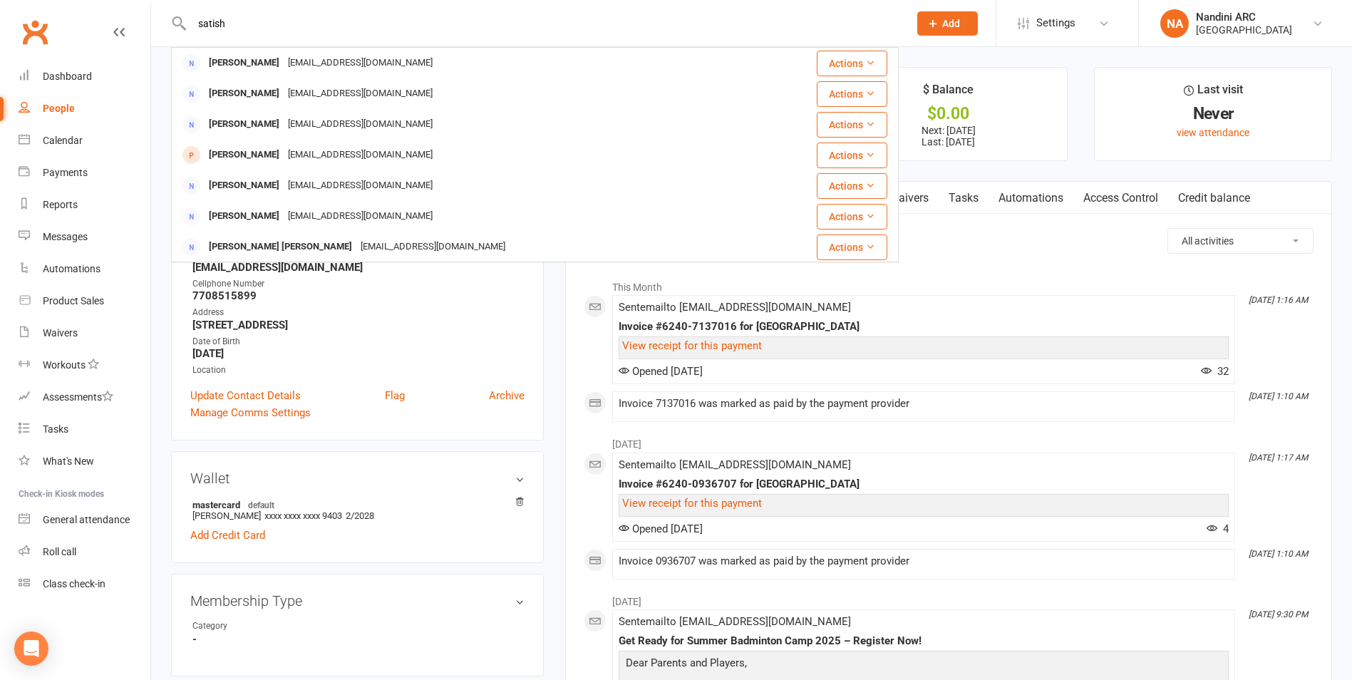
drag, startPoint x: 244, startPoint y: 26, endPoint x: 171, endPoint y: 17, distance: 73.9
click at [171, 17] on div "satish [PERSON_NAME] [EMAIL_ADDRESS][DOMAIN_NAME] Actions [PERSON_NAME] [PERSON…" at bounding box center [535, 23] width 728 height 46
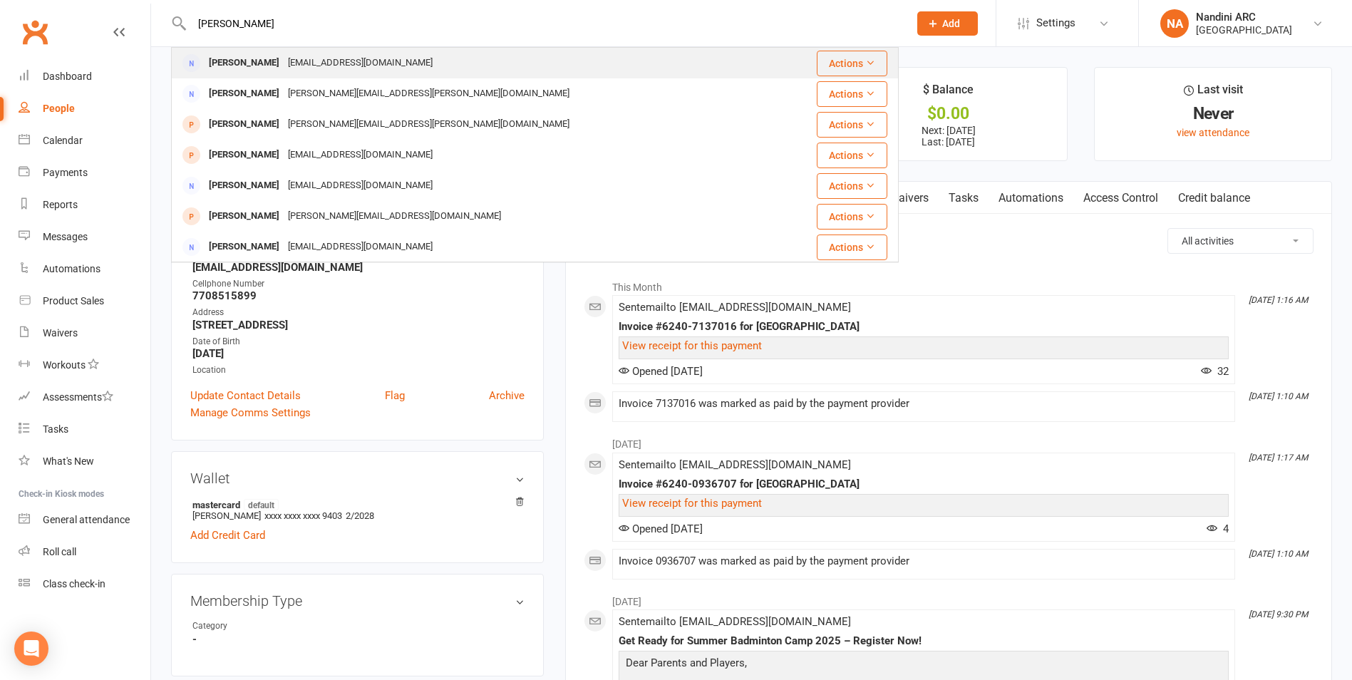
type input "[PERSON_NAME]"
click at [294, 57] on div "[EMAIL_ADDRESS][DOMAIN_NAME]" at bounding box center [360, 63] width 153 height 21
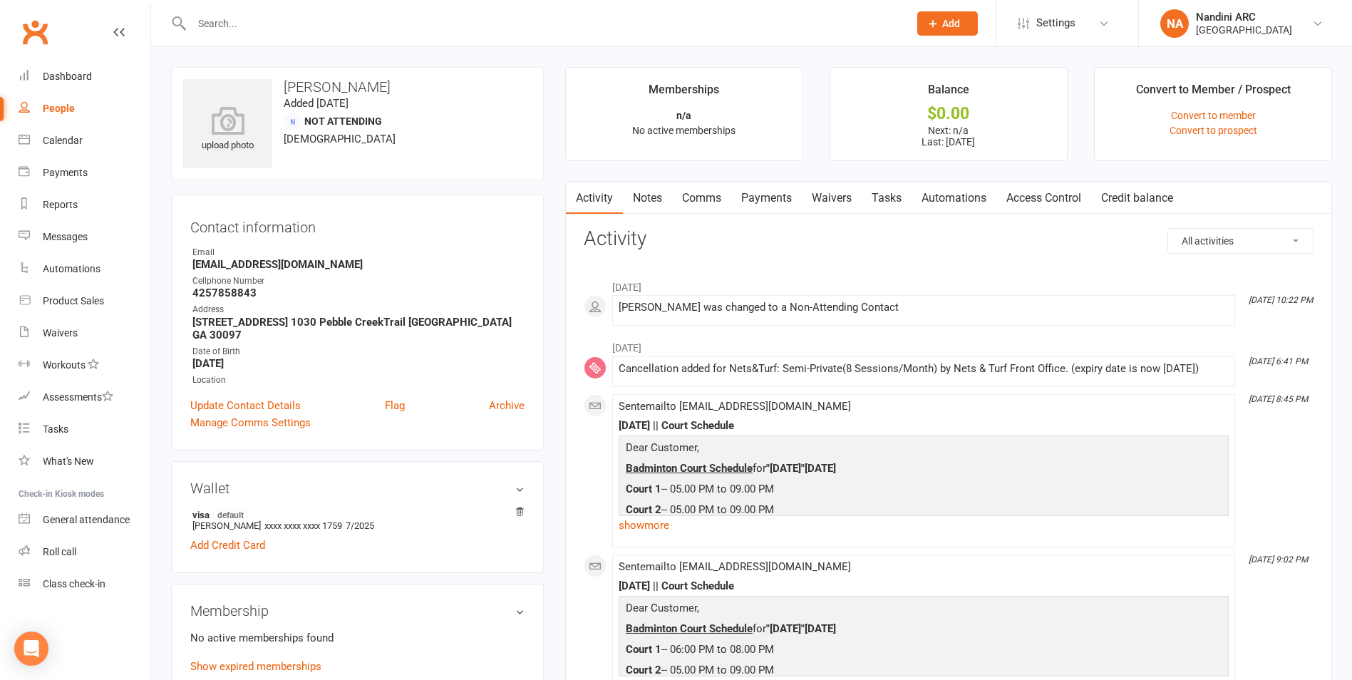
click at [388, 32] on input "text" at bounding box center [542, 24] width 711 height 20
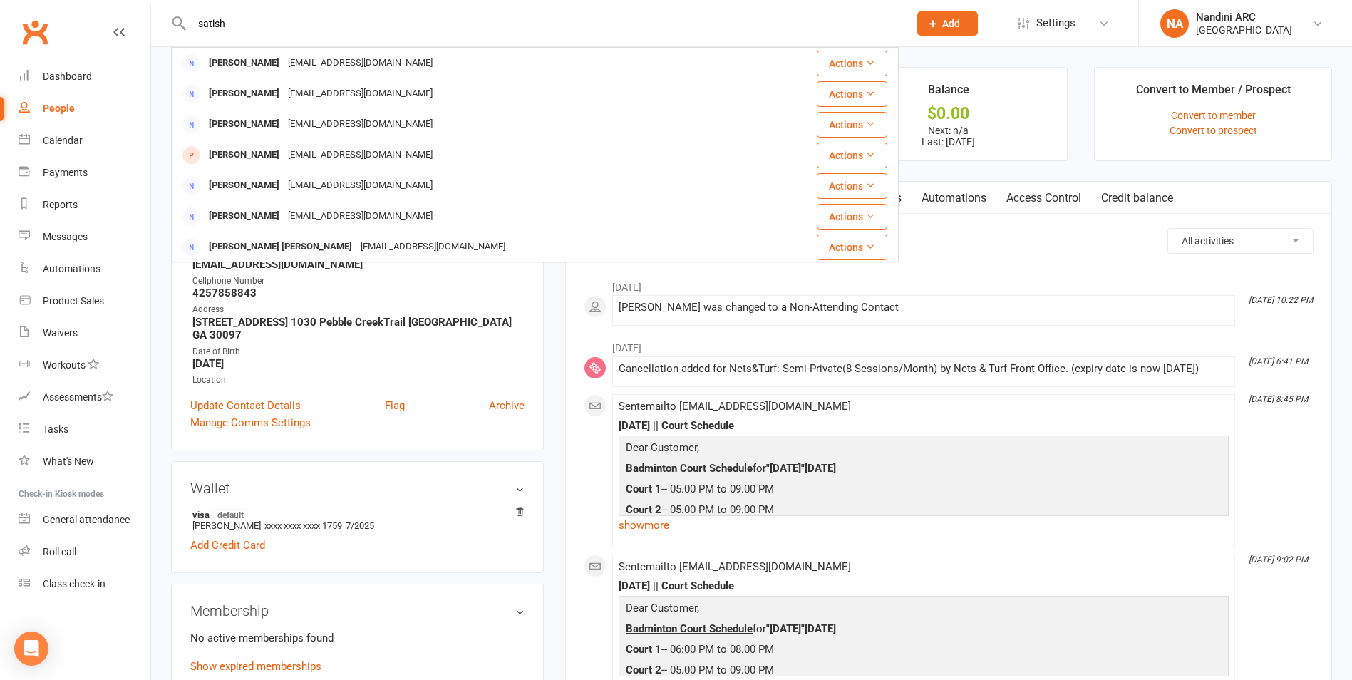
type input "satish"
click at [293, 306] on div "Address" at bounding box center [358, 310] width 332 height 14
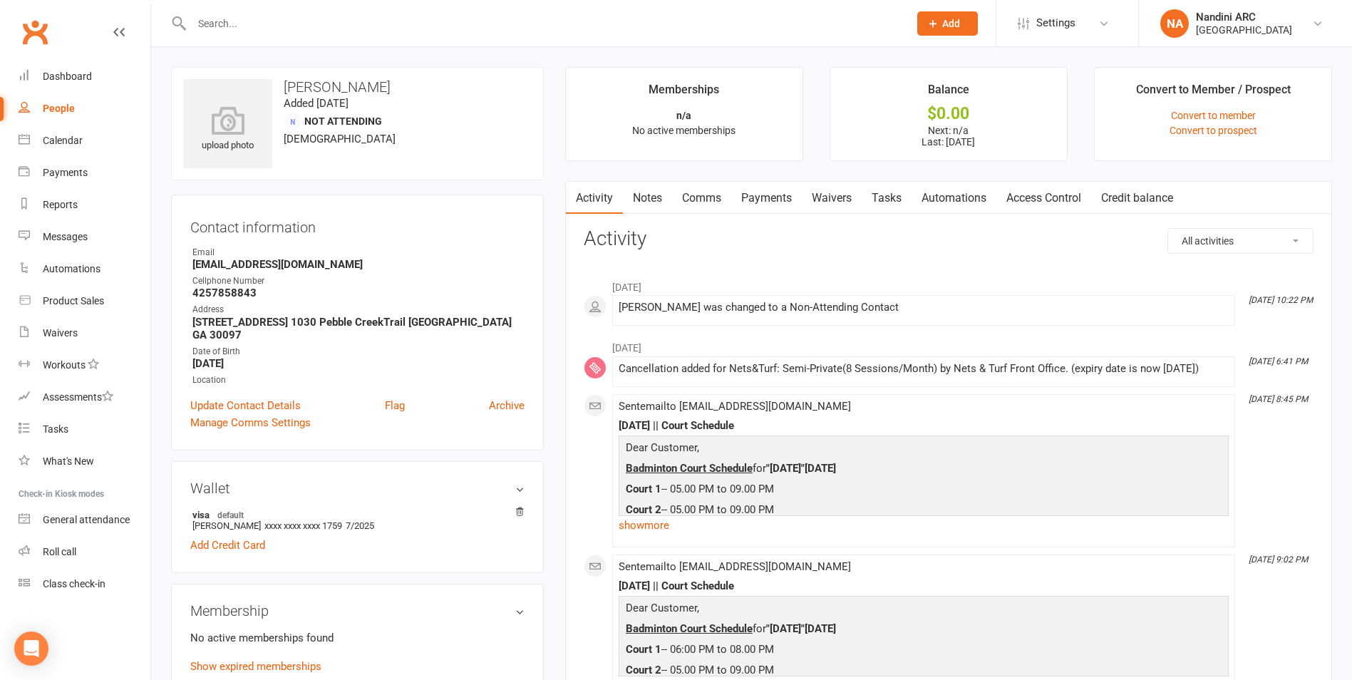
click at [221, 29] on input "text" at bounding box center [542, 24] width 711 height 20
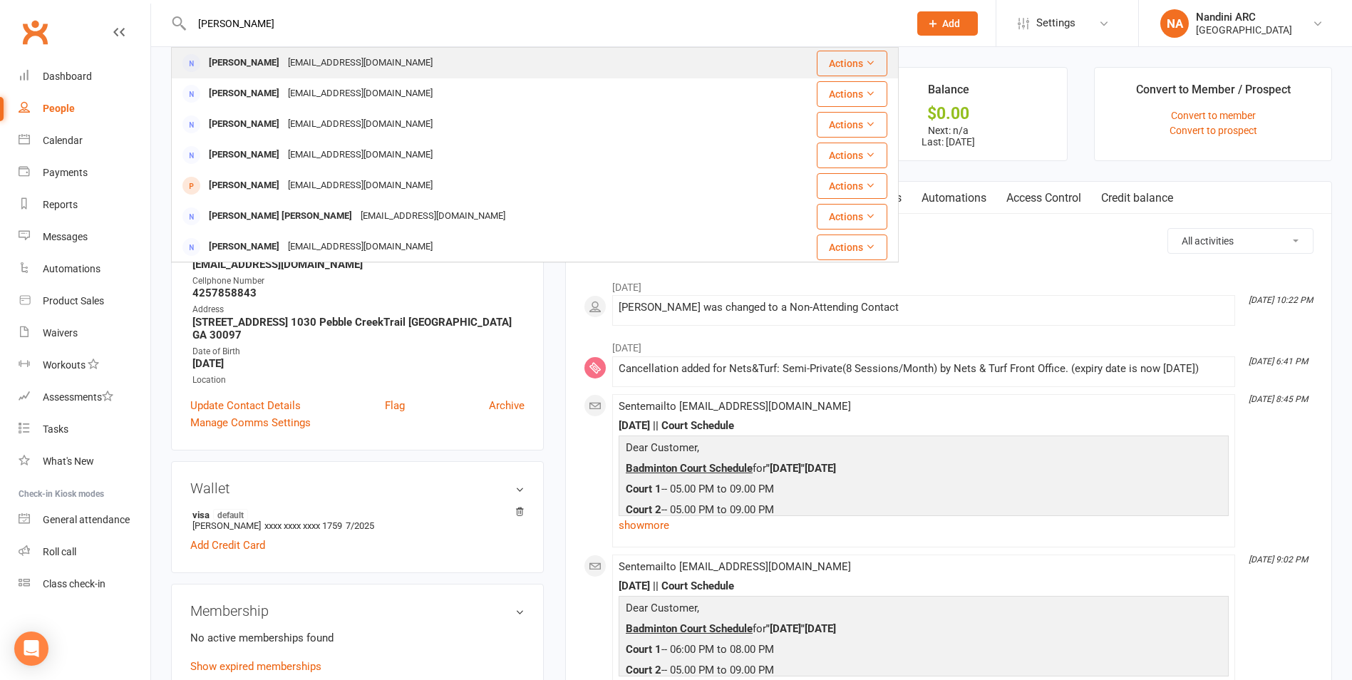
type input "[PERSON_NAME]"
click at [284, 64] on div "[EMAIL_ADDRESS][DOMAIN_NAME]" at bounding box center [360, 63] width 153 height 21
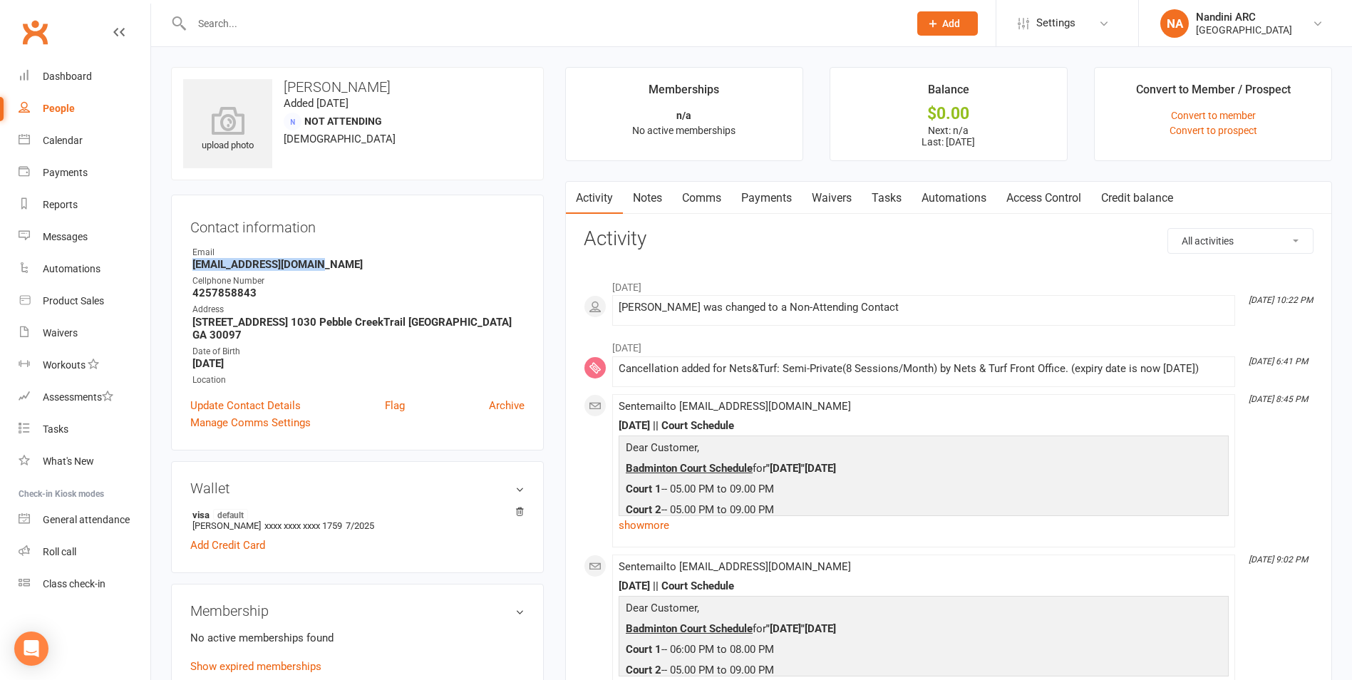
drag, startPoint x: 191, startPoint y: 263, endPoint x: 321, endPoint y: 262, distance: 130.4
click at [321, 262] on li "Email [EMAIL_ADDRESS][DOMAIN_NAME]" at bounding box center [357, 258] width 334 height 25
copy strong "[EMAIL_ADDRESS][DOMAIN_NAME]"
click at [336, 256] on div "Email" at bounding box center [358, 253] width 332 height 14
click at [210, 22] on input "text" at bounding box center [542, 24] width 711 height 20
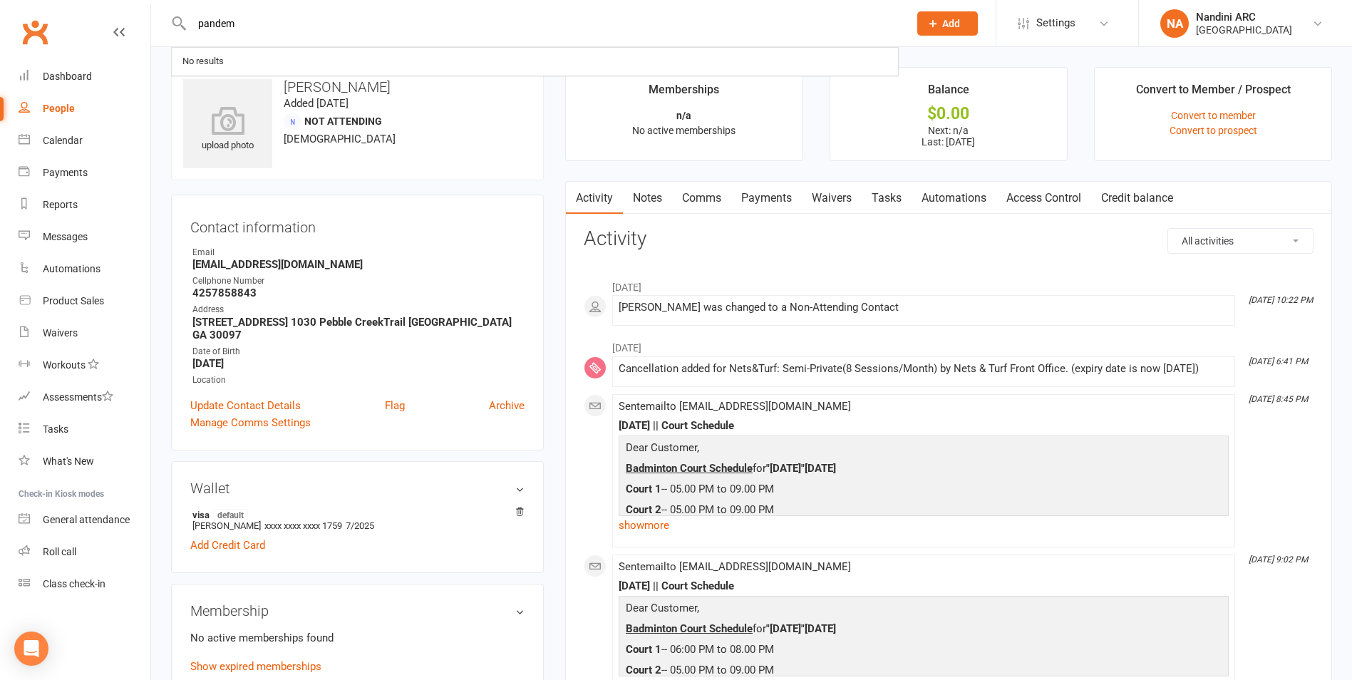
type input "pandem"
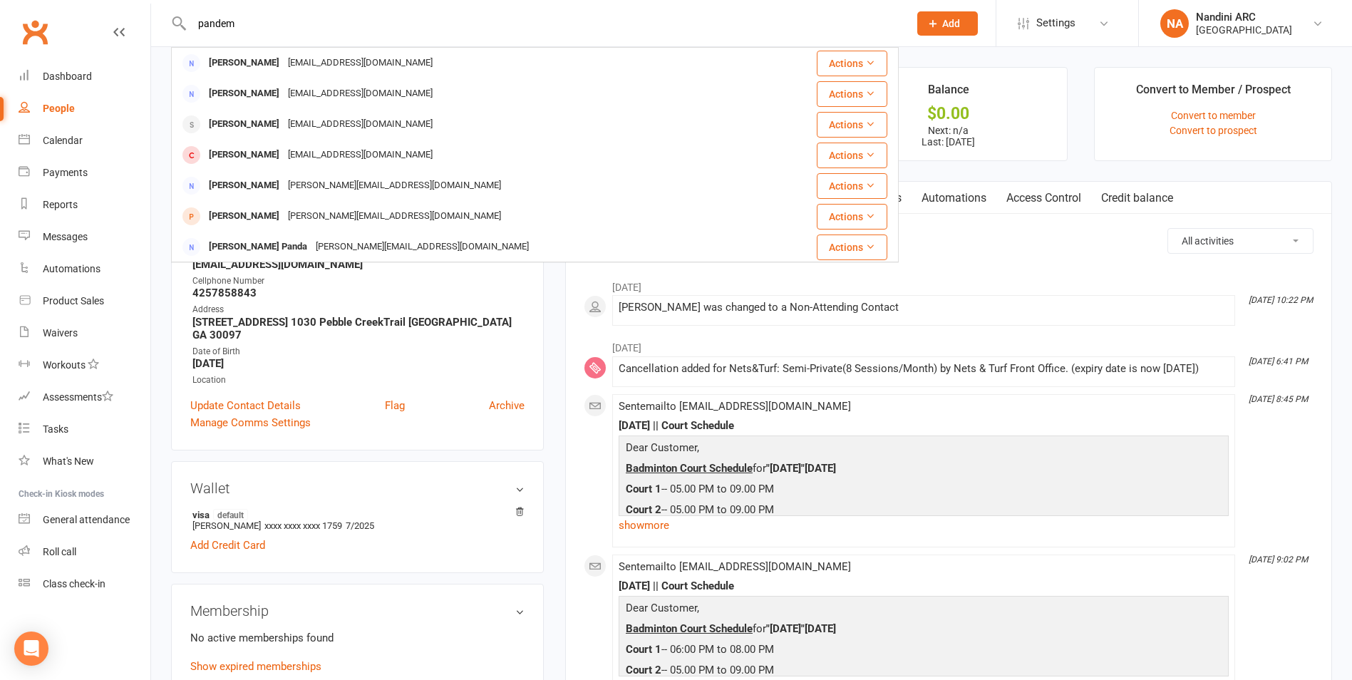
drag, startPoint x: 249, startPoint y: 29, endPoint x: 156, endPoint y: 41, distance: 94.1
click at [156, 41] on react-component "pandem [PERSON_NAME] [EMAIL_ADDRESS][DOMAIN_NAME] Actions [PERSON_NAME] [EMAIL_…" at bounding box center [449, 23] width 899 height 46
drag, startPoint x: 303, startPoint y: 26, endPoint x: 162, endPoint y: 33, distance: 140.6
click at [162, 33] on react-component "shanthem pandem [PERSON_NAME] [EMAIL_ADDRESS][DOMAIN_NAME] Actions [PERSON_NAME…" at bounding box center [449, 23] width 899 height 46
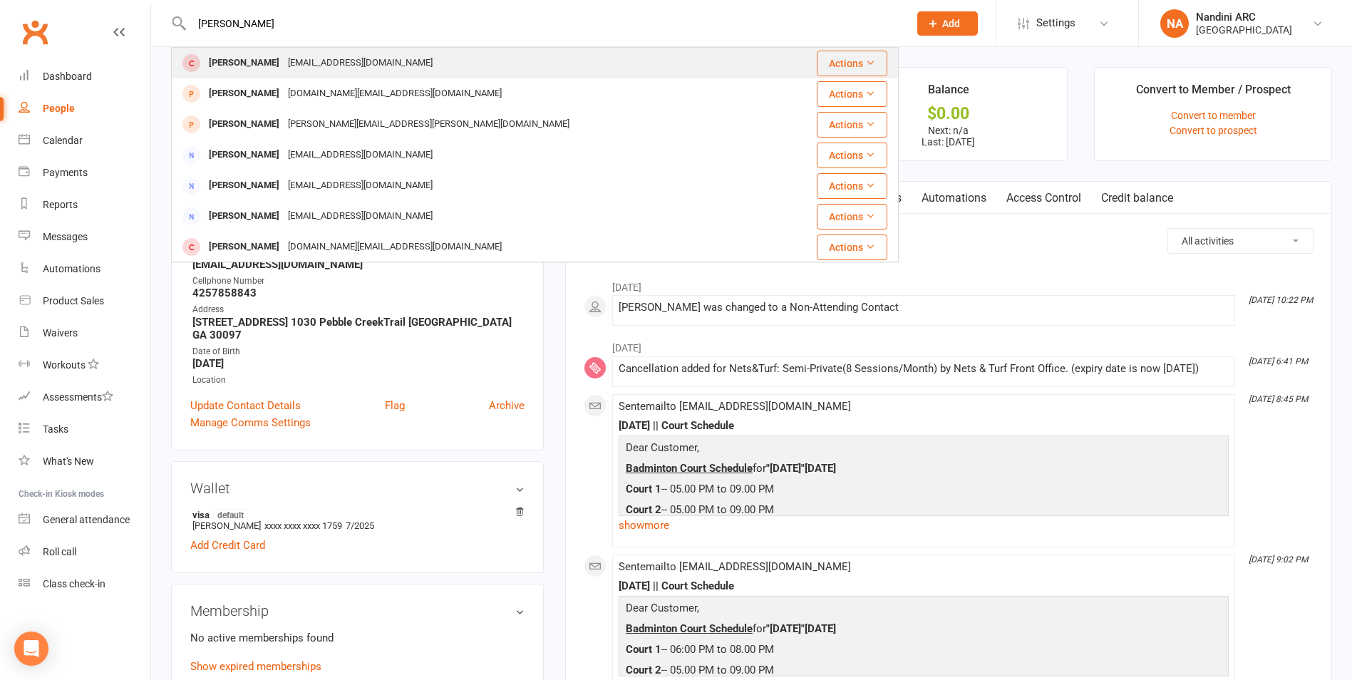
type input "[PERSON_NAME]"
click at [284, 57] on div "[EMAIL_ADDRESS][DOMAIN_NAME]" at bounding box center [360, 63] width 153 height 21
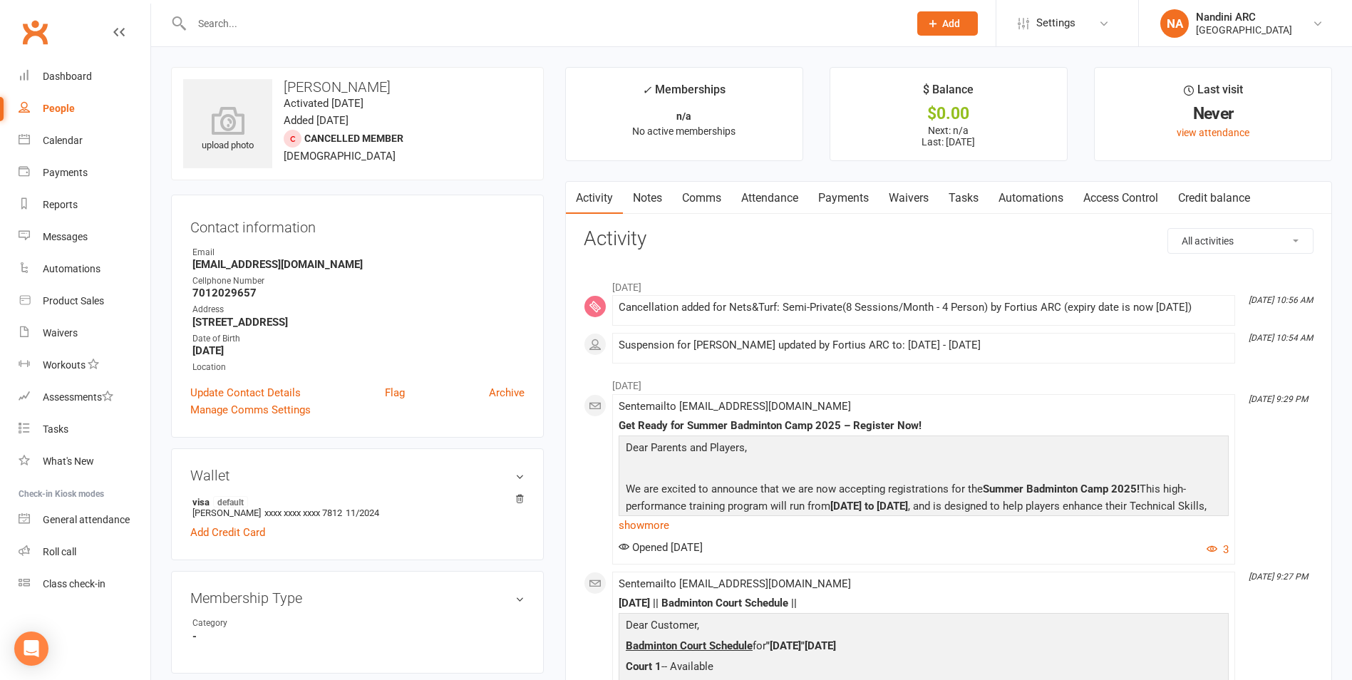
click at [825, 200] on link "Payments" at bounding box center [843, 198] width 71 height 33
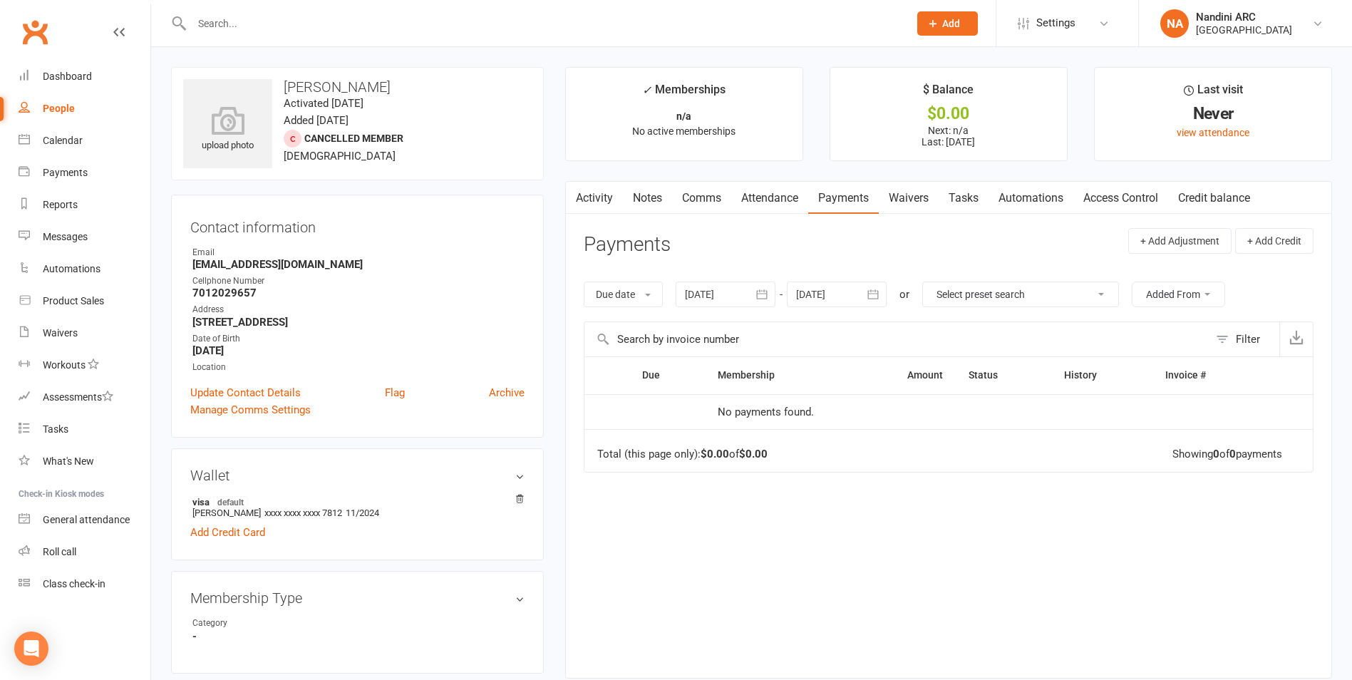
click at [765, 294] on icon "button" at bounding box center [762, 294] width 11 height 9
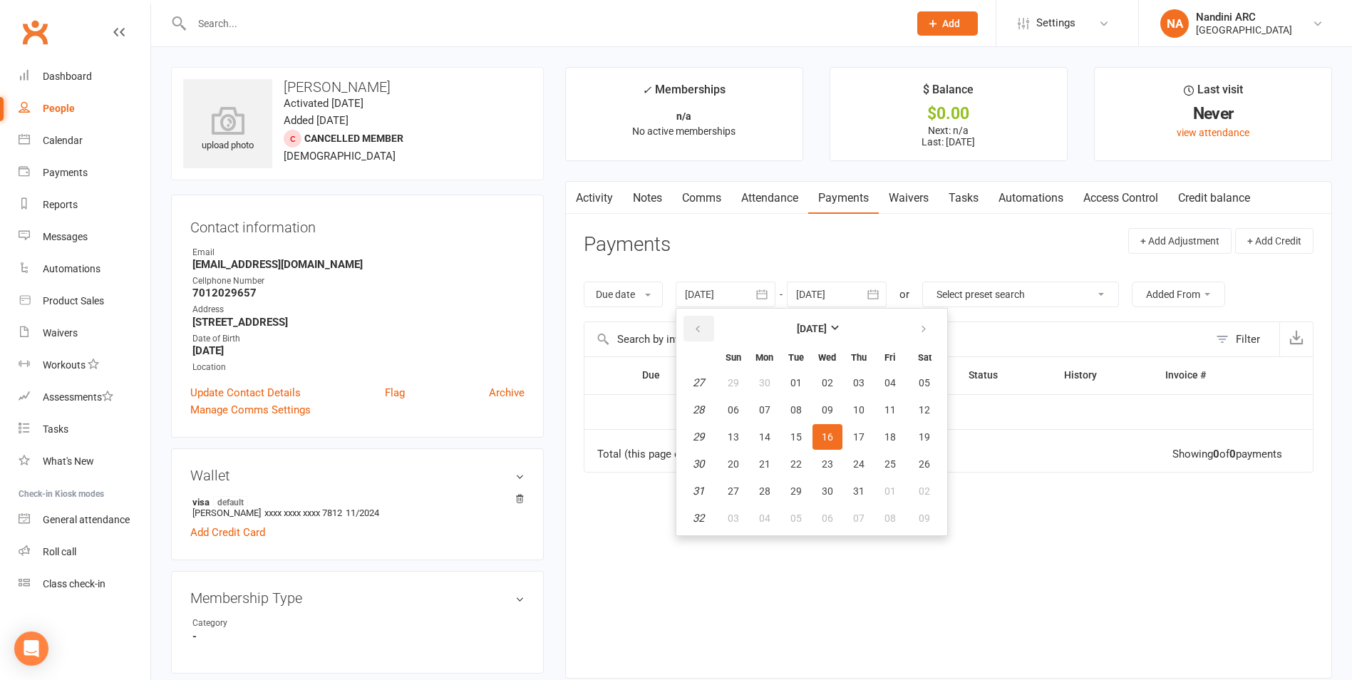
click at [698, 328] on icon "button" at bounding box center [698, 329] width 10 height 11
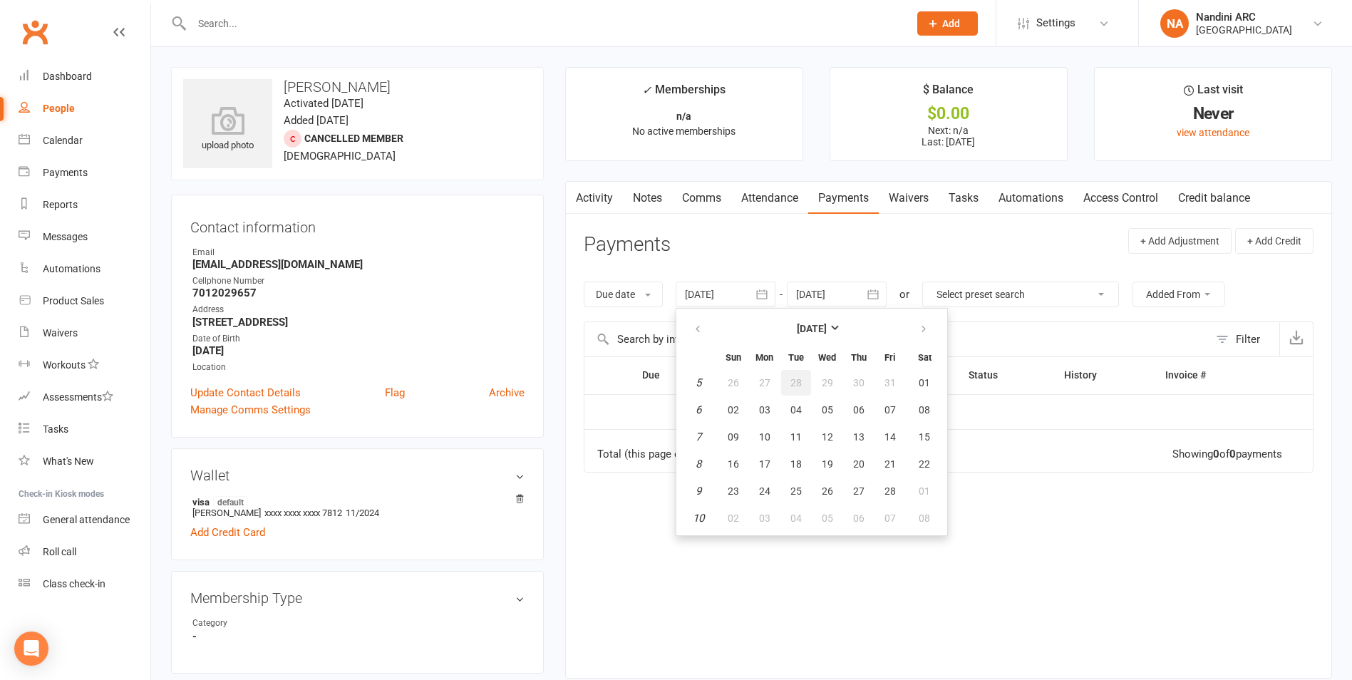
click at [811, 386] on button "28" at bounding box center [796, 383] width 30 height 26
type input "[DATE]"
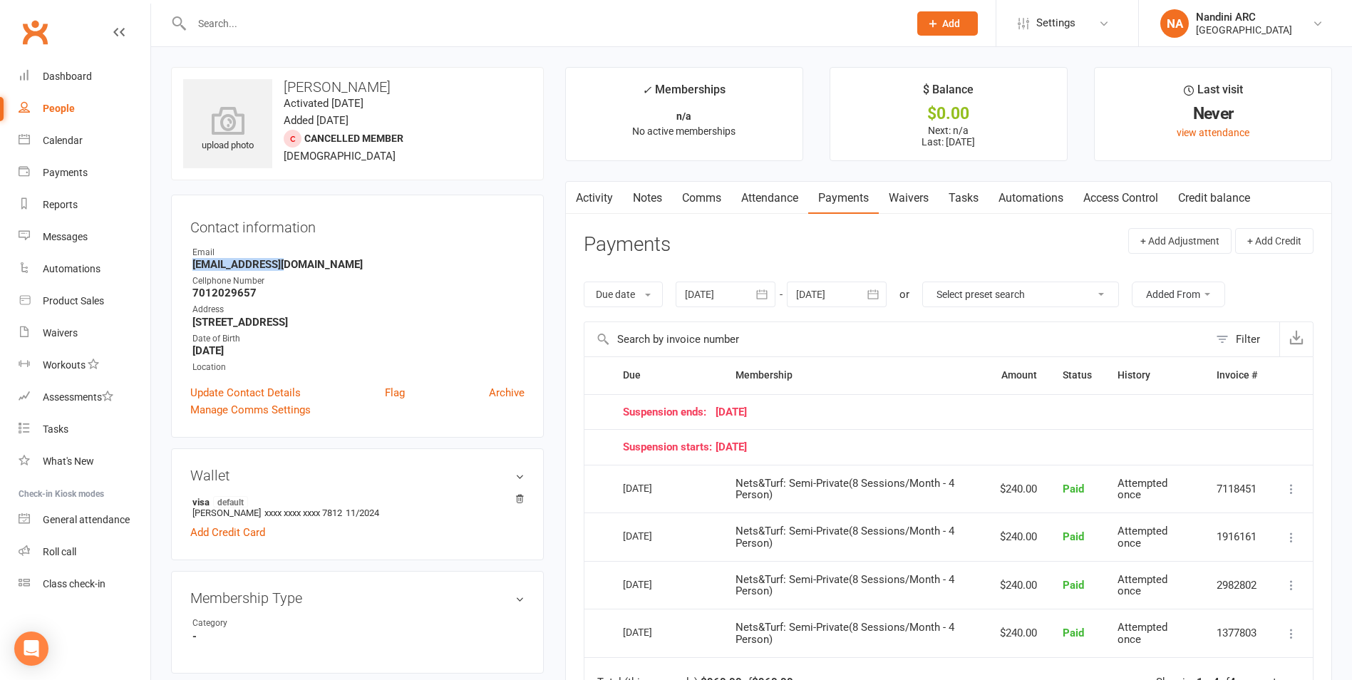
drag, startPoint x: 193, startPoint y: 264, endPoint x: 311, endPoint y: 271, distance: 118.5
click at [311, 271] on strong "[EMAIL_ADDRESS][DOMAIN_NAME]" at bounding box center [358, 264] width 332 height 13
copy strong "[EMAIL_ADDRESS][DOMAIN_NAME]"
click at [338, 262] on strong "[EMAIL_ADDRESS][DOMAIN_NAME]" at bounding box center [358, 264] width 332 height 13
click at [239, 24] on input "text" at bounding box center [542, 24] width 711 height 20
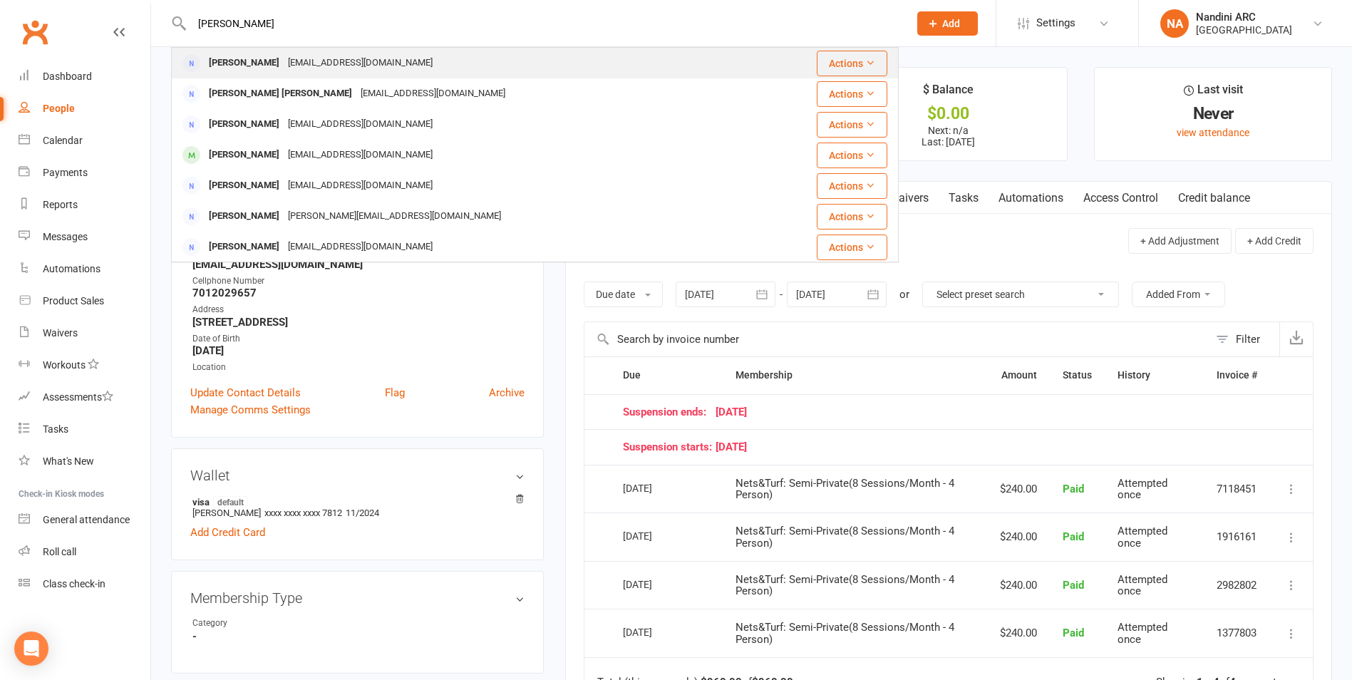
type input "[PERSON_NAME]"
click at [303, 64] on div "[EMAIL_ADDRESS][DOMAIN_NAME]" at bounding box center [360, 63] width 153 height 21
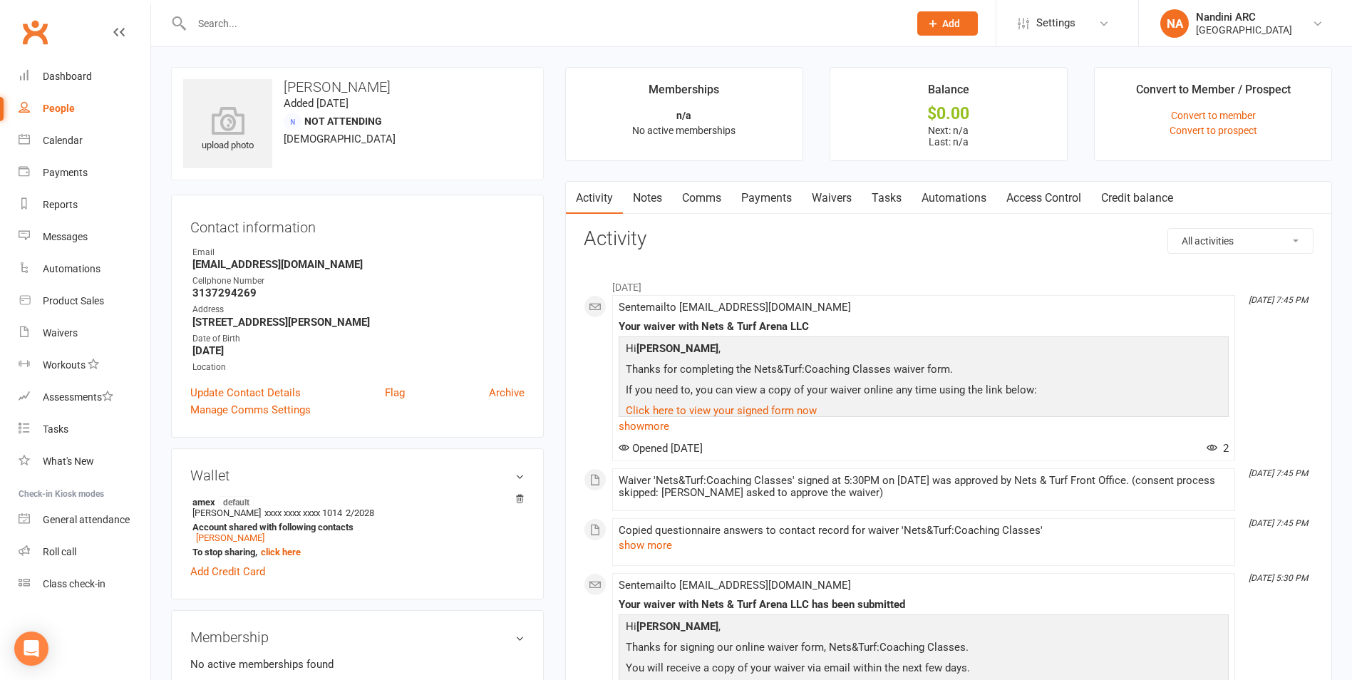
click at [767, 198] on link "Payments" at bounding box center [766, 198] width 71 height 33
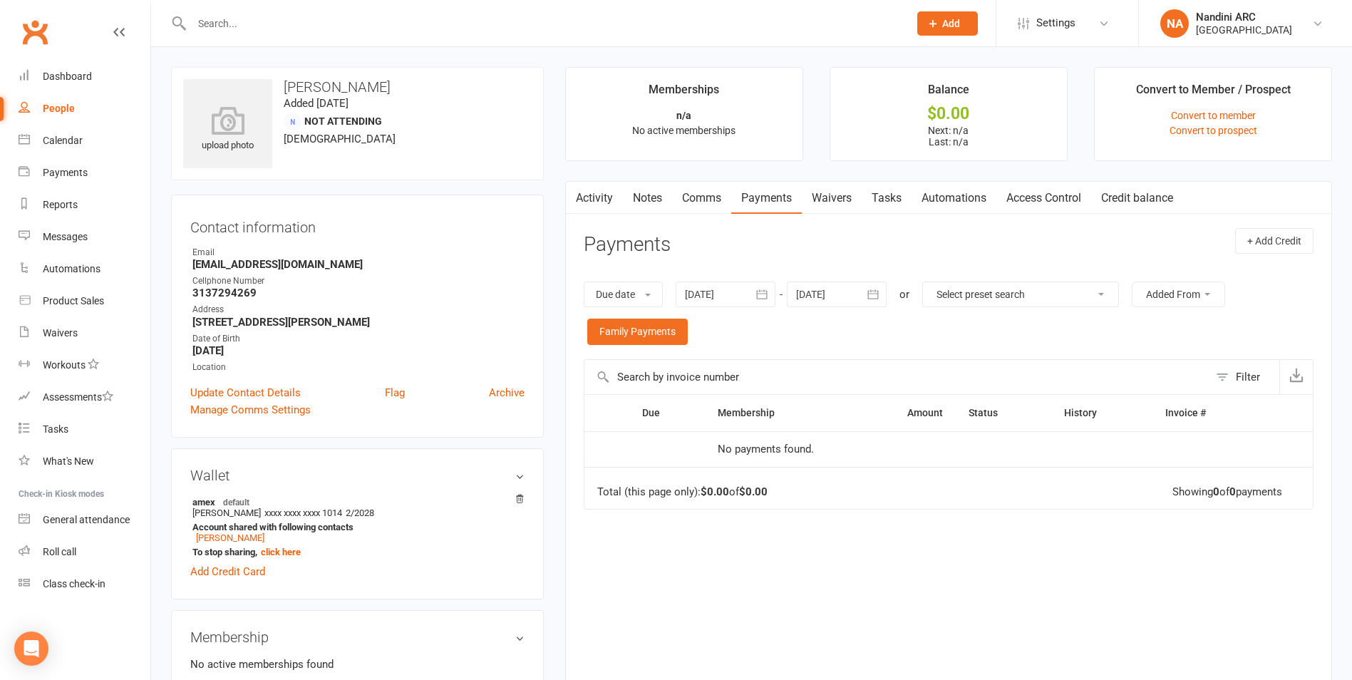
scroll to position [143, 0]
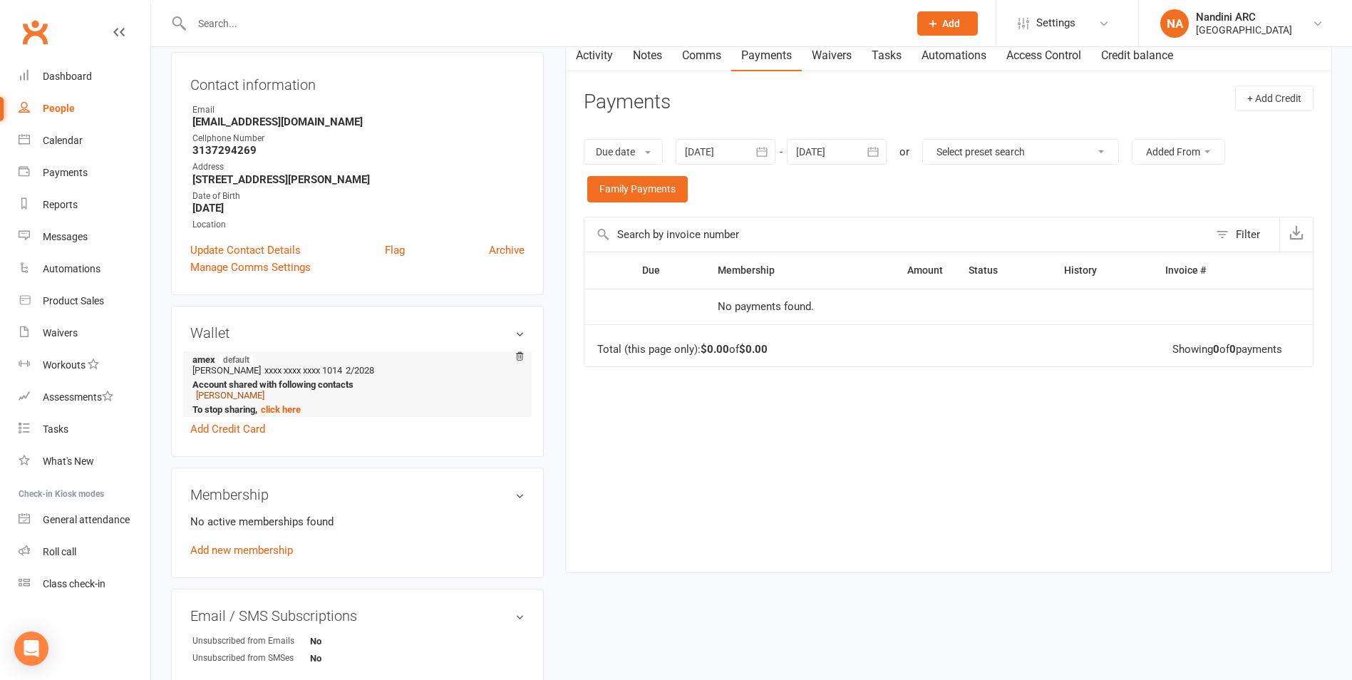
click at [229, 394] on link "[PERSON_NAME]" at bounding box center [230, 395] width 68 height 11
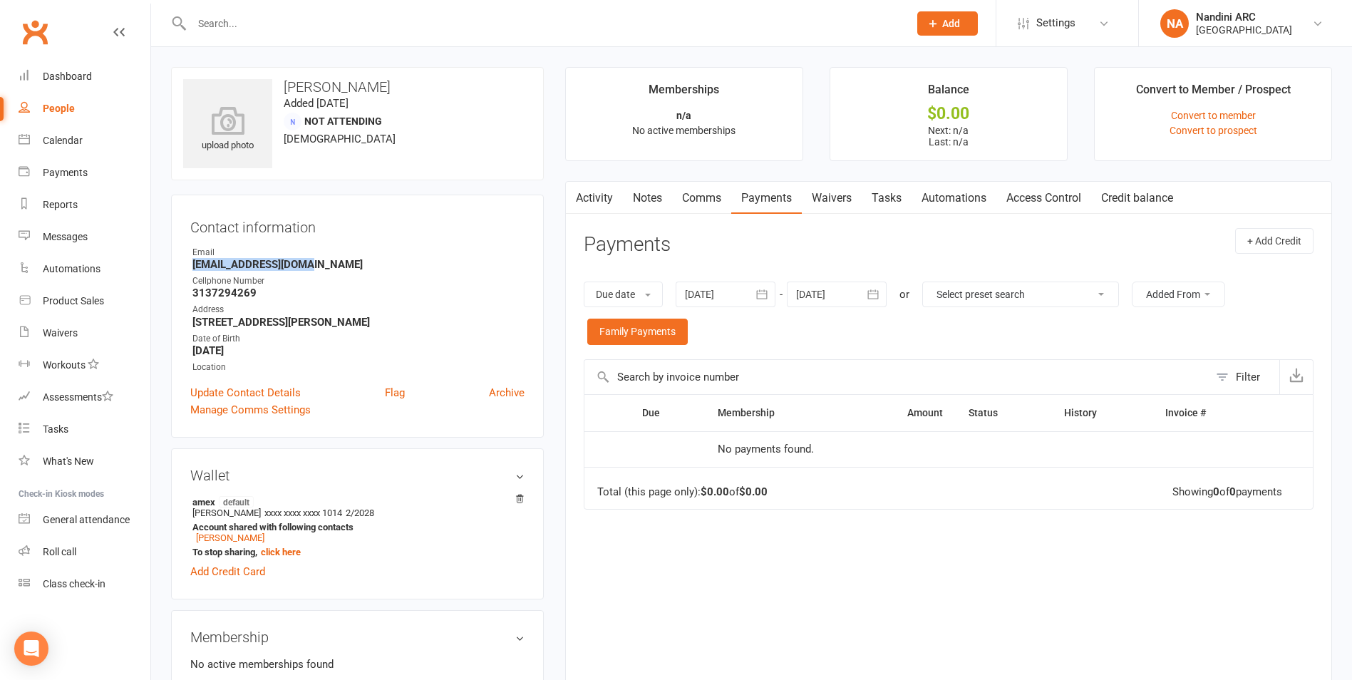
drag, startPoint x: 183, startPoint y: 267, endPoint x: 333, endPoint y: 262, distance: 149.8
click at [333, 262] on div "Contact information Owner Email [EMAIL_ADDRESS][DOMAIN_NAME] Cellphone Number […" at bounding box center [357, 316] width 373 height 243
copy strong "[EMAIL_ADDRESS][DOMAIN_NAME]"
click at [333, 262] on strong "[EMAIL_ADDRESS][DOMAIN_NAME]" at bounding box center [358, 264] width 332 height 13
click at [264, 24] on input "text" at bounding box center [542, 24] width 711 height 20
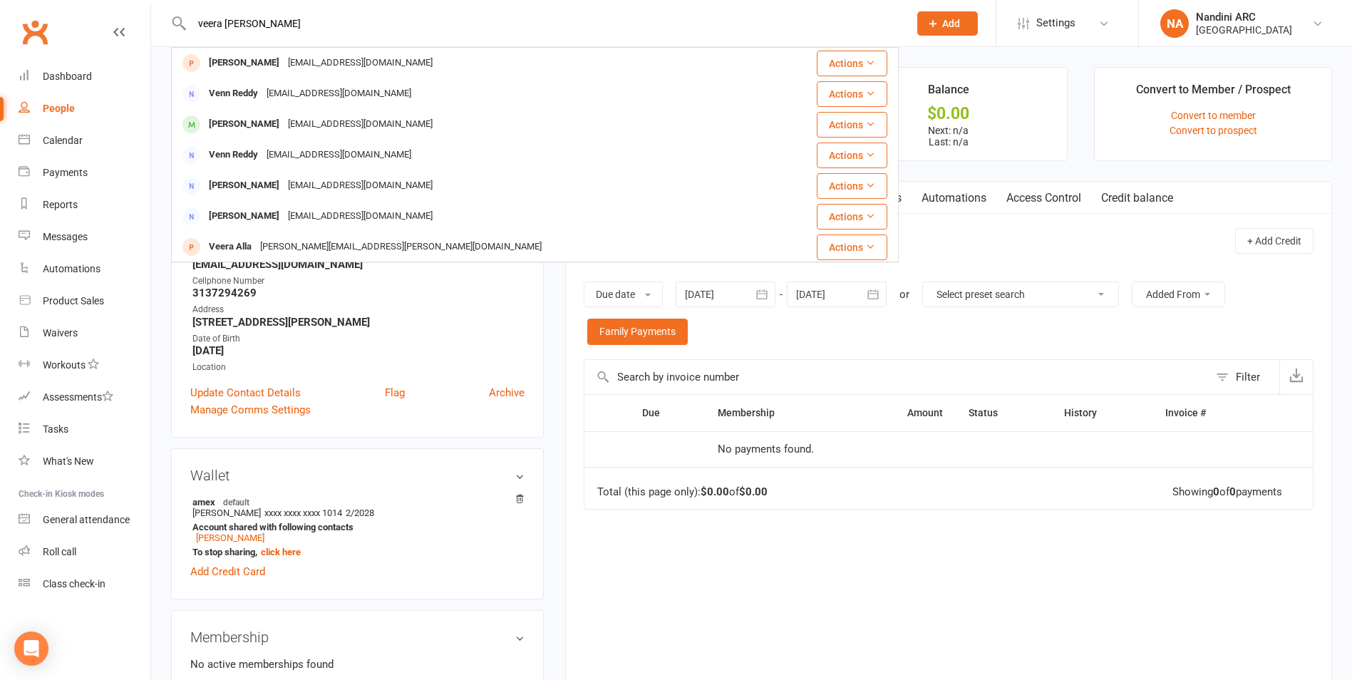
type input "[PERSON_NAME] akkili"
drag, startPoint x: 294, startPoint y: 19, endPoint x: 143, endPoint y: 21, distance: 151.1
click at [143, 4] on header "[PERSON_NAME] akkili [PERSON_NAME] [EMAIL_ADDRESS][DOMAIN_NAME] Actions Akshay …" at bounding box center [676, 4] width 1352 height 0
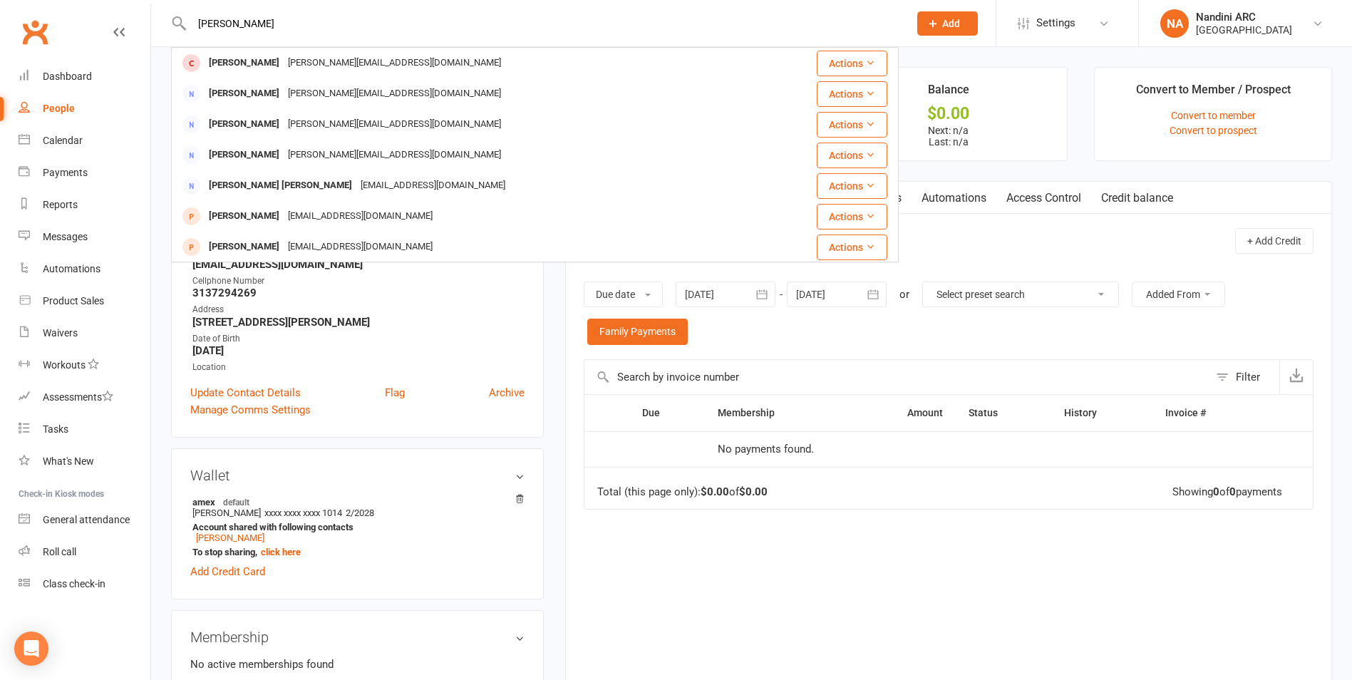
type input "[PERSON_NAME]"
click at [368, 28] on input "[PERSON_NAME]" at bounding box center [542, 24] width 711 height 20
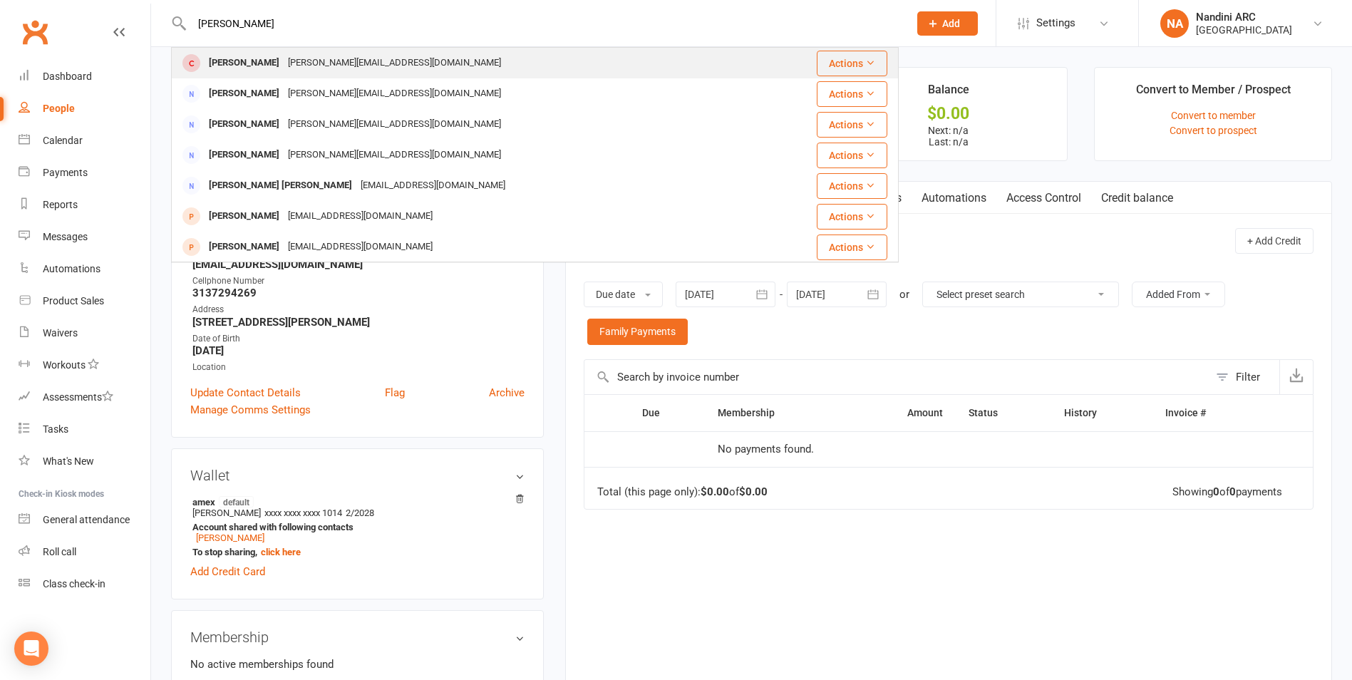
click at [206, 63] on div "[PERSON_NAME]" at bounding box center [244, 63] width 79 height 21
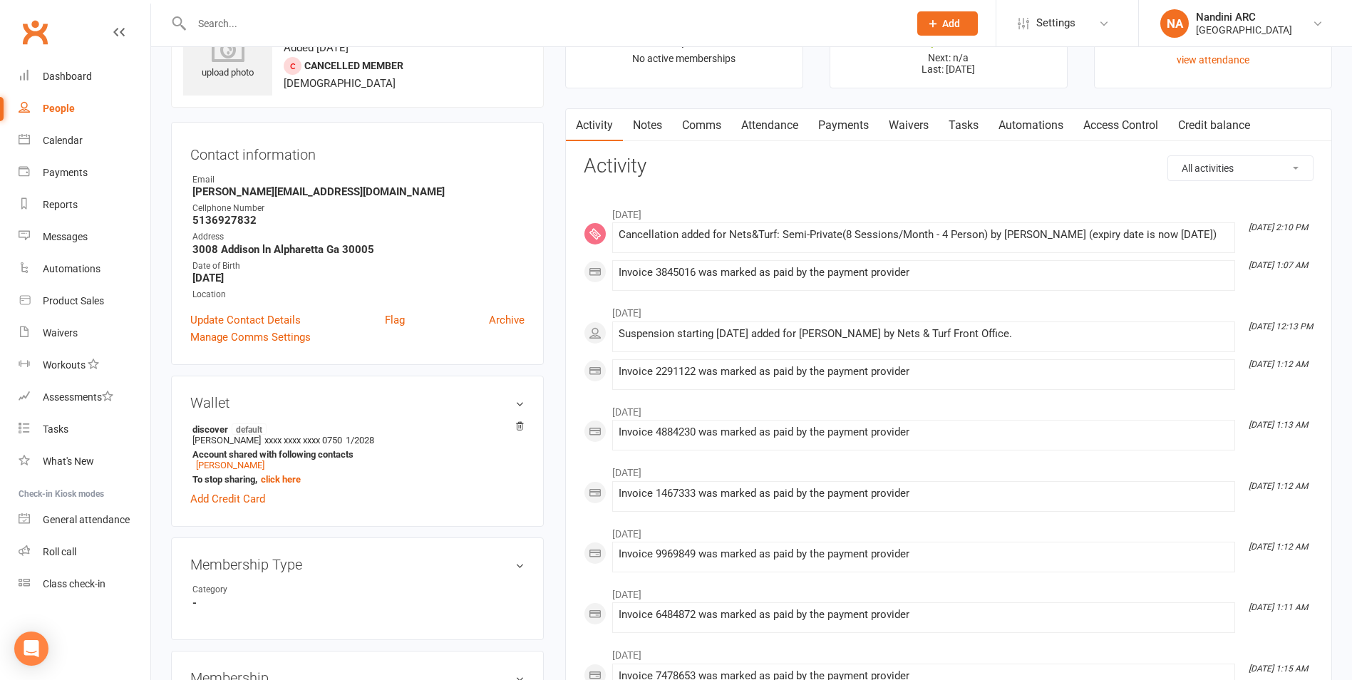
scroll to position [214, 0]
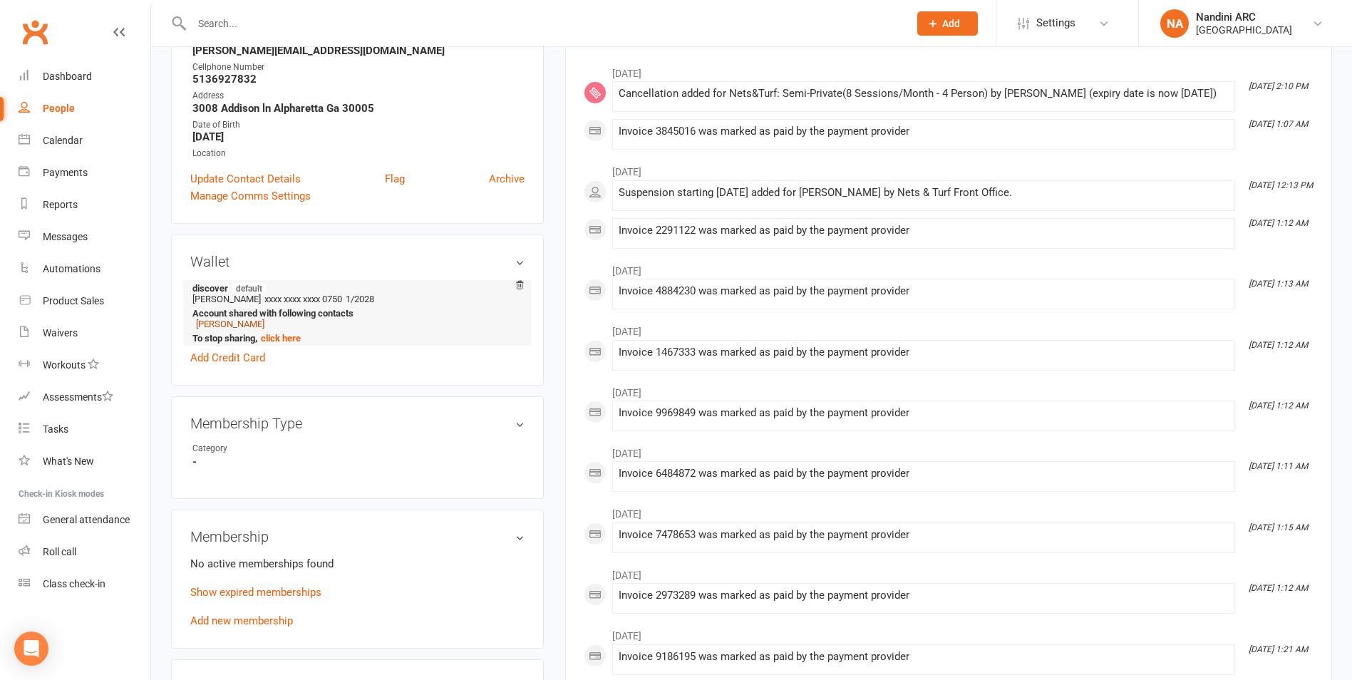
click at [224, 326] on link "[PERSON_NAME]" at bounding box center [230, 324] width 68 height 11
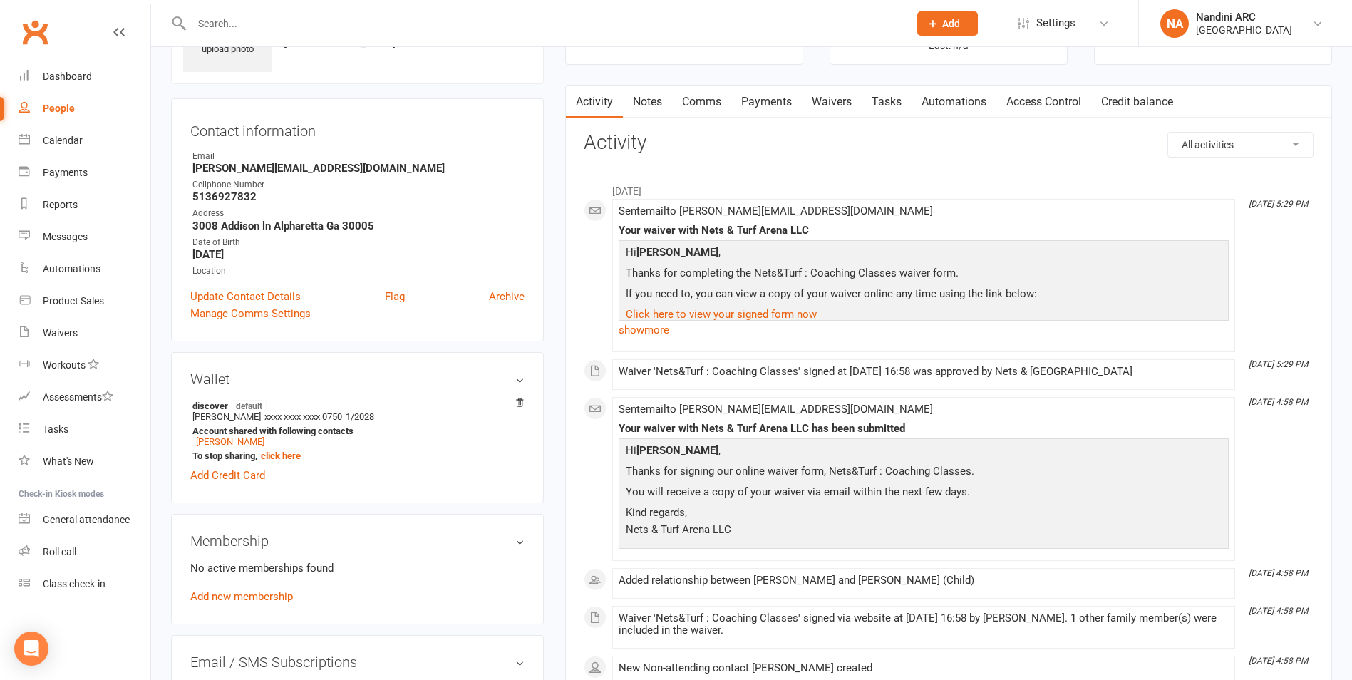
scroll to position [71, 0]
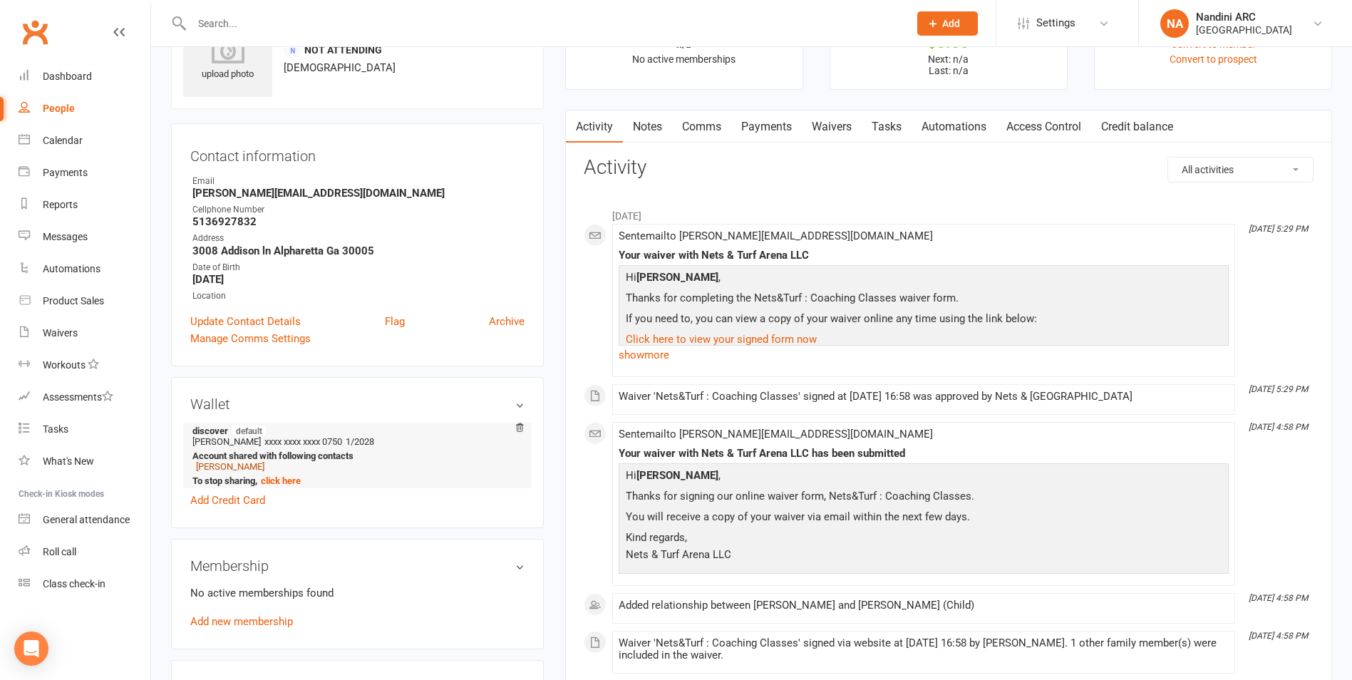
click at [216, 462] on link "[PERSON_NAME]" at bounding box center [230, 466] width 68 height 11
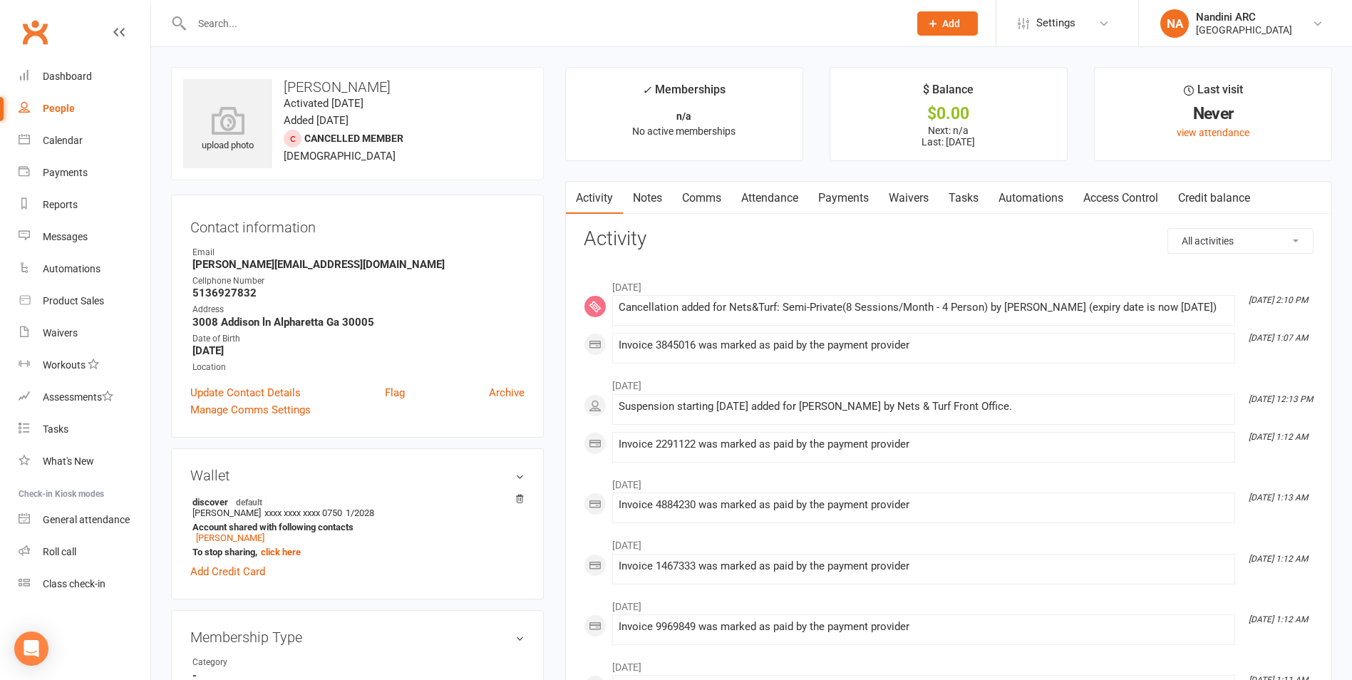
scroll to position [285, 0]
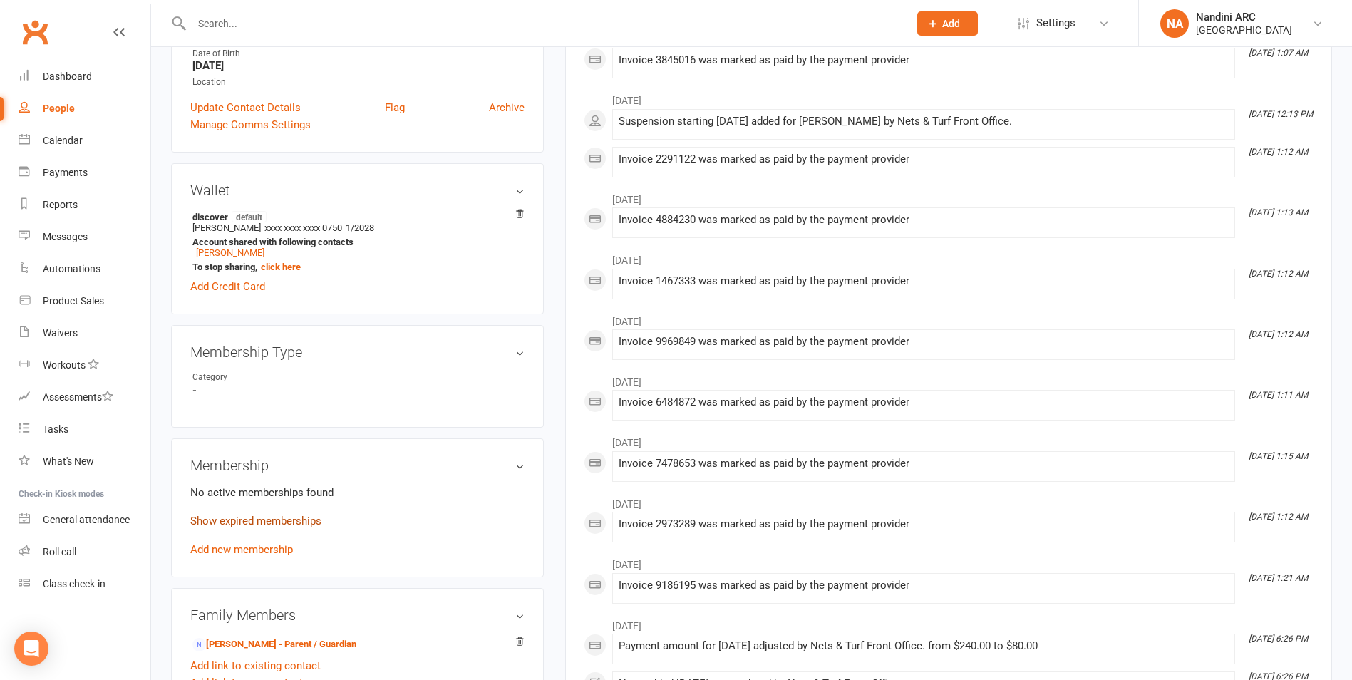
click at [229, 525] on link "Show expired memberships" at bounding box center [255, 521] width 131 height 13
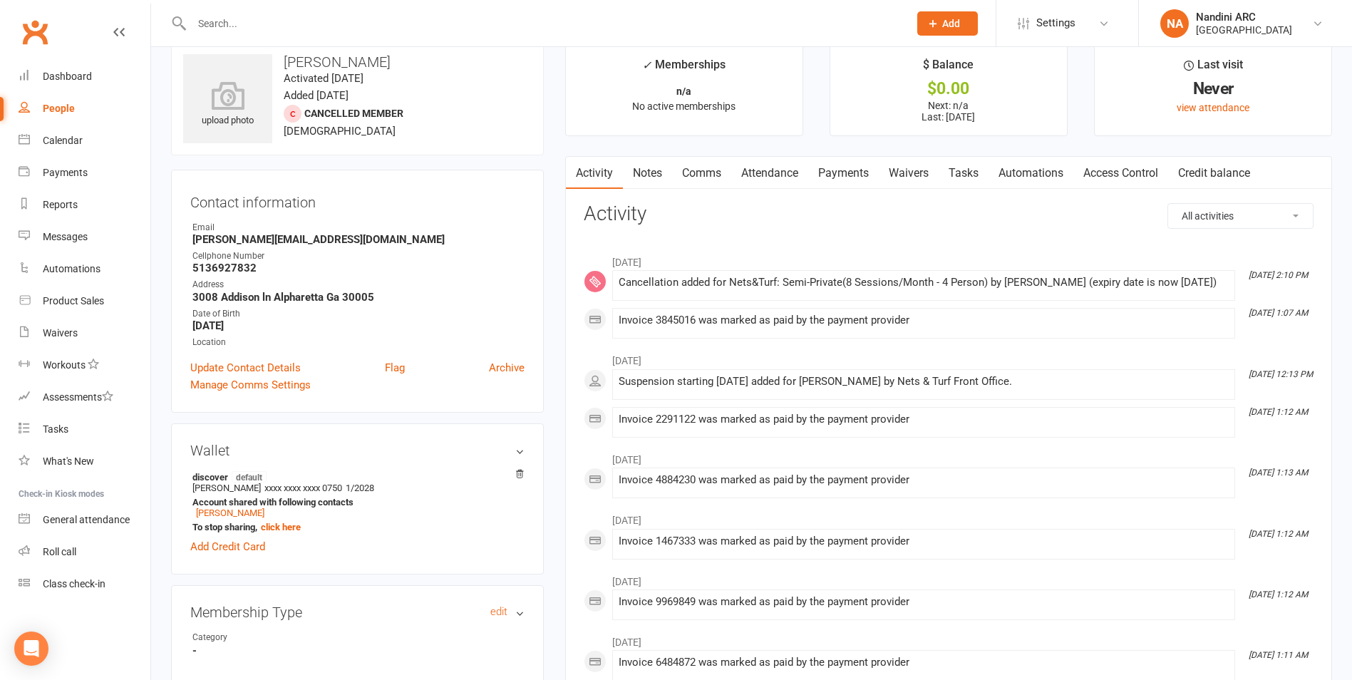
scroll to position [0, 0]
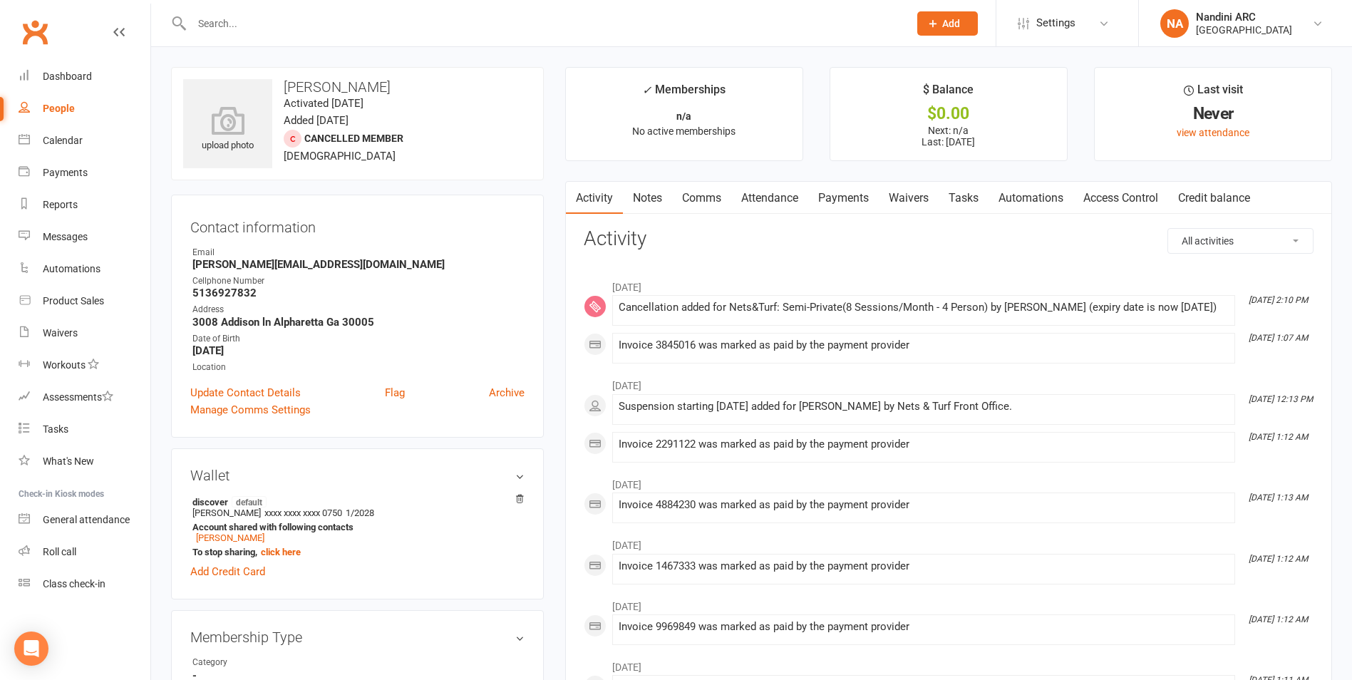
click at [238, 261] on strong "[PERSON_NAME][EMAIL_ADDRESS][DOMAIN_NAME]" at bounding box center [358, 264] width 332 height 13
copy render-form-field "[PERSON_NAME][EMAIL_ADDRESS][DOMAIN_NAME]"
click at [290, 11] on div at bounding box center [535, 23] width 728 height 46
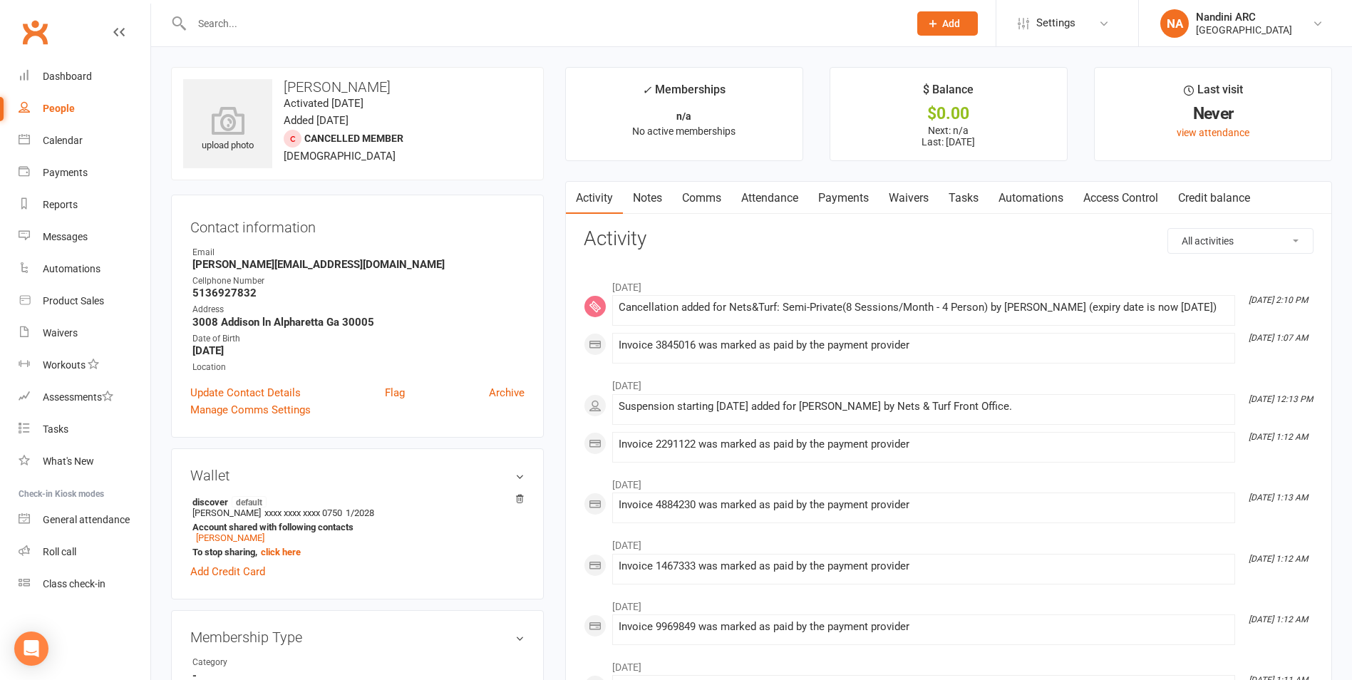
click at [290, 24] on input "text" at bounding box center [542, 24] width 711 height 20
paste input "[EMAIL_ADDRESS][DOMAIN_NAME]"
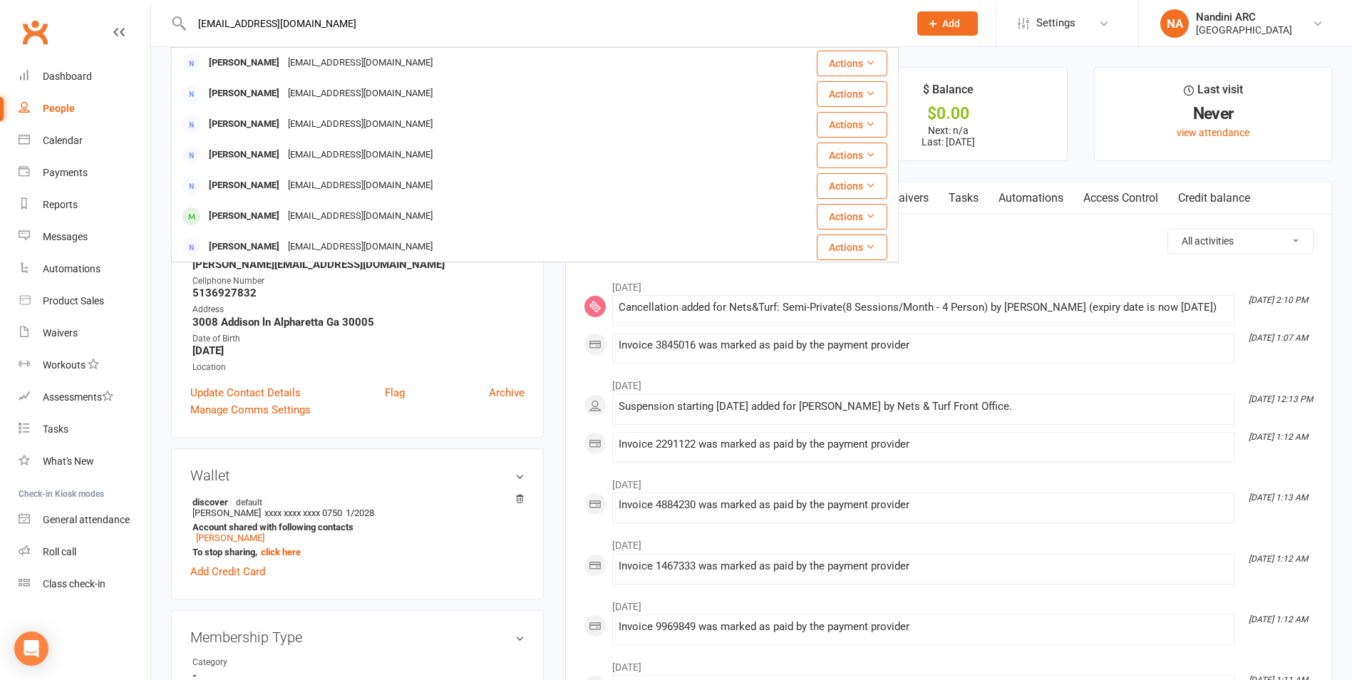
drag, startPoint x: 346, startPoint y: 30, endPoint x: 163, endPoint y: 23, distance: 182.6
click at [164, 23] on react-component "[EMAIL_ADDRESS][DOMAIN_NAME] [PERSON_NAME] [EMAIL_ADDRESS][DOMAIN_NAME] Actions…" at bounding box center [449, 23] width 899 height 46
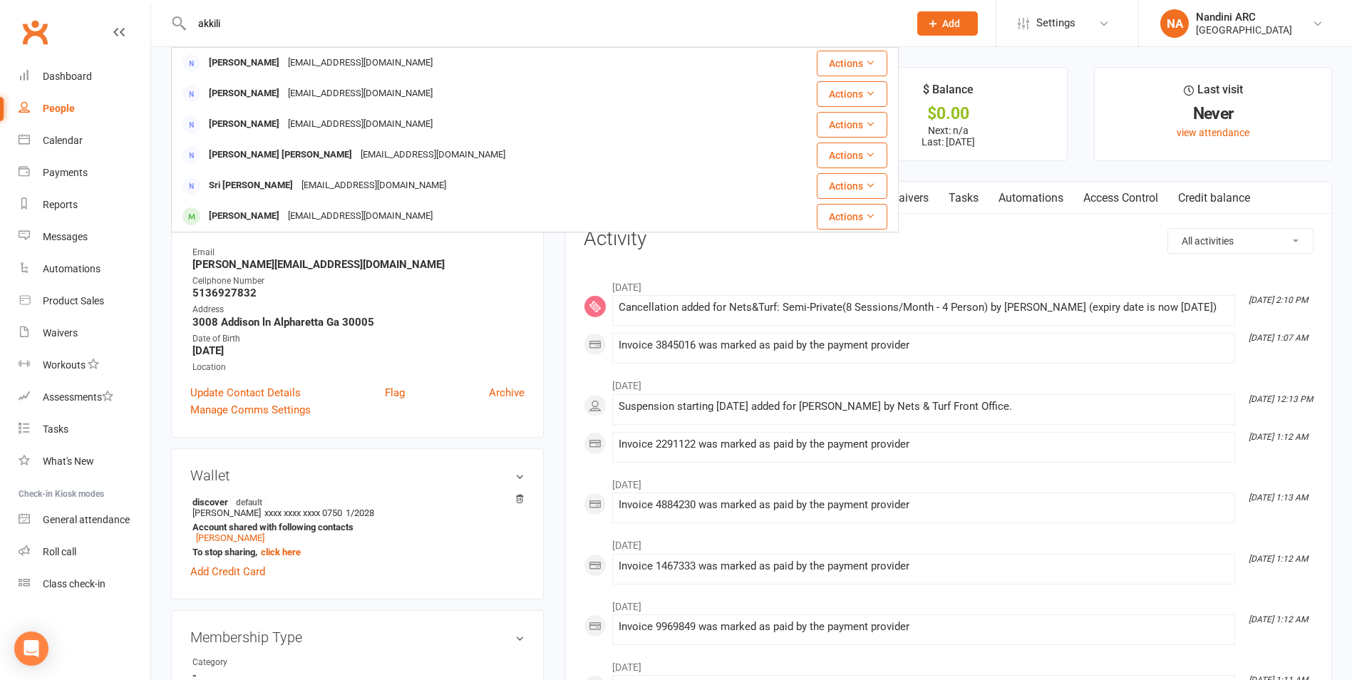
click at [336, 31] on input "akkili" at bounding box center [542, 24] width 711 height 20
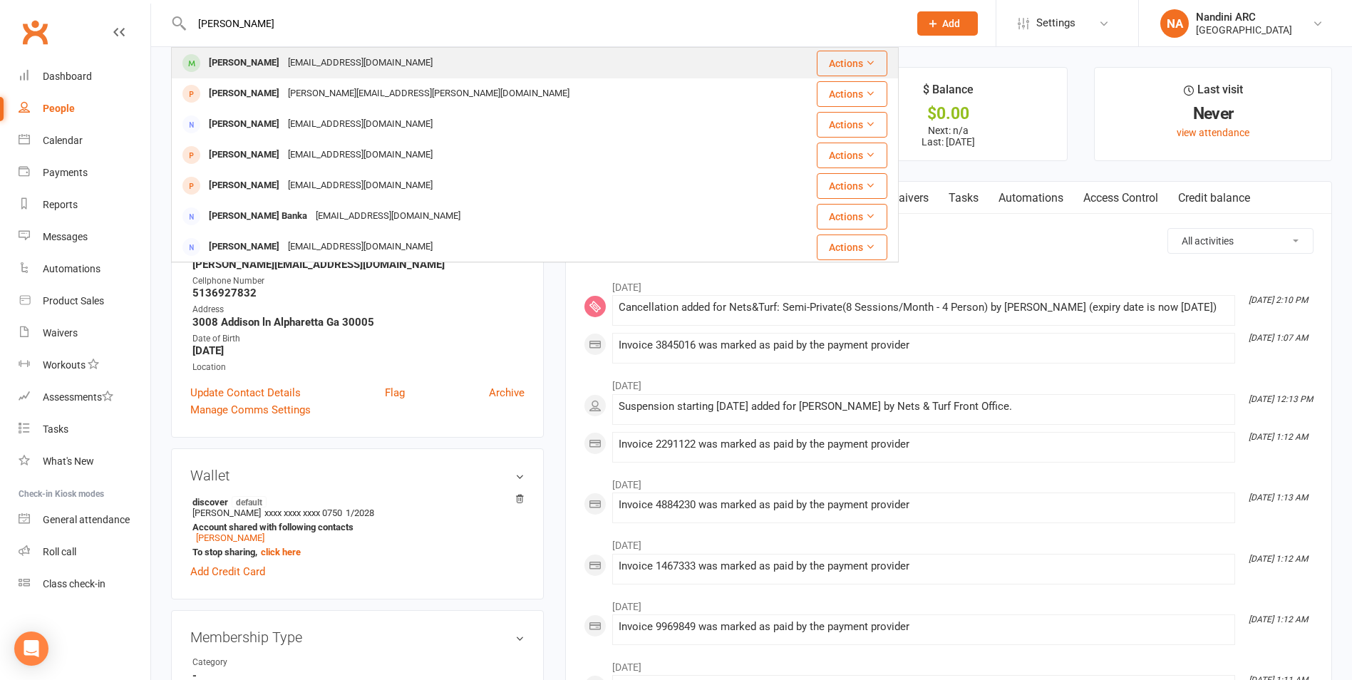
type input "[PERSON_NAME]"
click at [310, 68] on div "[EMAIL_ADDRESS][DOMAIN_NAME]" at bounding box center [360, 63] width 153 height 21
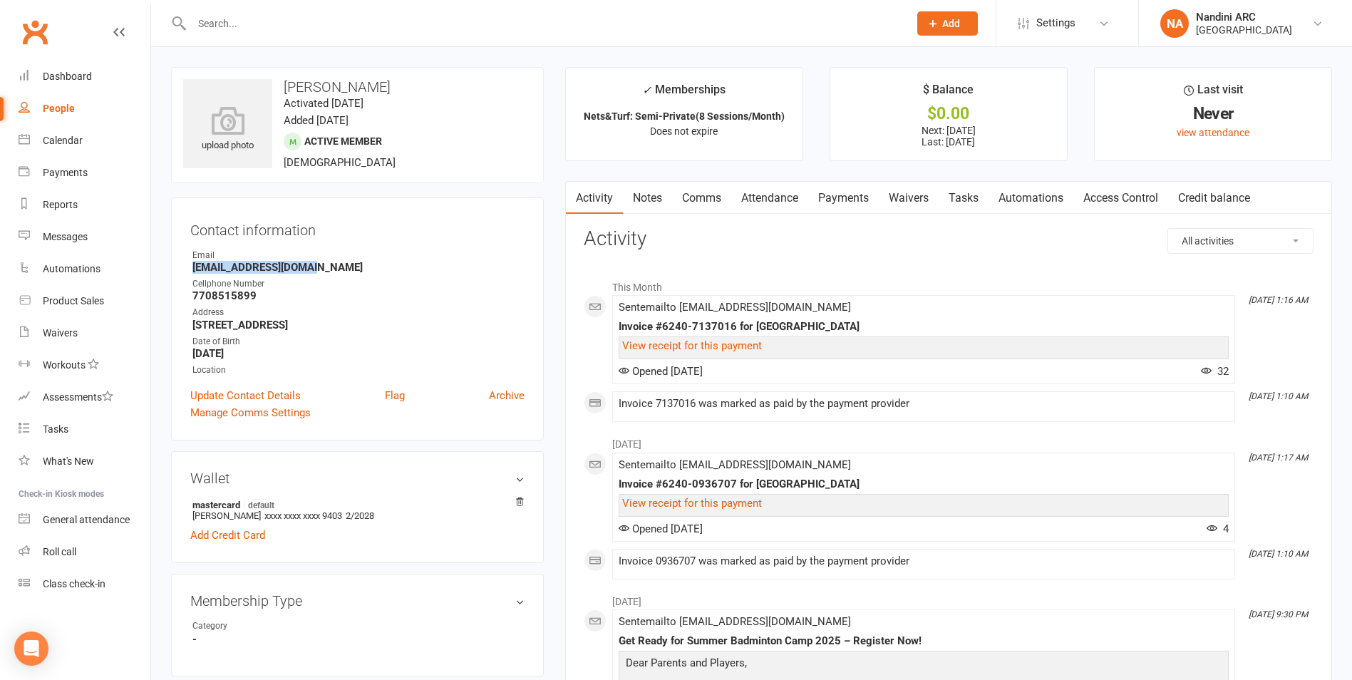
drag, startPoint x: 189, startPoint y: 267, endPoint x: 318, endPoint y: 267, distance: 129.0
click at [318, 267] on div "Contact information Owner Email [EMAIL_ADDRESS][DOMAIN_NAME] Cellphone Number […" at bounding box center [357, 318] width 373 height 243
copy strong "[EMAIL_ADDRESS][DOMAIN_NAME]"
click at [319, 267] on strong "[EMAIL_ADDRESS][DOMAIN_NAME]" at bounding box center [358, 267] width 332 height 13
click at [847, 202] on link "Payments" at bounding box center [843, 198] width 71 height 33
